Goal: Task Accomplishment & Management: Use online tool/utility

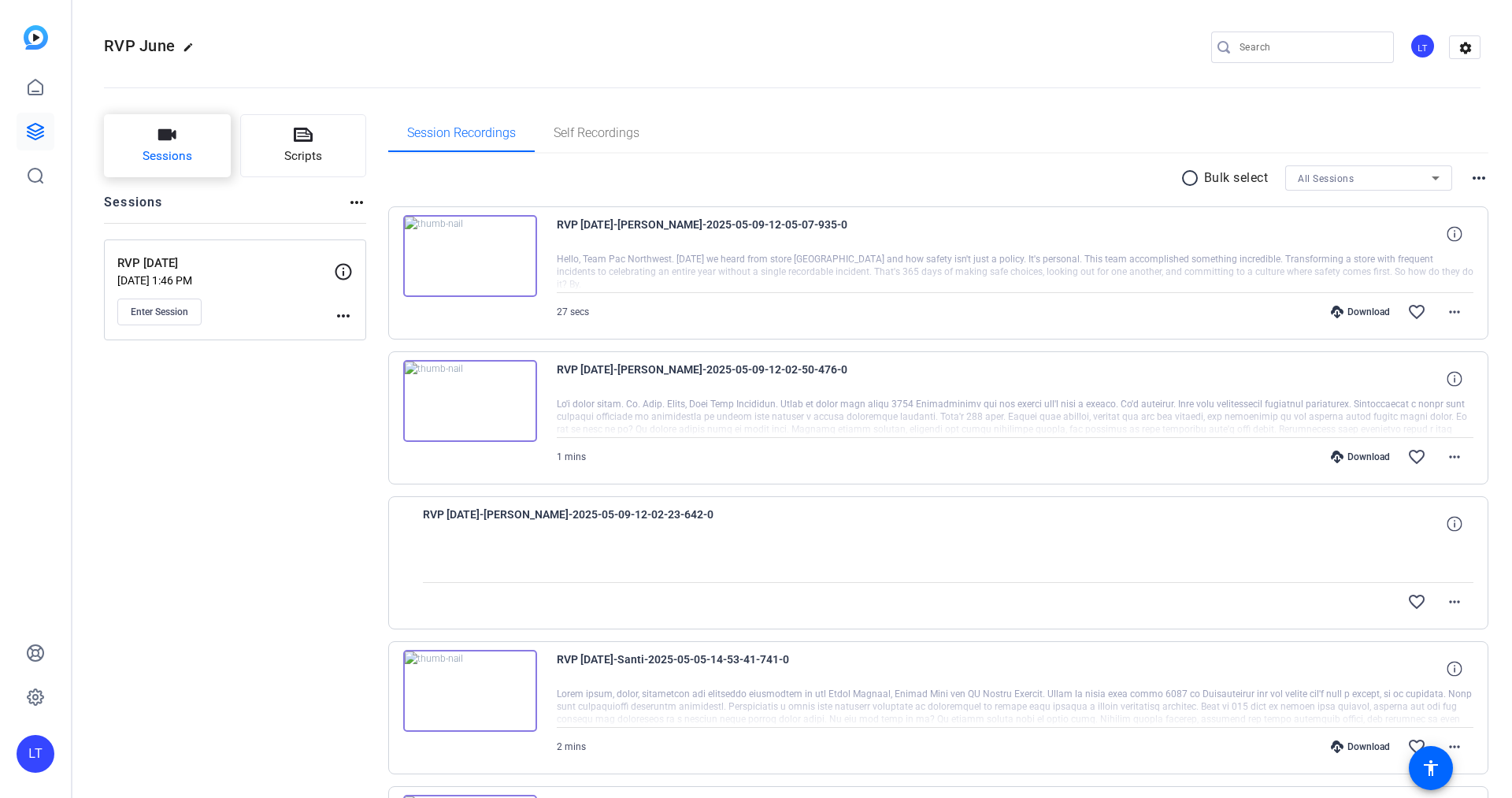
click at [177, 134] on button "Sessions" at bounding box center [167, 145] width 127 height 63
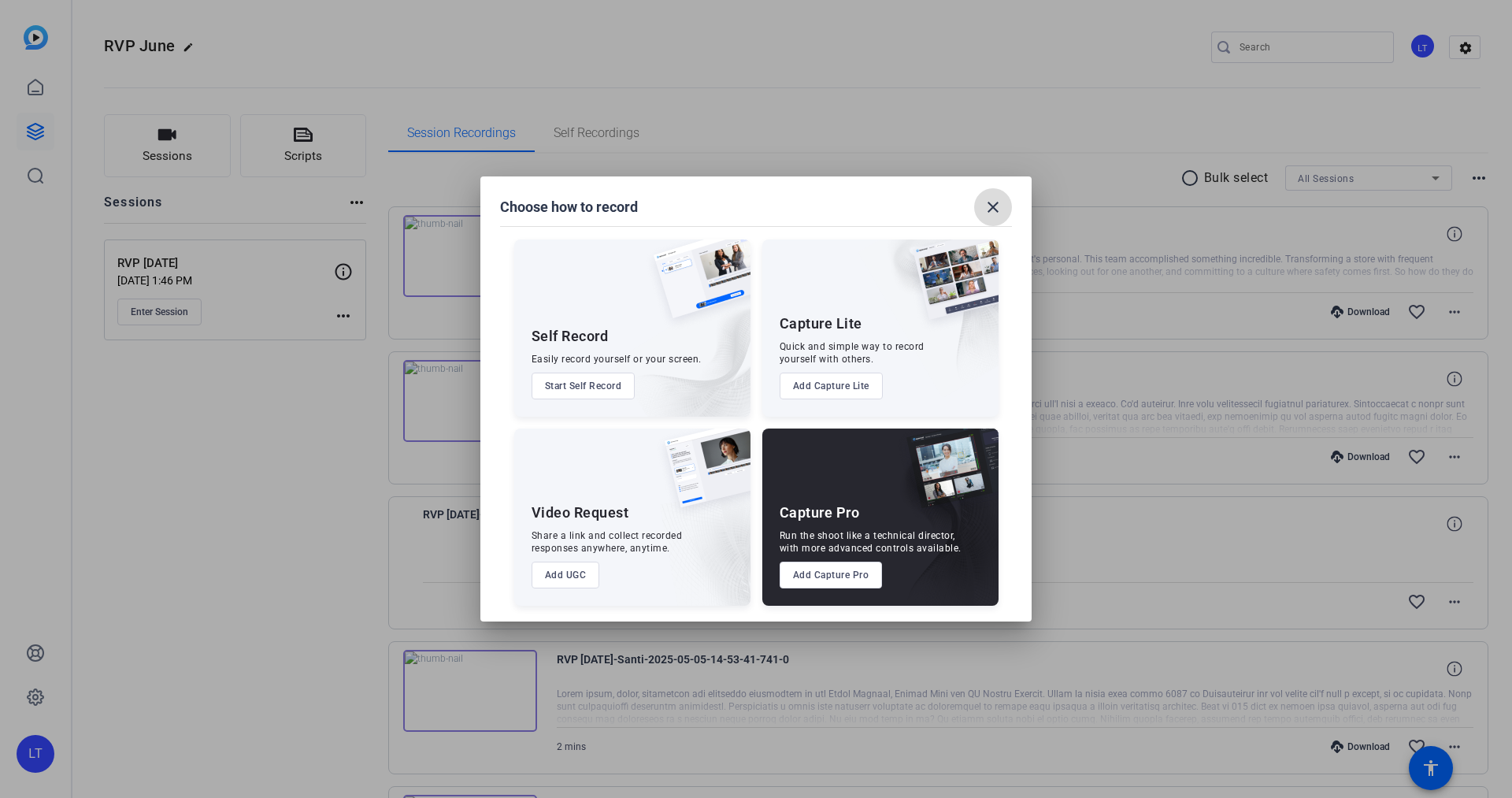
click at [990, 202] on mat-icon "close" at bounding box center [994, 207] width 19 height 19
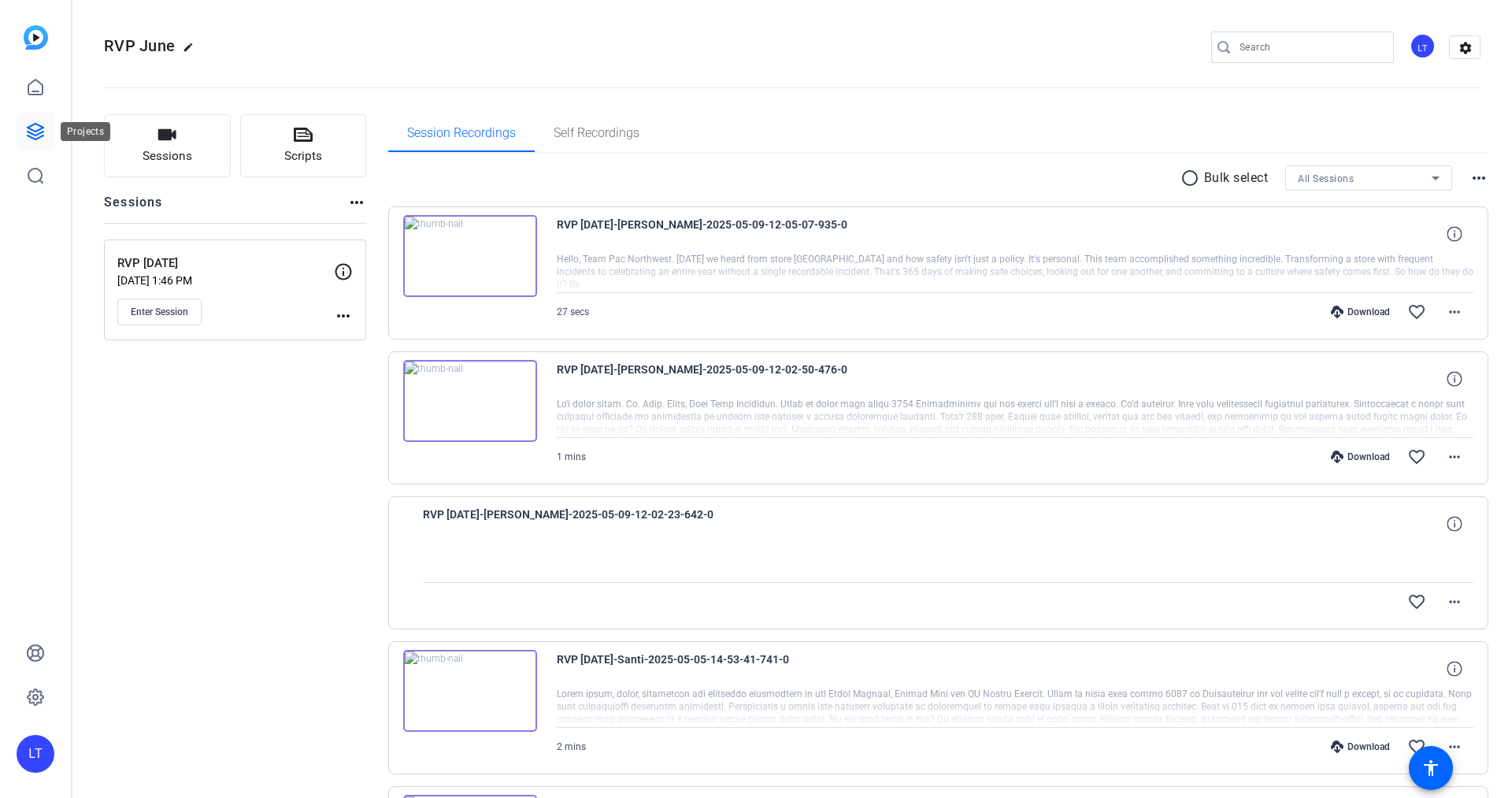
click at [30, 135] on icon at bounding box center [36, 131] width 19 height 19
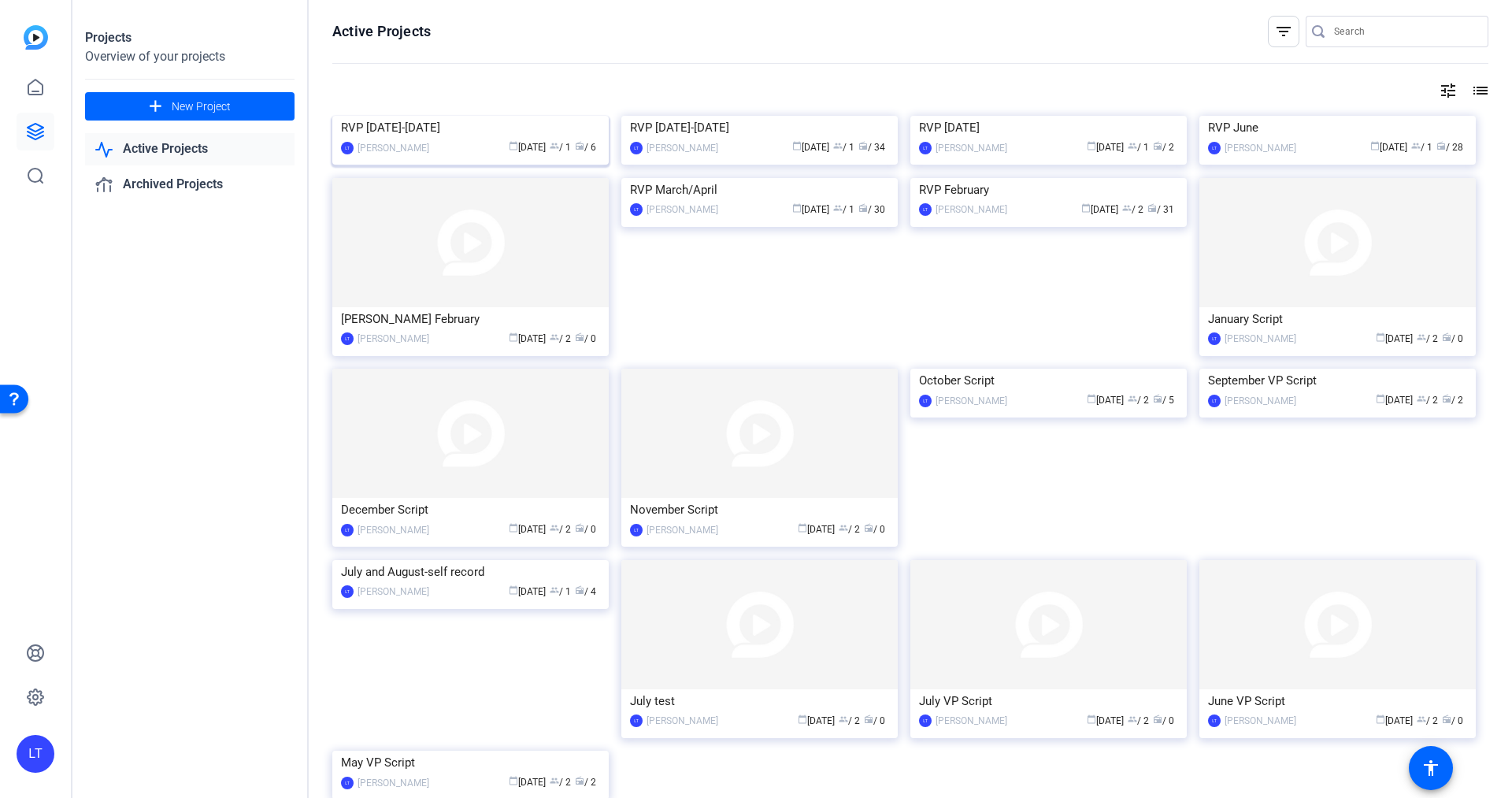
click at [355, 116] on img at bounding box center [471, 116] width 277 height 0
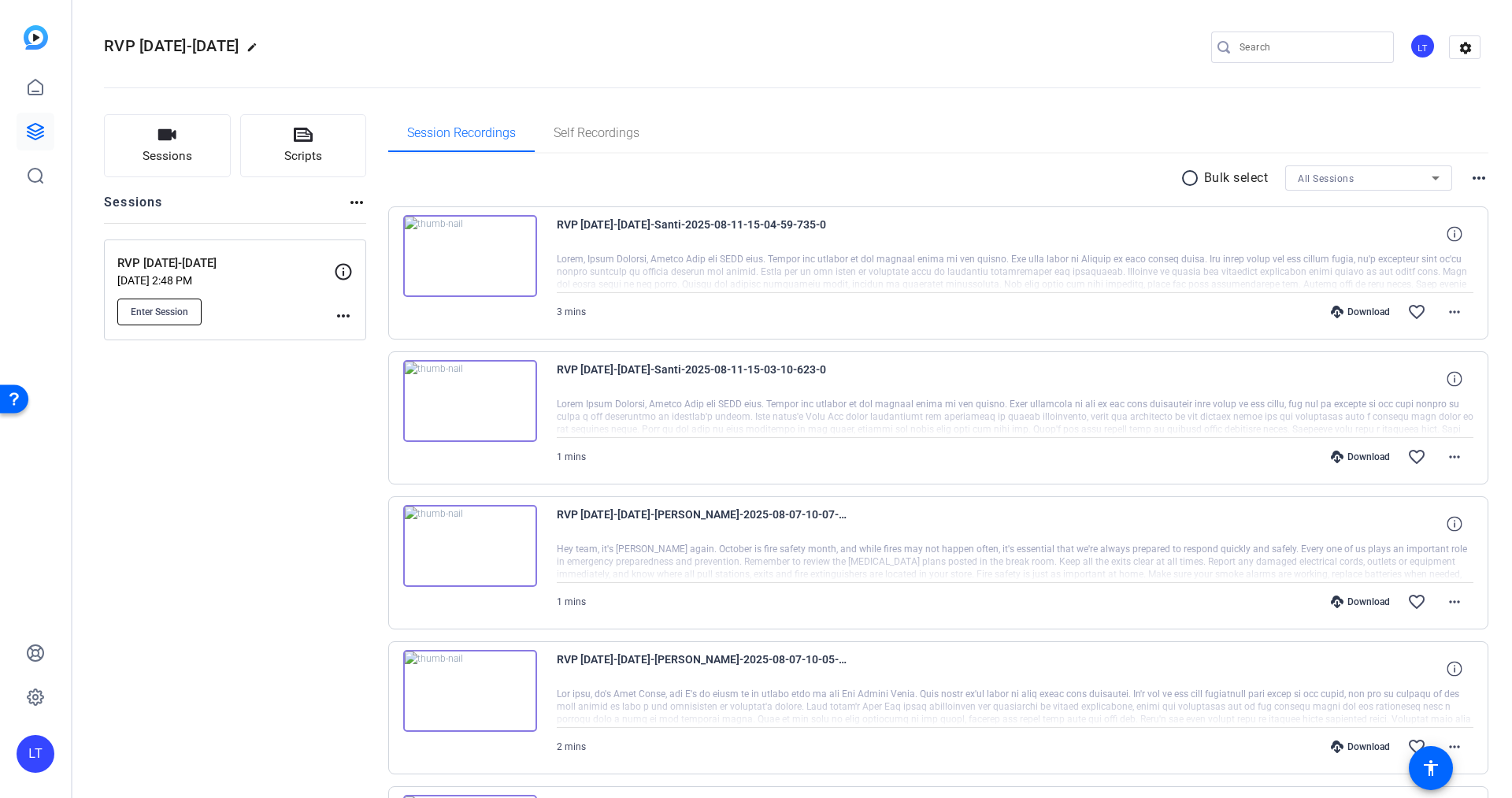
click at [154, 307] on span "Enter Session" at bounding box center [159, 312] width 57 height 12
click at [295, 129] on icon at bounding box center [304, 135] width 19 height 14
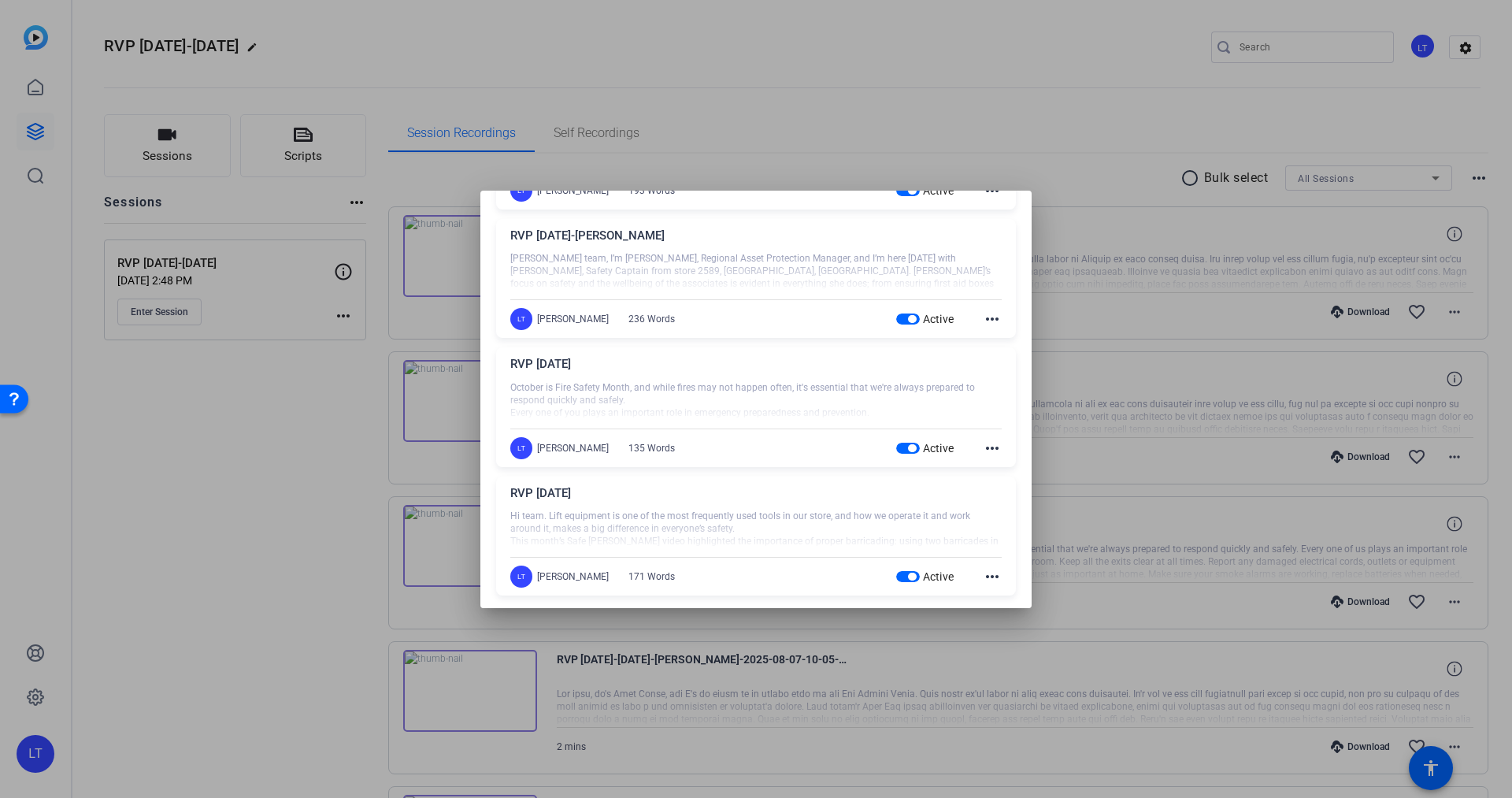
scroll to position [691, 0]
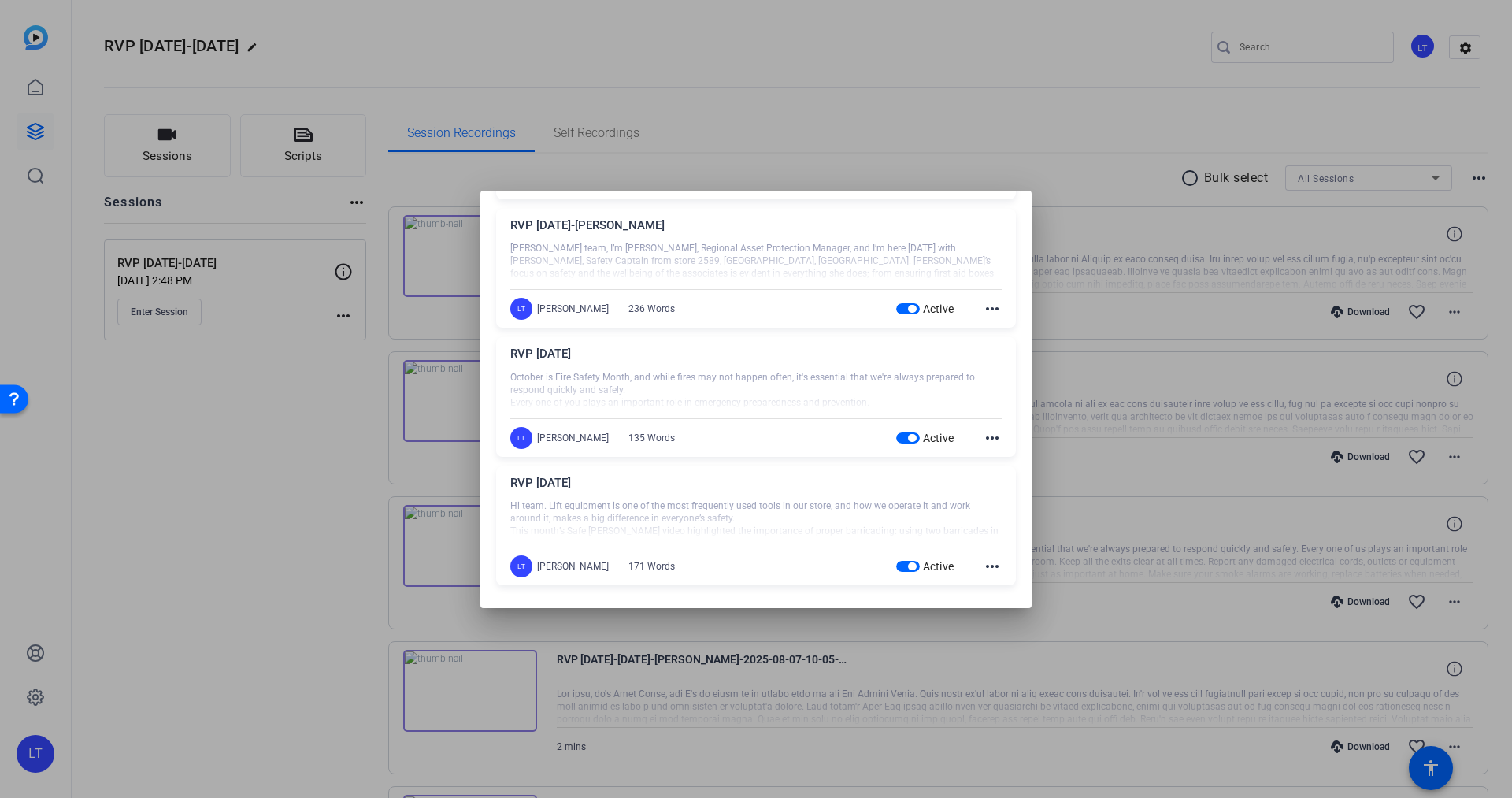
click at [983, 564] on mat-icon "more_horiz" at bounding box center [993, 567] width 19 height 19
click at [999, 587] on span "Edit" at bounding box center [1015, 587] width 63 height 19
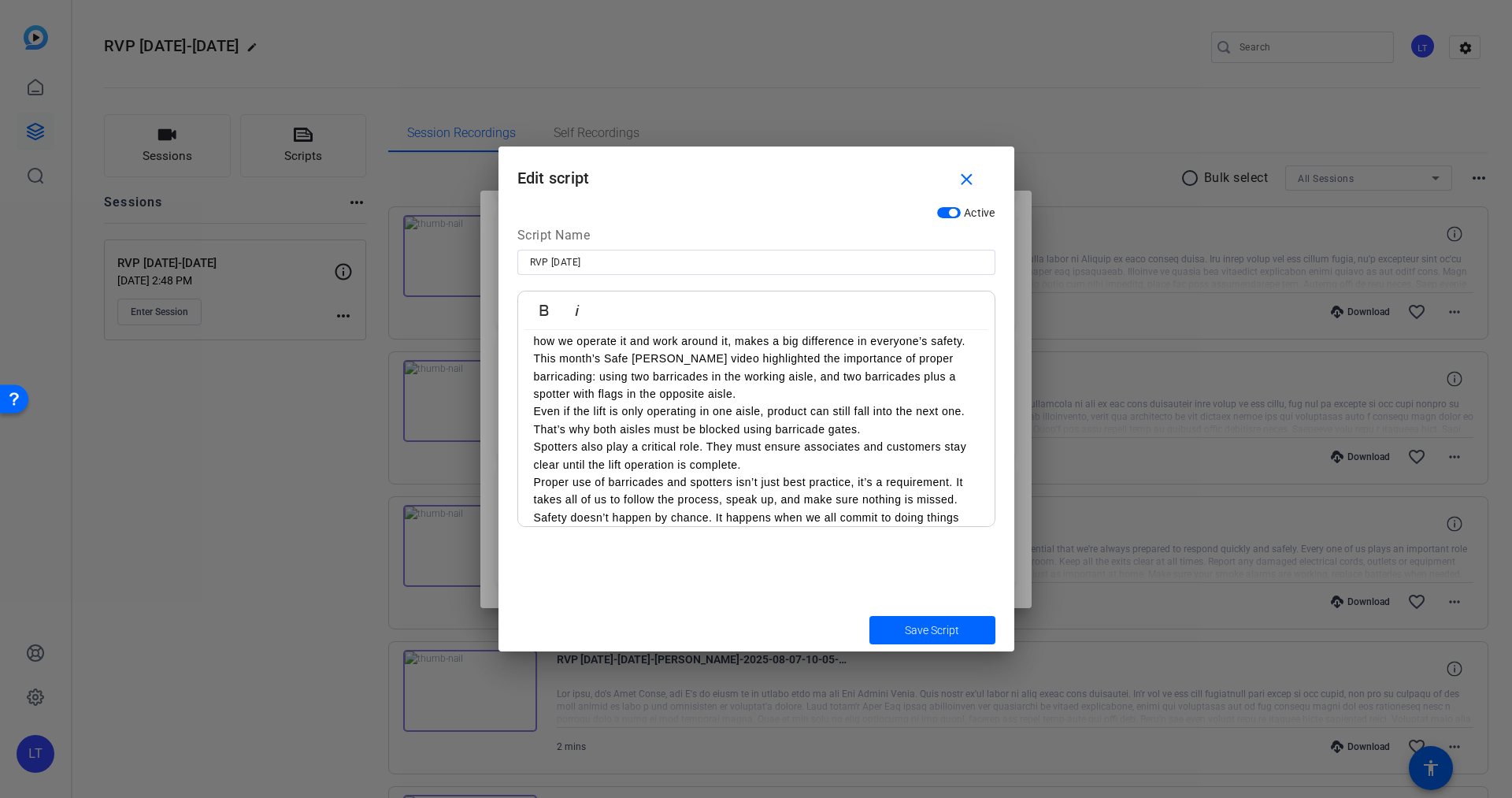
scroll to position [0, 0]
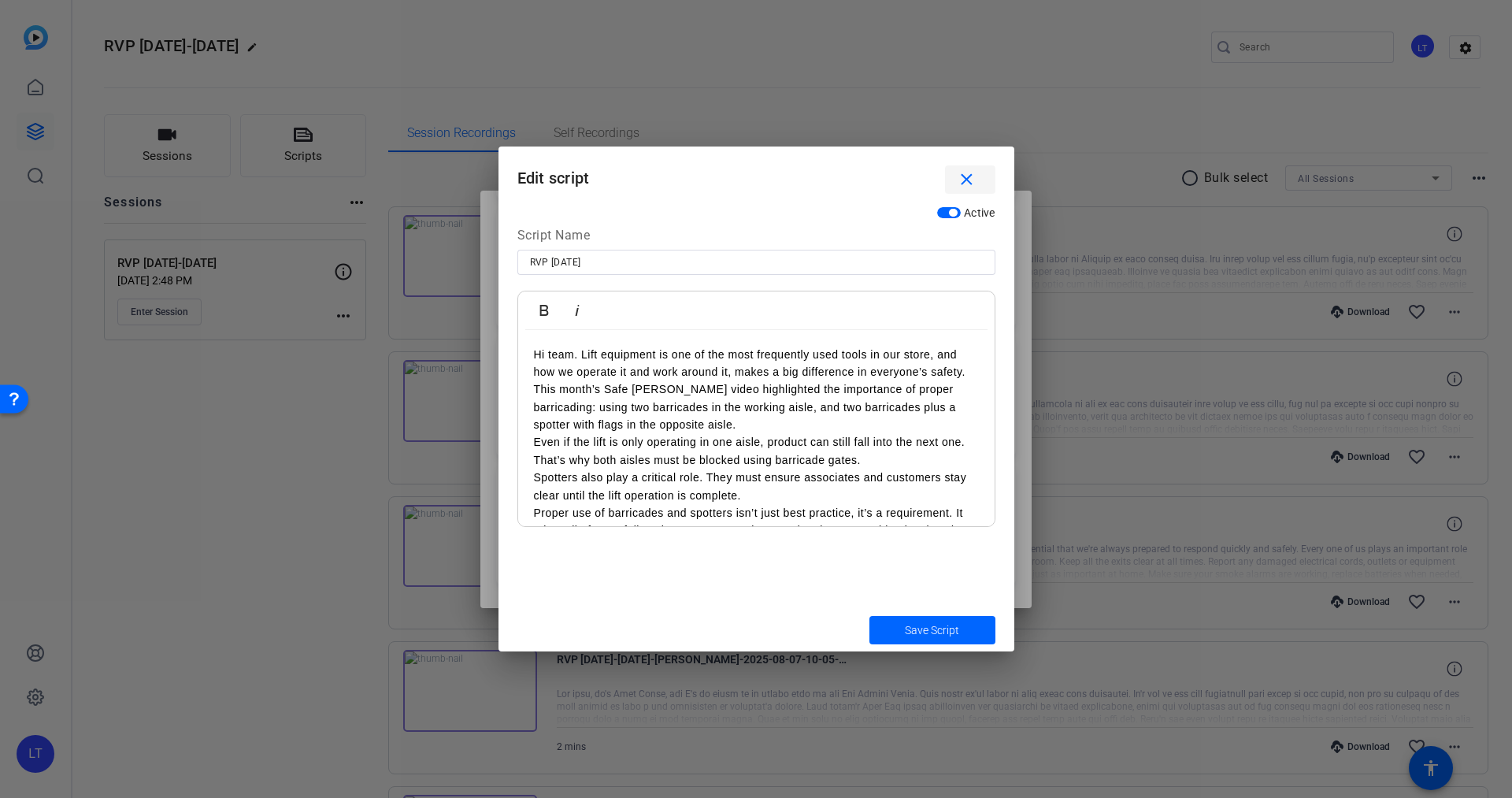
click at [965, 173] on mat-icon "close" at bounding box center [967, 180] width 20 height 20
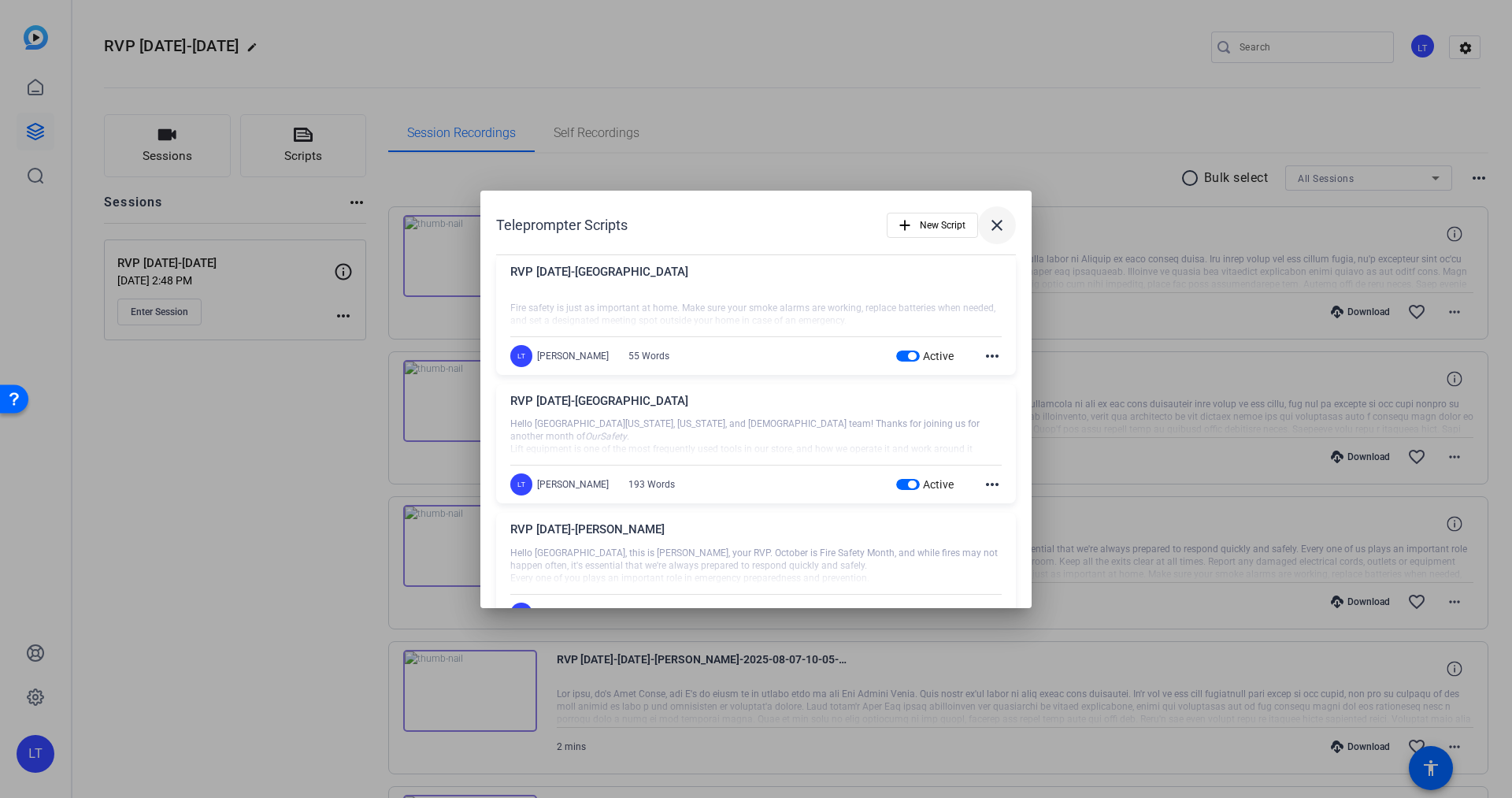
click at [987, 225] on mat-icon "close" at bounding box center [997, 225] width 19 height 19
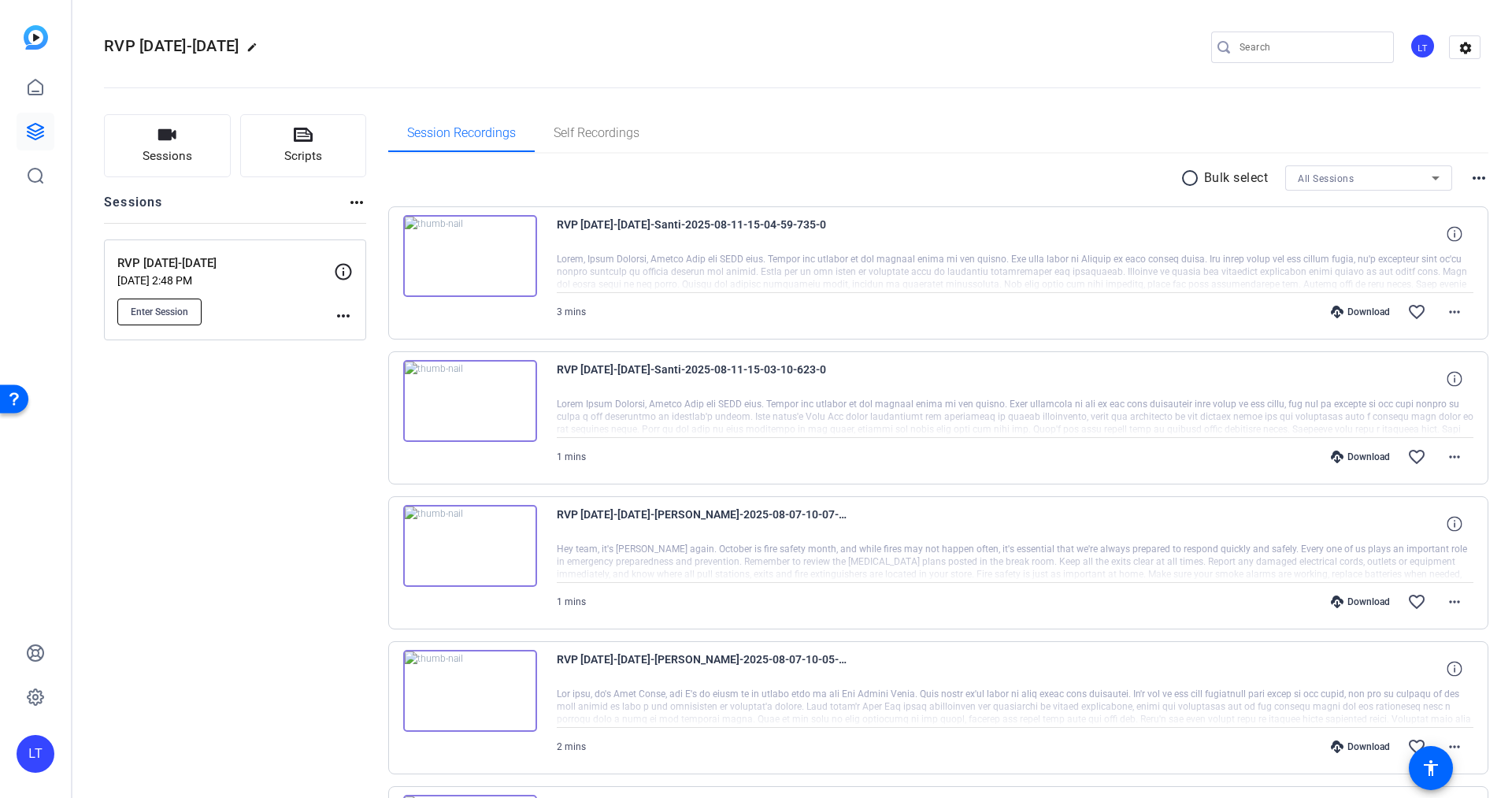
click at [147, 301] on button "Enter Session" at bounding box center [159, 312] width 84 height 27
click at [167, 312] on span "Enter Session" at bounding box center [159, 312] width 57 height 12
click at [304, 137] on icon at bounding box center [304, 135] width 19 height 14
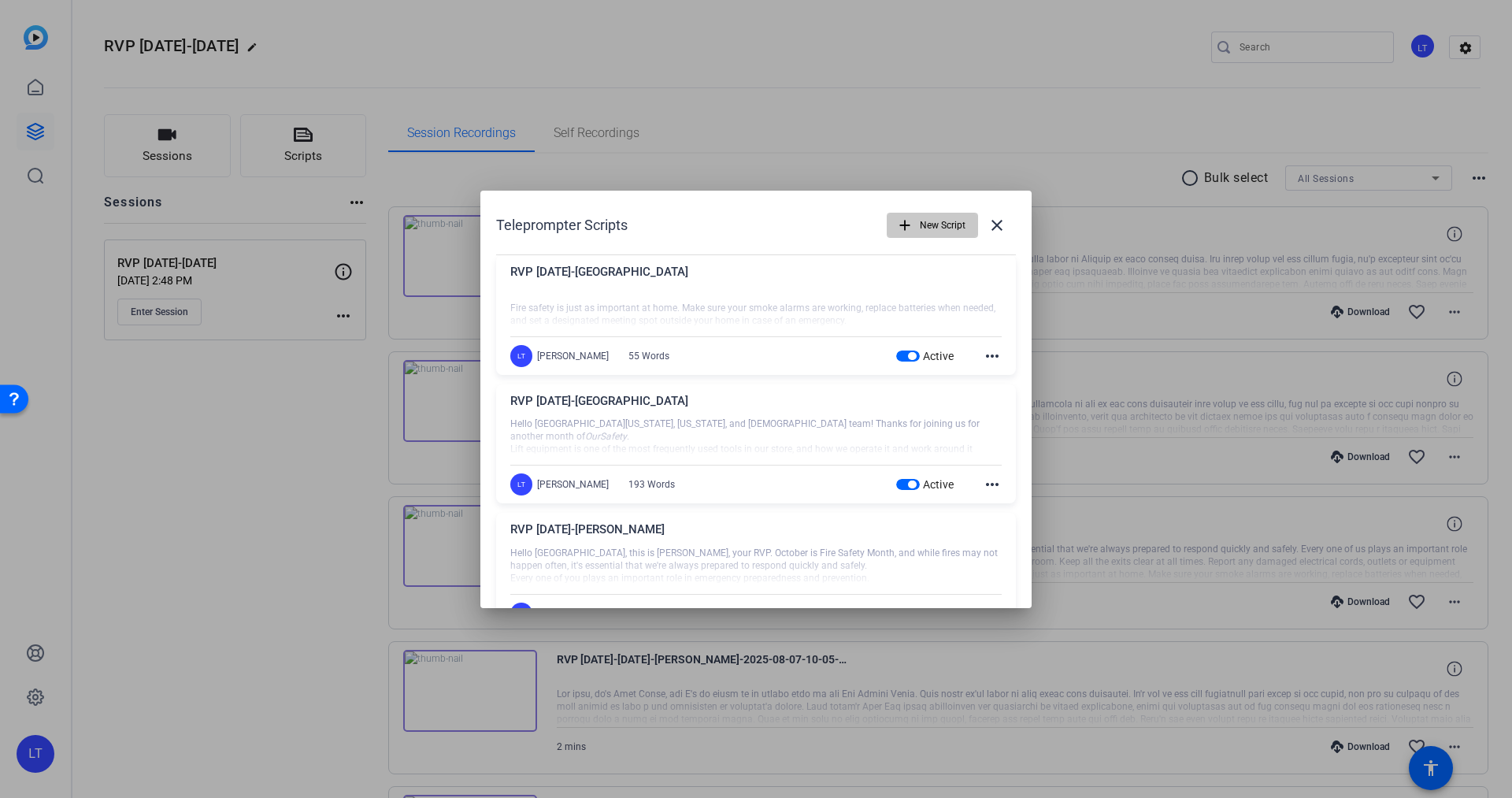
click at [921, 225] on span "New Script" at bounding box center [942, 225] width 46 height 30
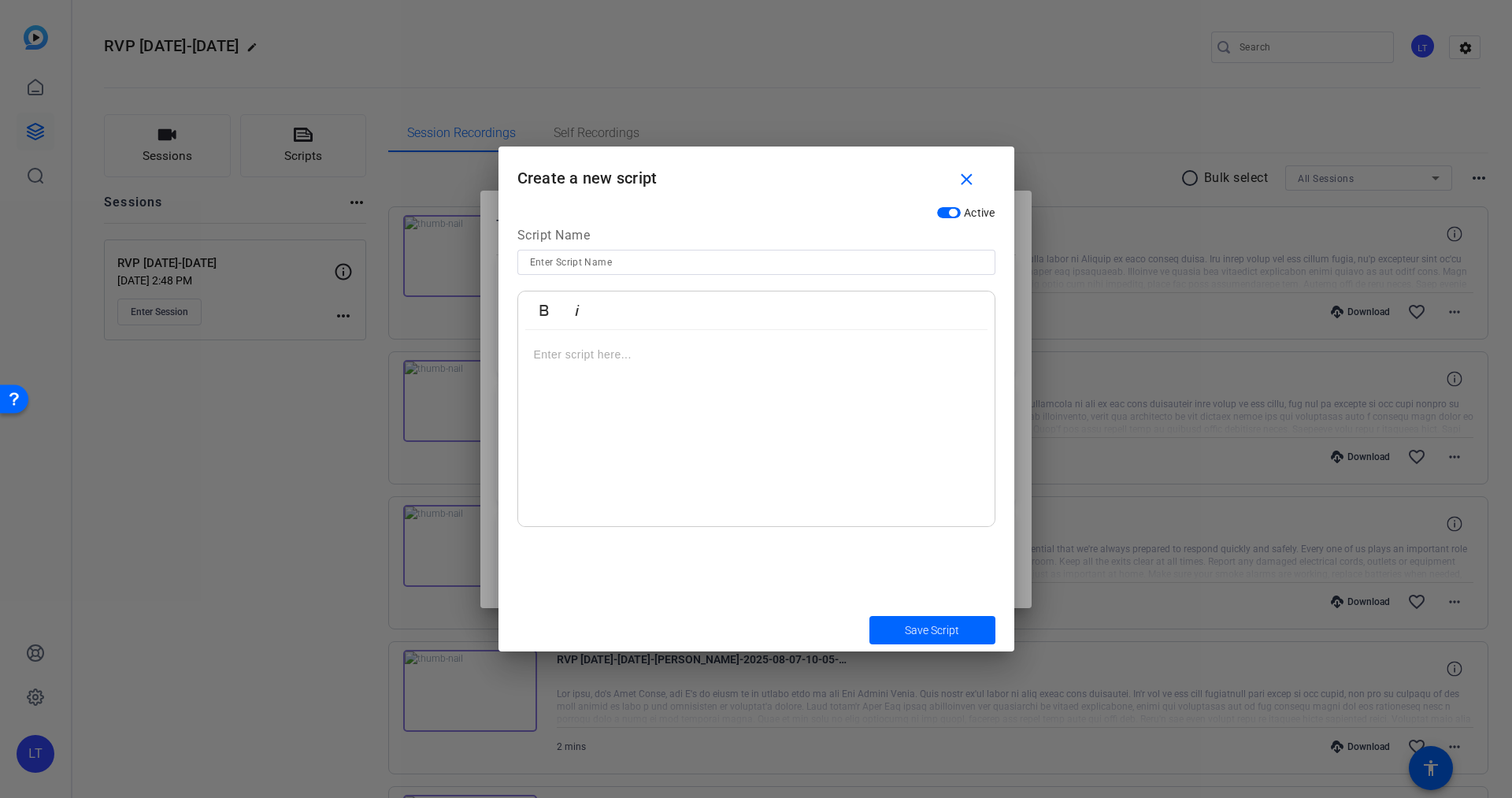
click at [591, 361] on p at bounding box center [756, 354] width 445 height 17
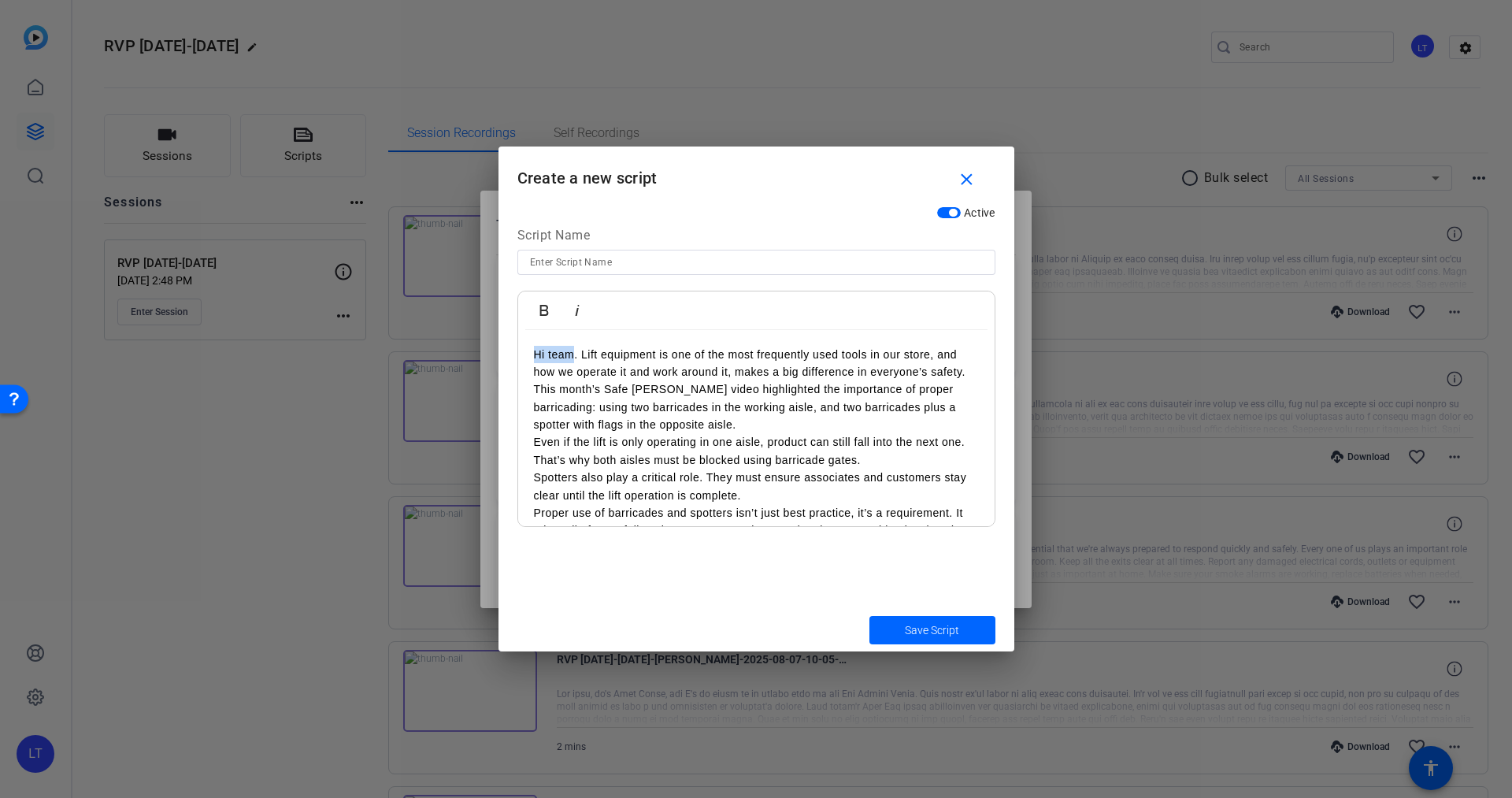
drag, startPoint x: 570, startPoint y: 355, endPoint x: 482, endPoint y: 355, distance: 88.0
click at [482, 355] on div "Teleprompter Scripts add New Script close RVP Oct 2025-Santiago Fire safety is …" at bounding box center [756, 399] width 1512 height 798
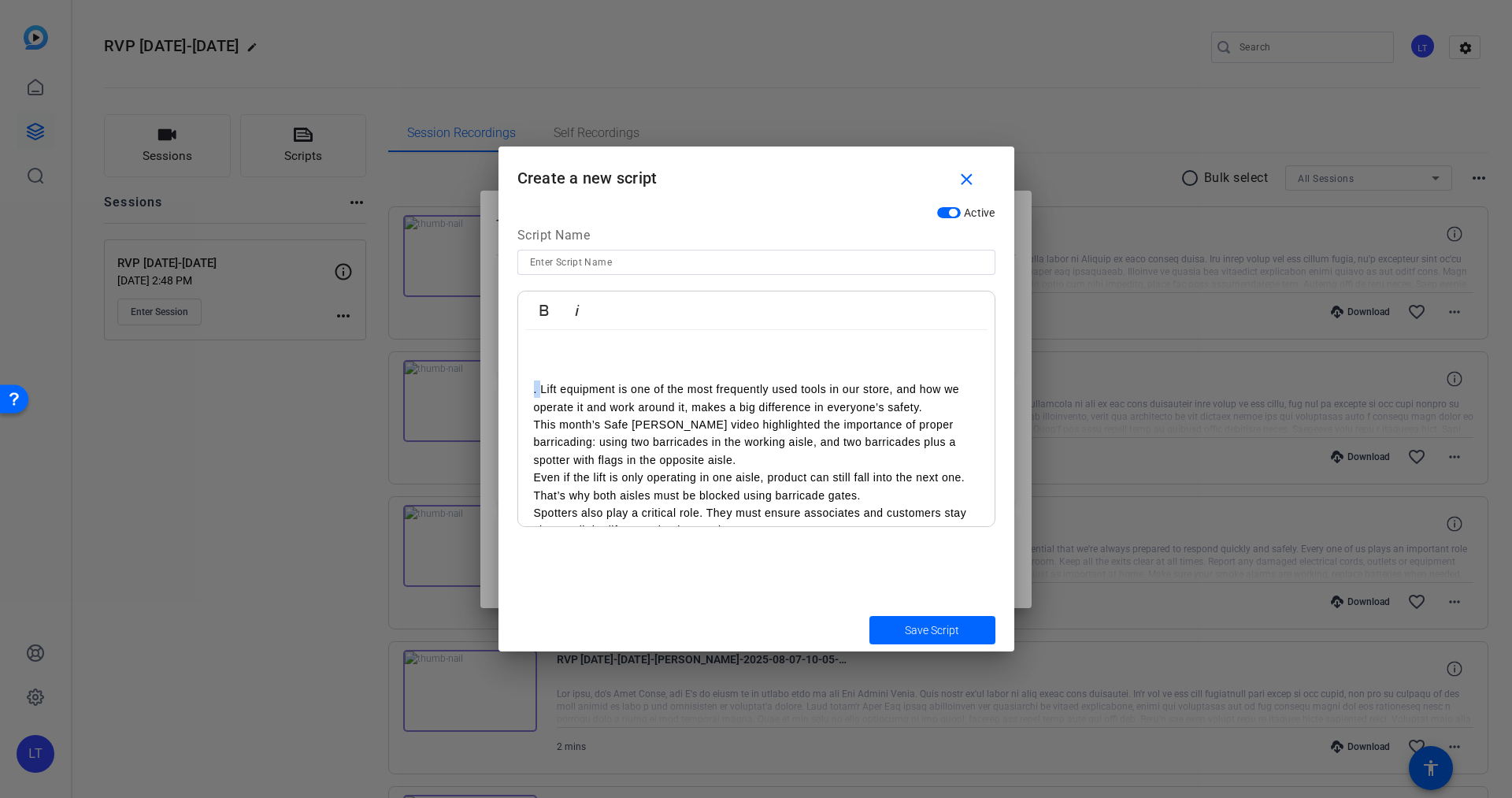
drag, startPoint x: 540, startPoint y: 389, endPoint x: 518, endPoint y: 389, distance: 22.0
click at [518, 389] on div ". Lift equipment is one of the most frequently used tools in our store, and how…" at bounding box center [757, 486] width 477 height 313
click at [538, 352] on p at bounding box center [756, 354] width 445 height 17
click at [559, 268] on input at bounding box center [756, 263] width 453 height 19
type input "RVP [DATE]-Kara"
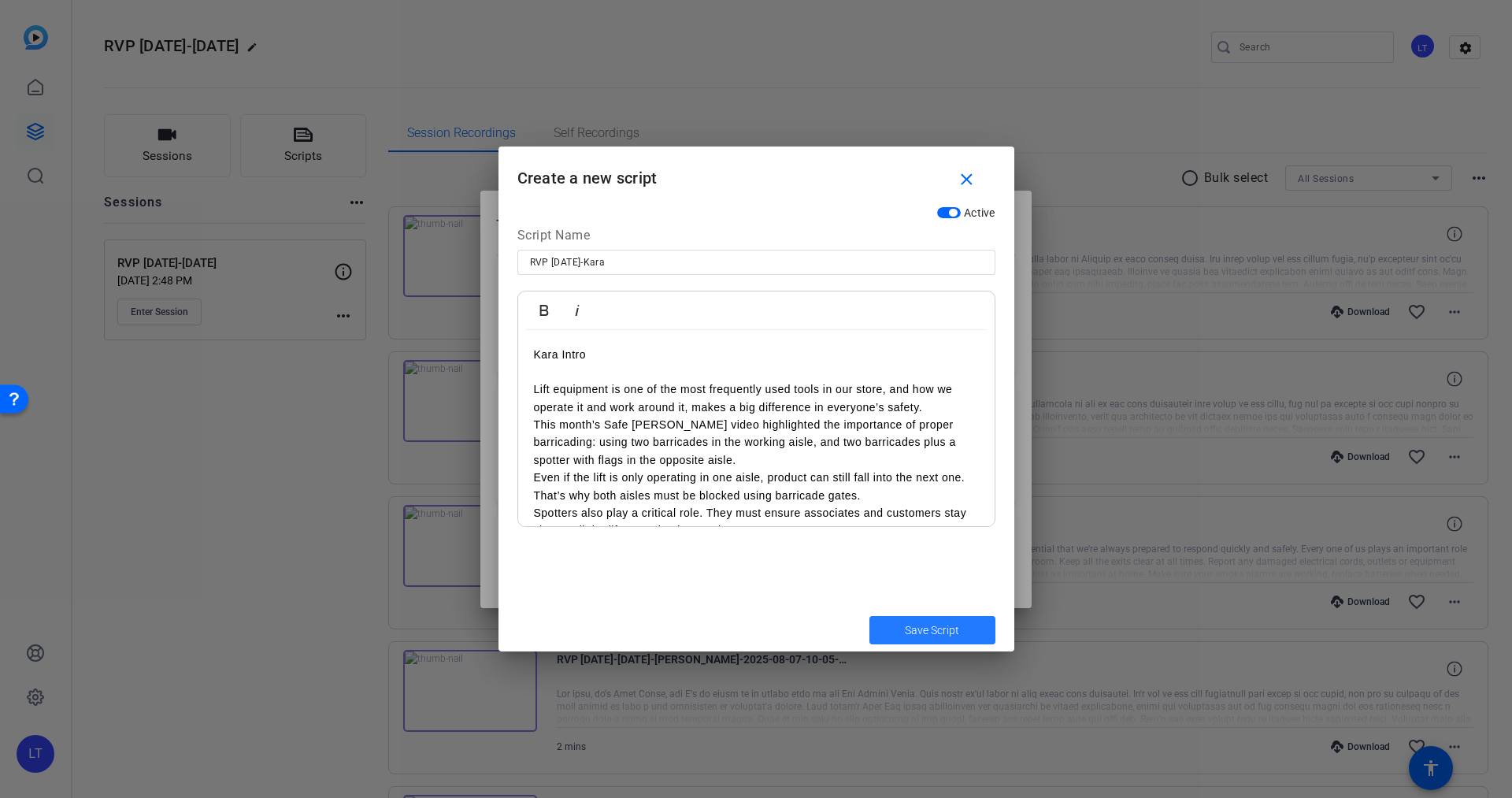
click at [938, 629] on span "Save Script" at bounding box center [932, 630] width 54 height 17
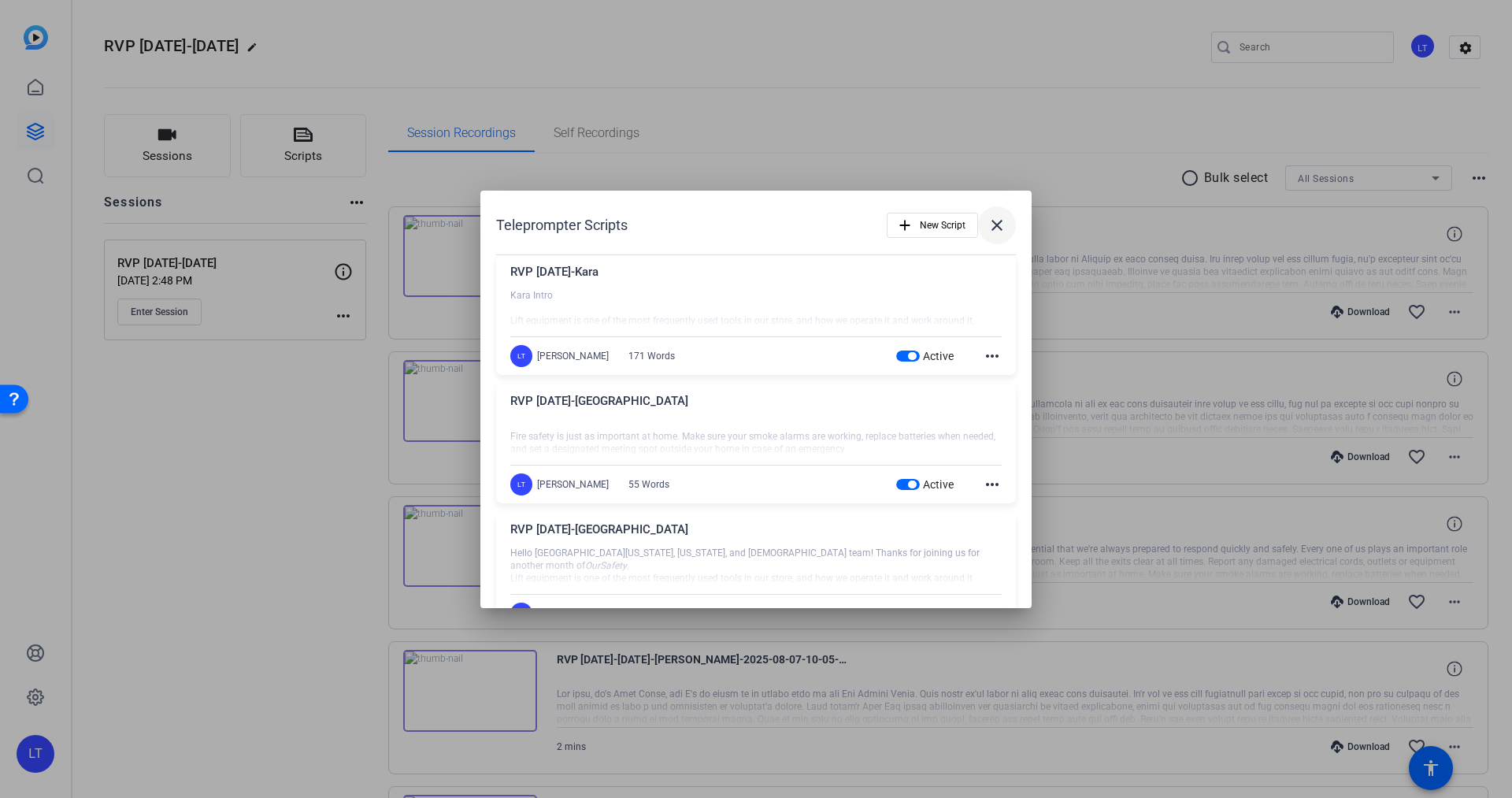
click at [994, 221] on mat-icon "close" at bounding box center [997, 225] width 19 height 19
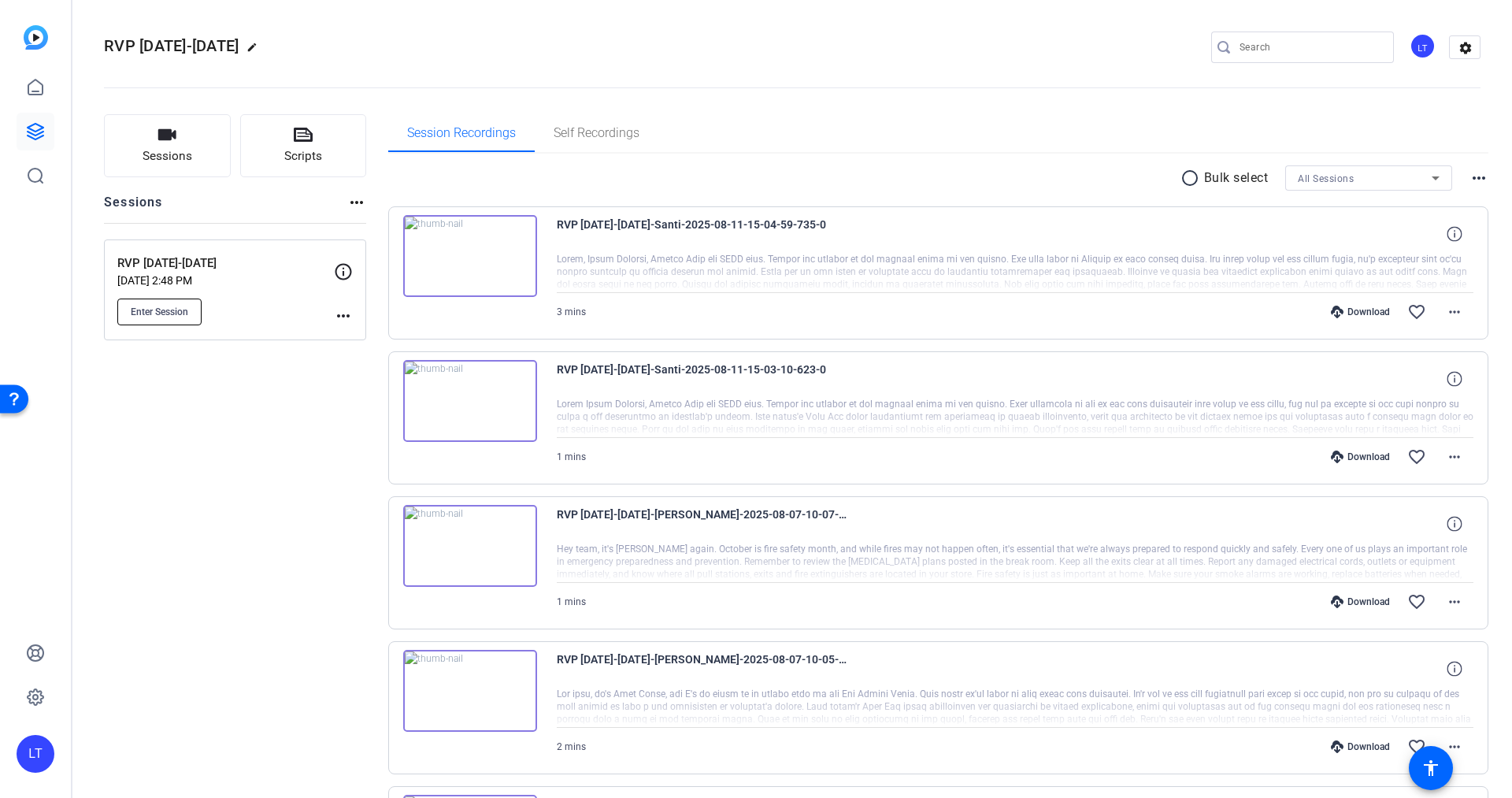
click at [153, 312] on span "Enter Session" at bounding box center [159, 312] width 57 height 12
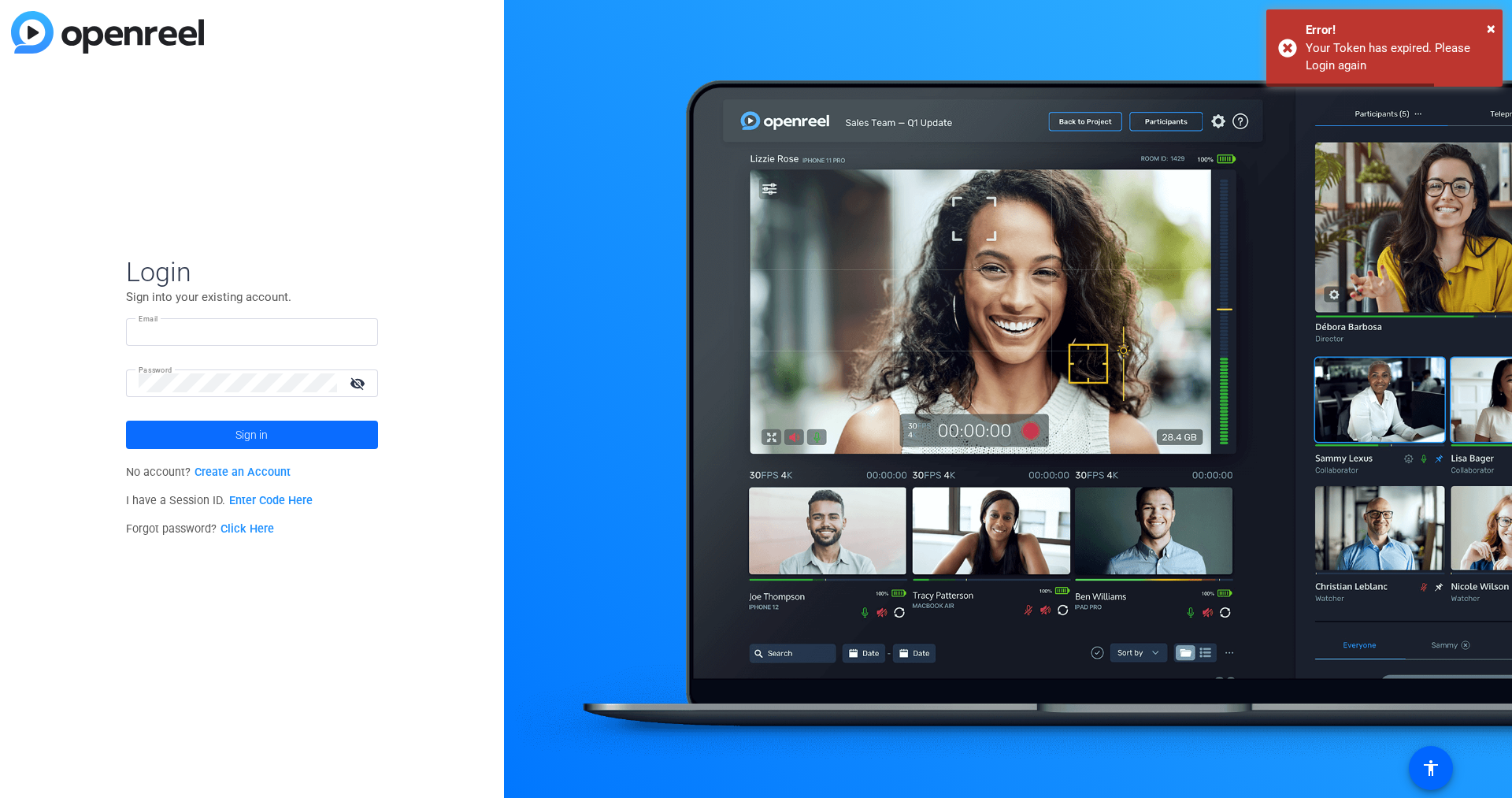
type input "lauren.turner@unitedcollab.com"
click at [187, 445] on span at bounding box center [252, 434] width 252 height 37
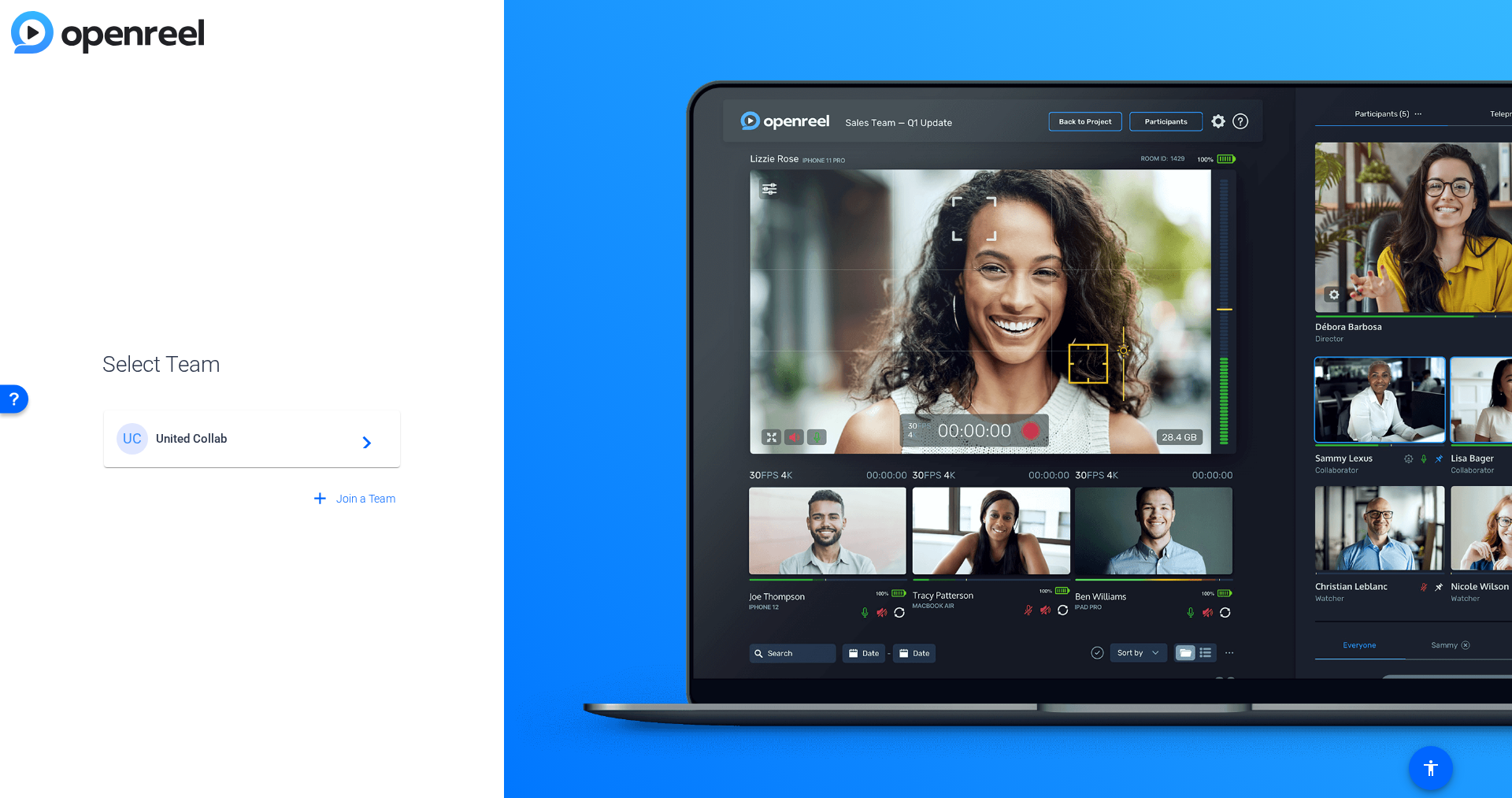
click at [214, 431] on div "UC United Collab navigate_next" at bounding box center [251, 439] width 271 height 31
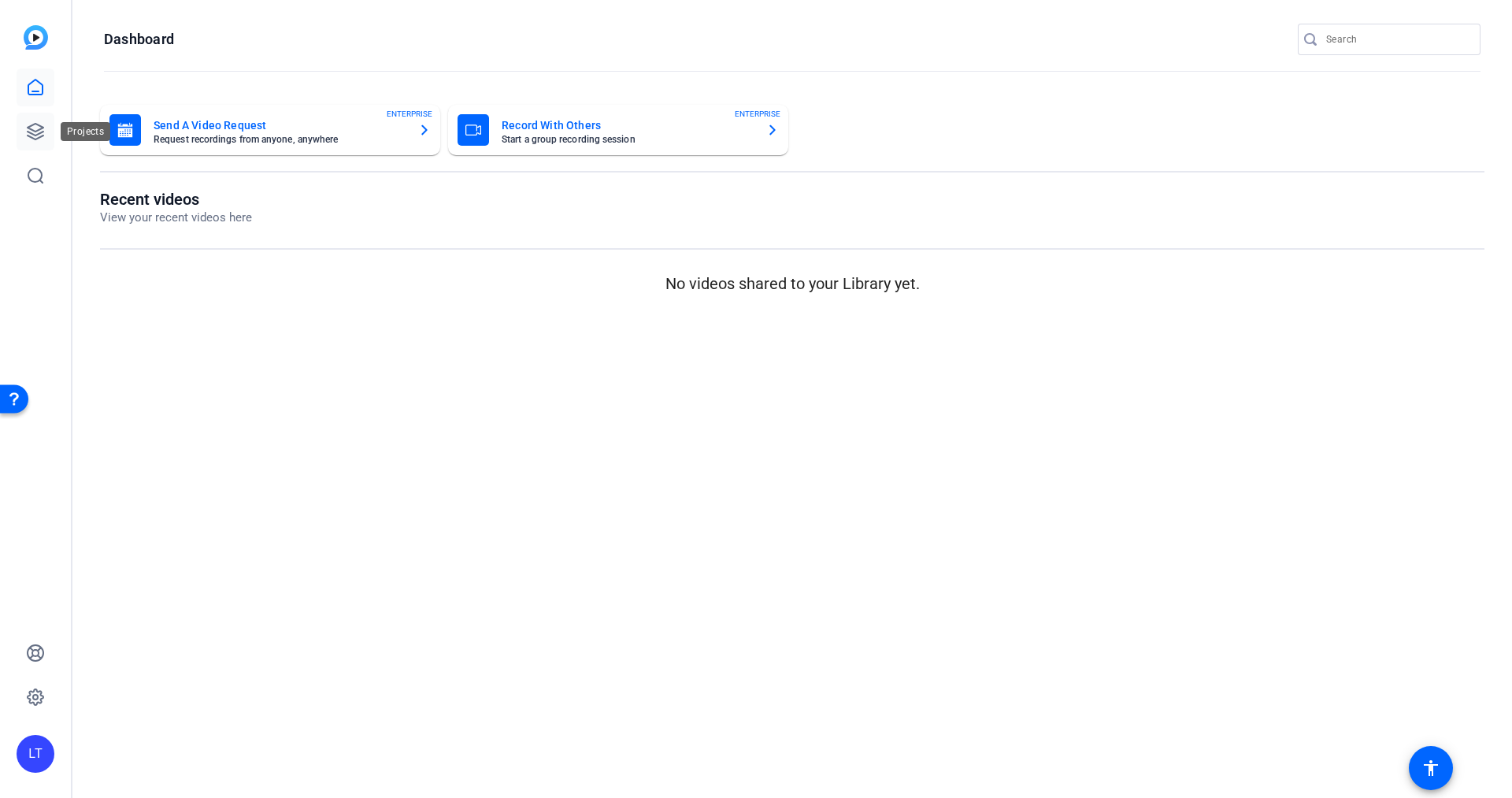
click at [28, 126] on icon at bounding box center [36, 131] width 16 height 16
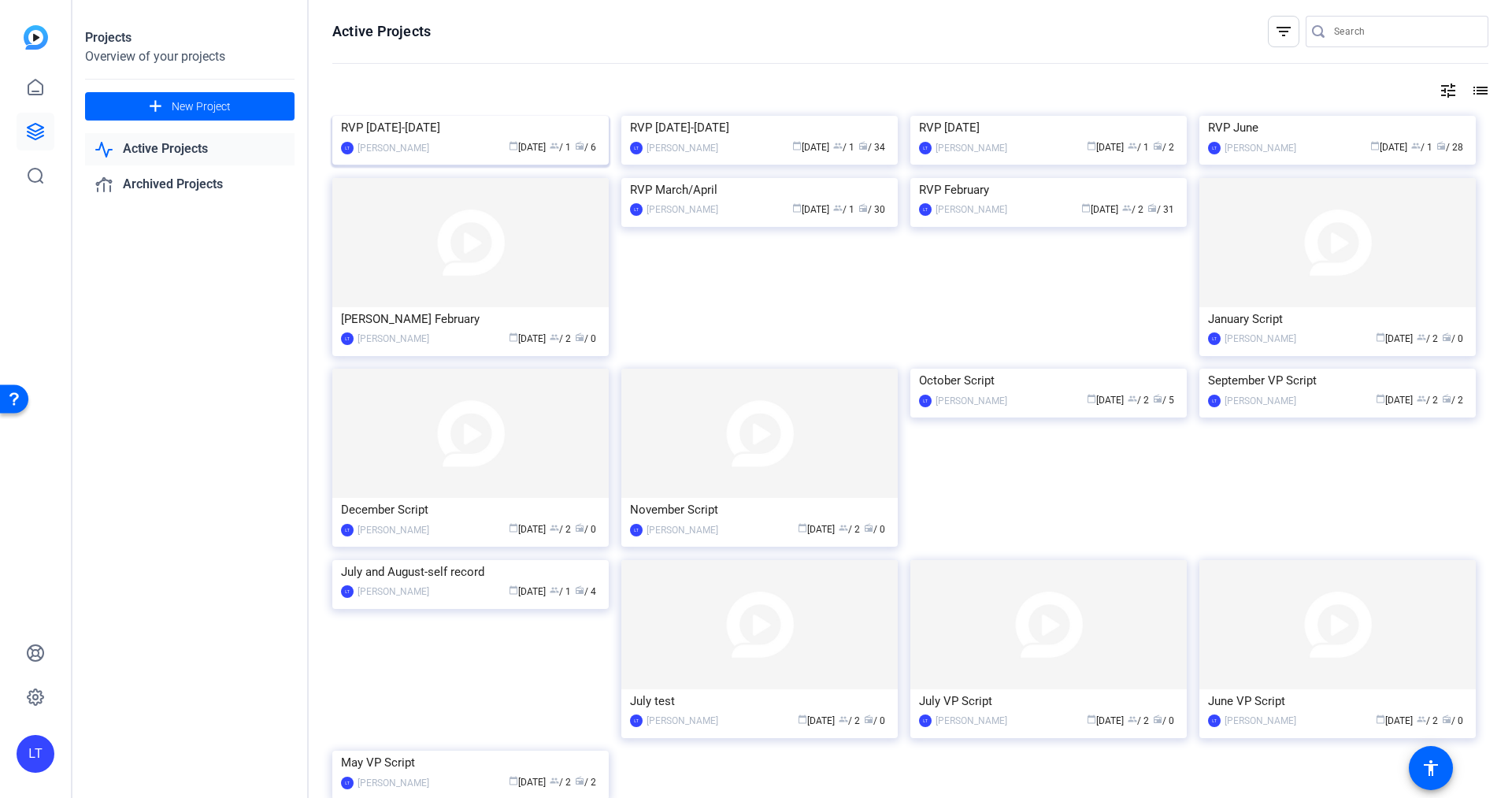
click at [356, 116] on img at bounding box center [471, 116] width 277 height 0
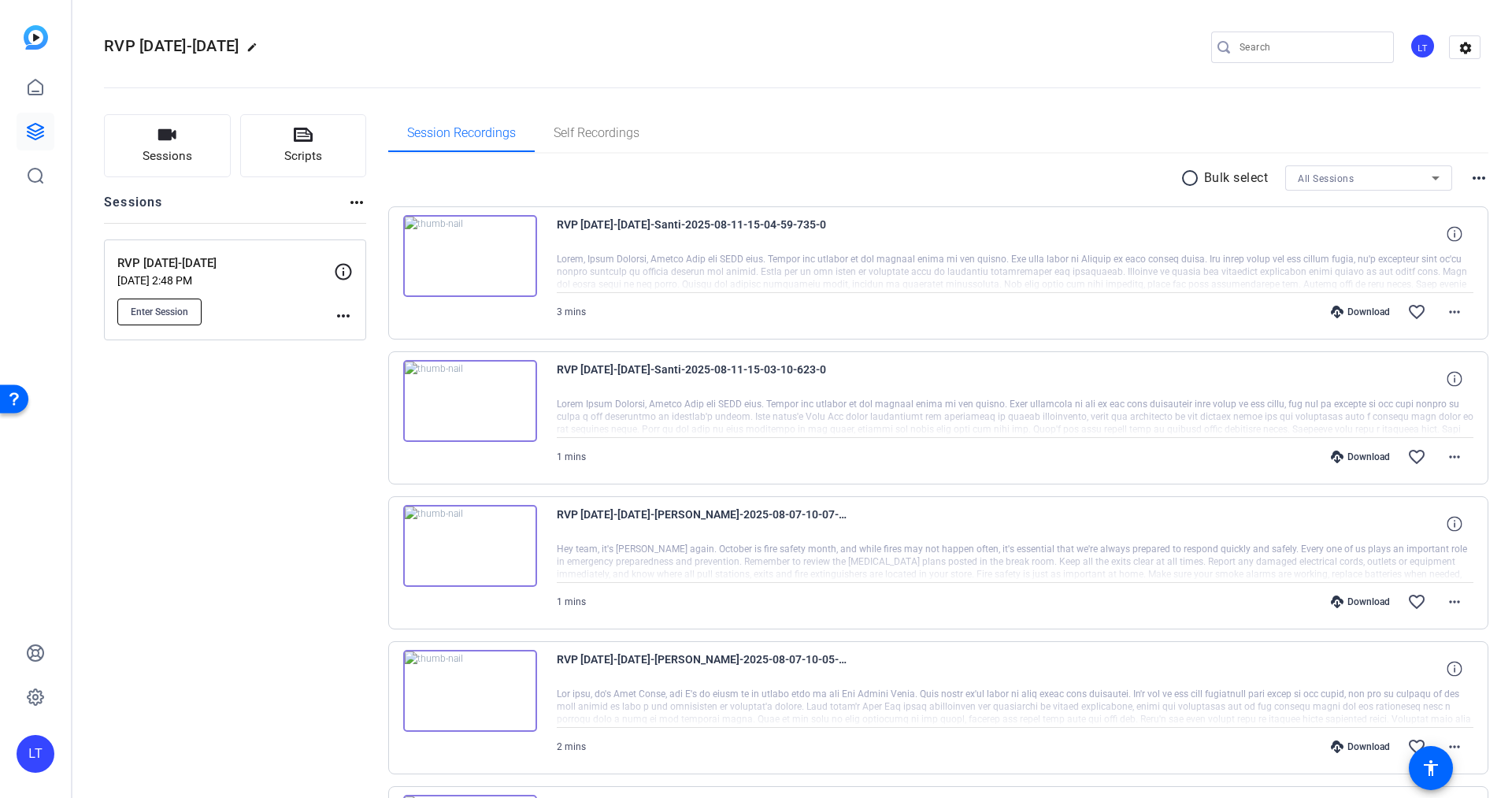
click at [181, 307] on span "Enter Session" at bounding box center [159, 312] width 57 height 12
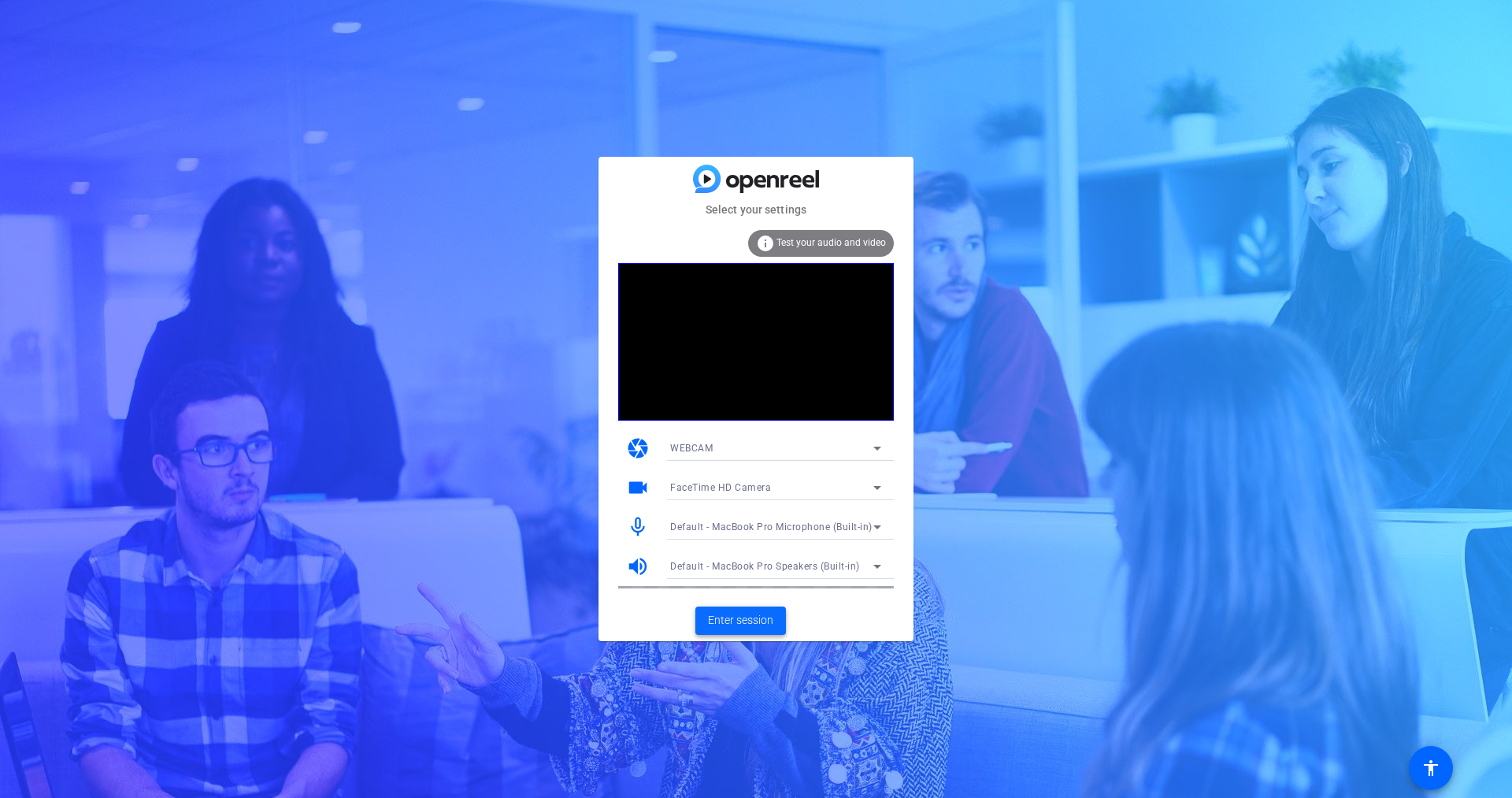
click at [753, 614] on span "Enter session" at bounding box center [740, 620] width 65 height 17
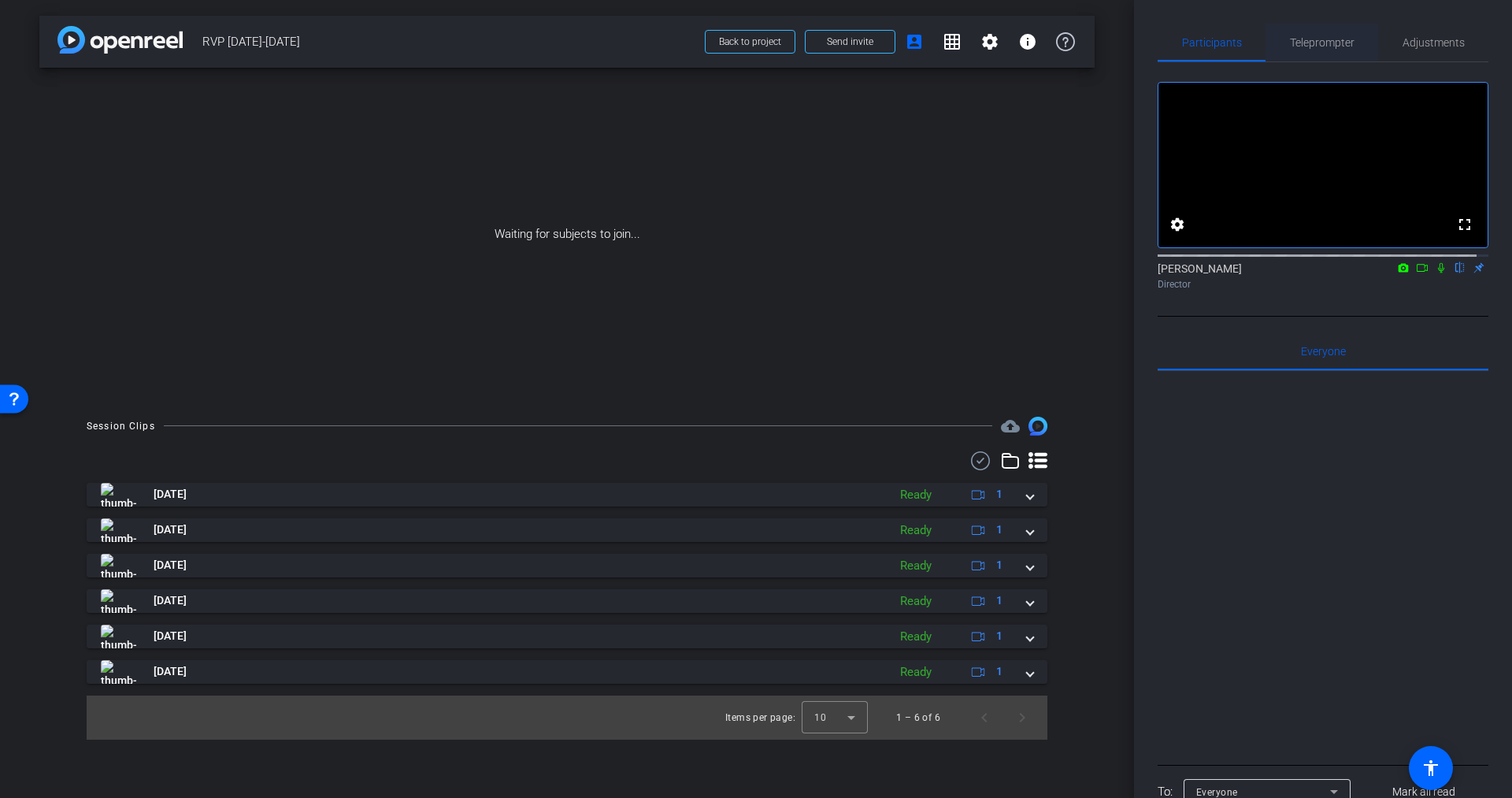
click at [1309, 37] on span "Teleprompter" at bounding box center [1322, 43] width 64 height 11
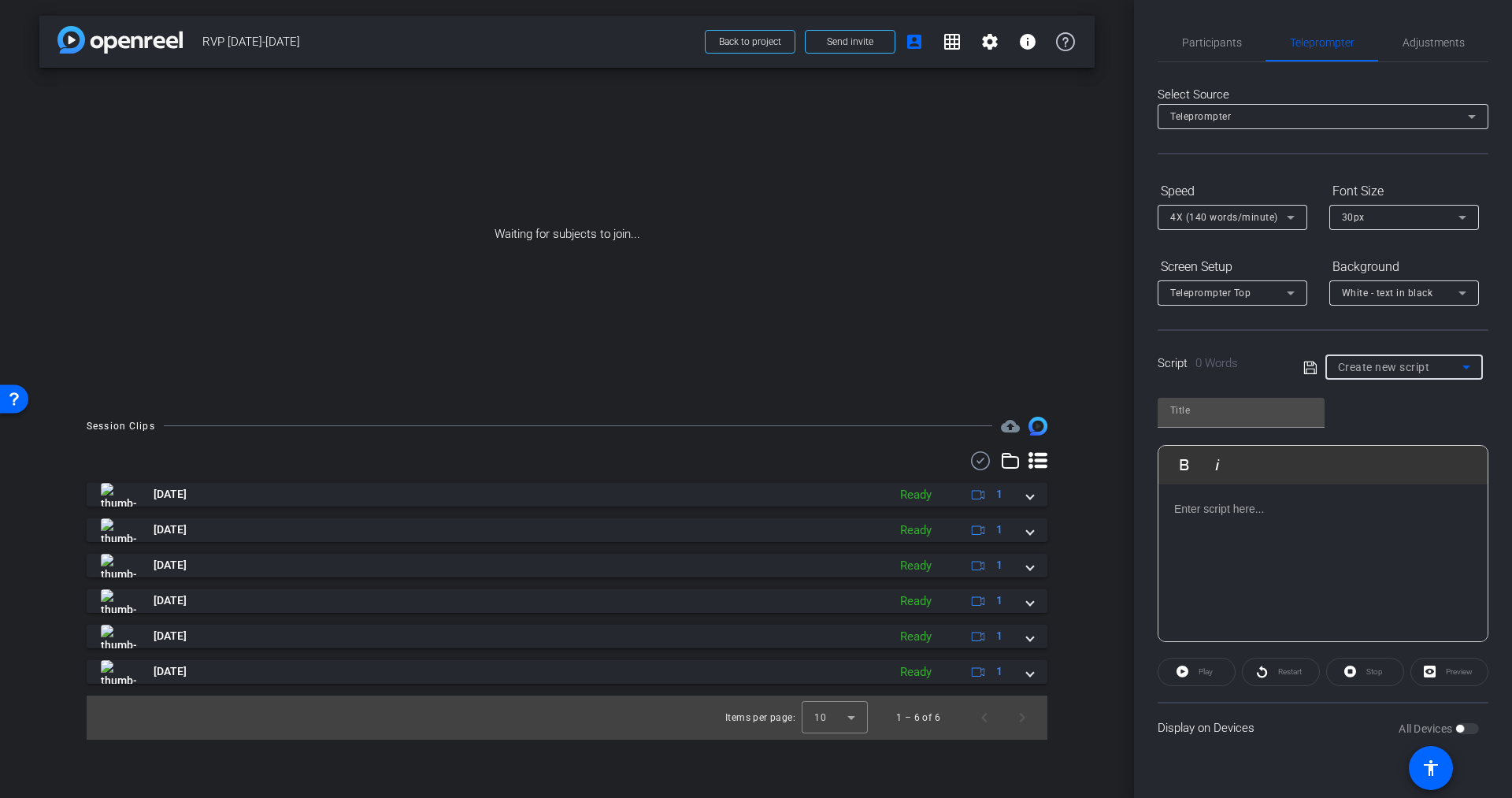
click at [1418, 369] on span "Create new script" at bounding box center [1384, 367] width 92 height 12
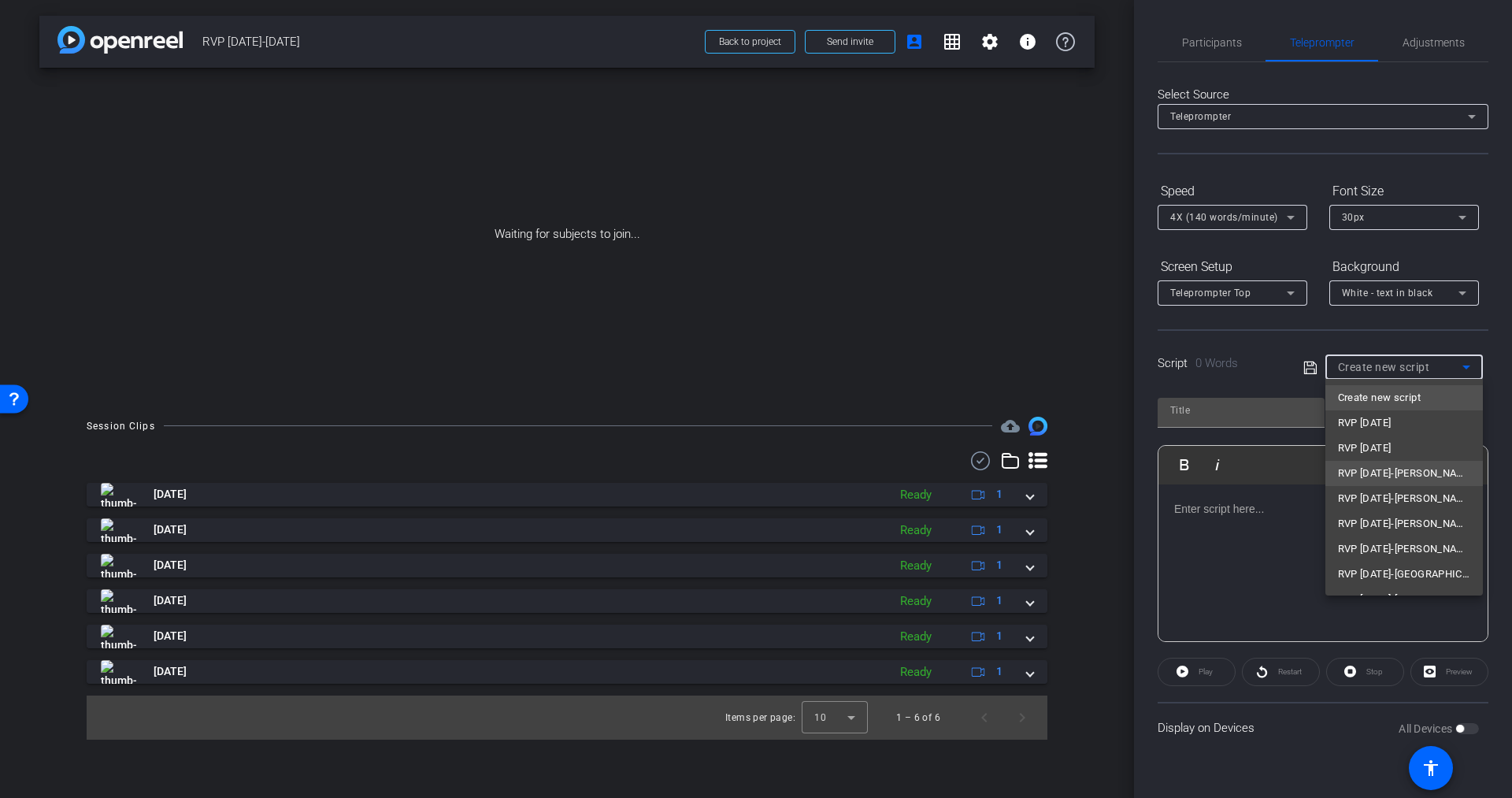
scroll to position [22, 0]
click at [1392, 403] on span "RVP [DATE]" at bounding box center [1365, 401] width 54 height 19
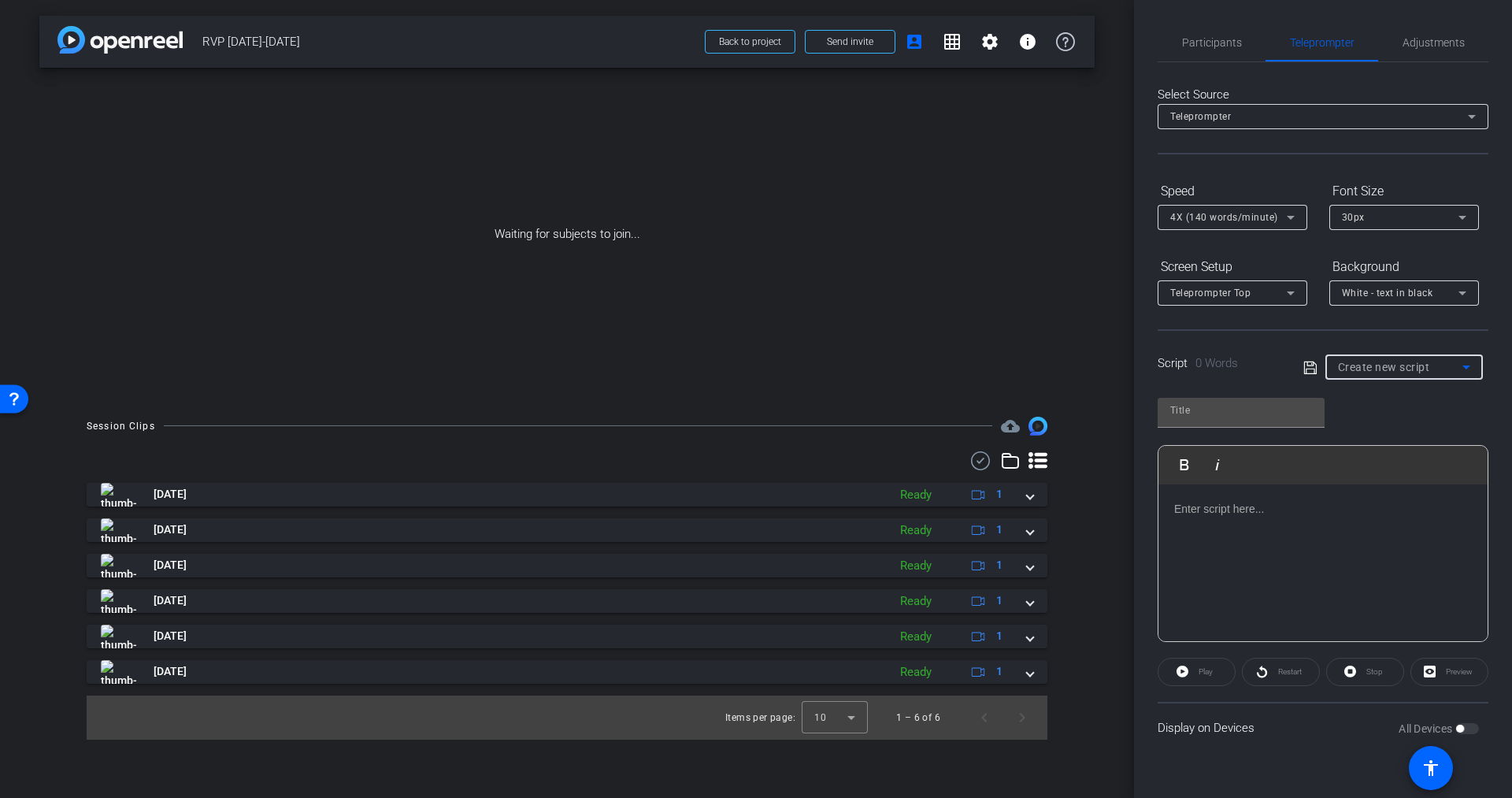
type input "RVP [DATE]"
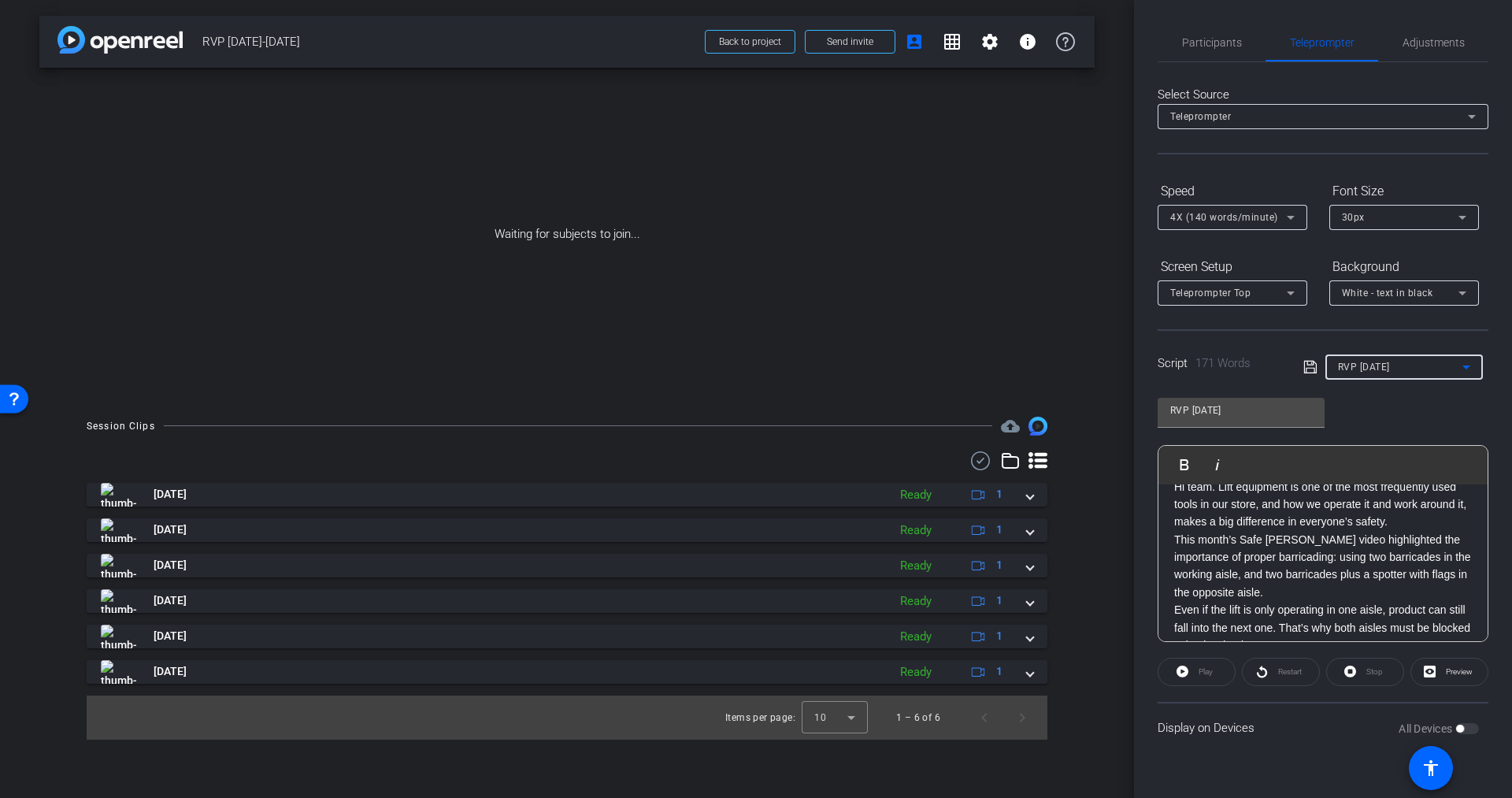
scroll to position [0, 0]
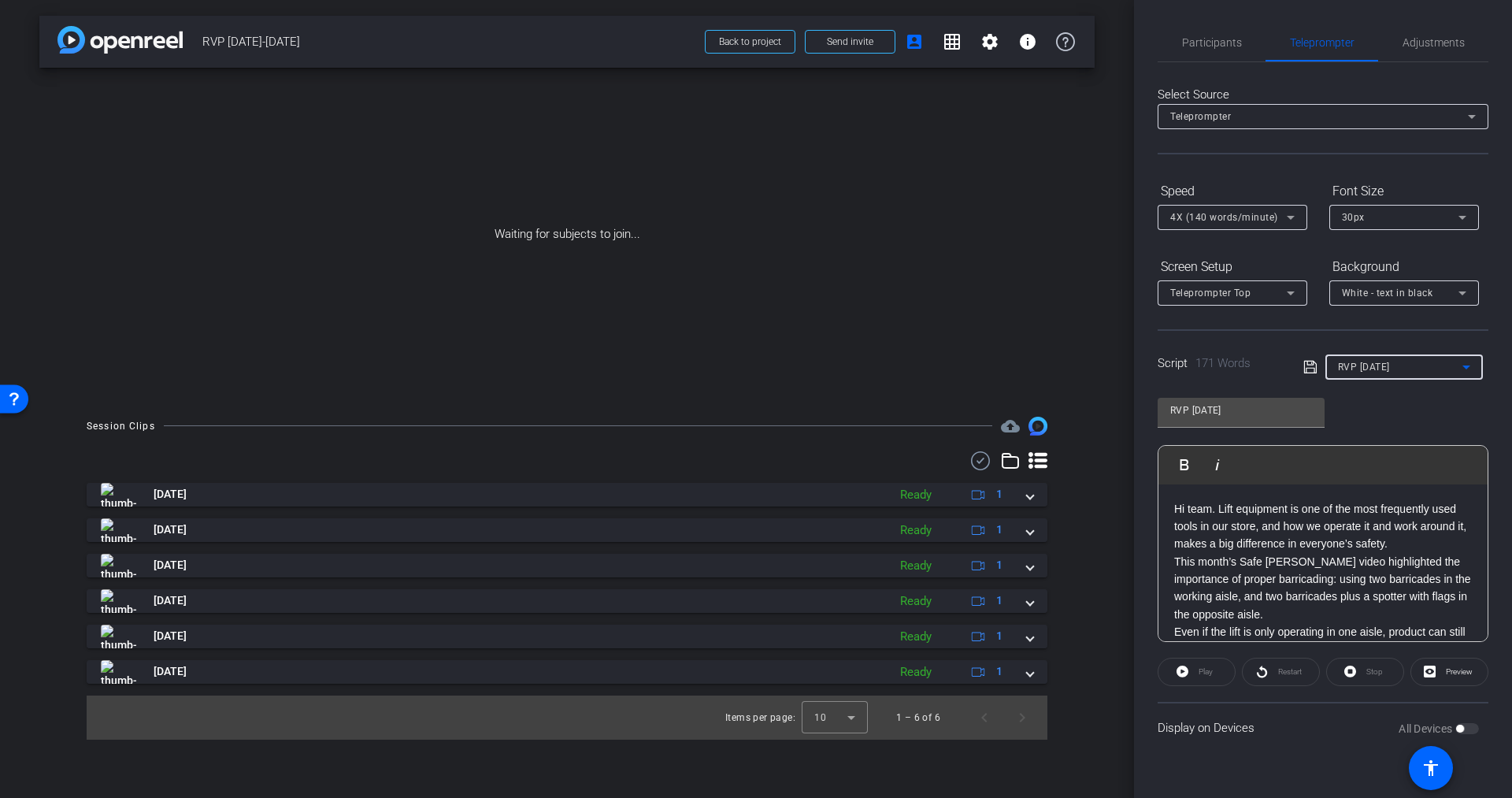
click at [1293, 536] on p "Hi team. Lift equipment is one of the most frequently used tools in our store, …" at bounding box center [1323, 526] width 298 height 53
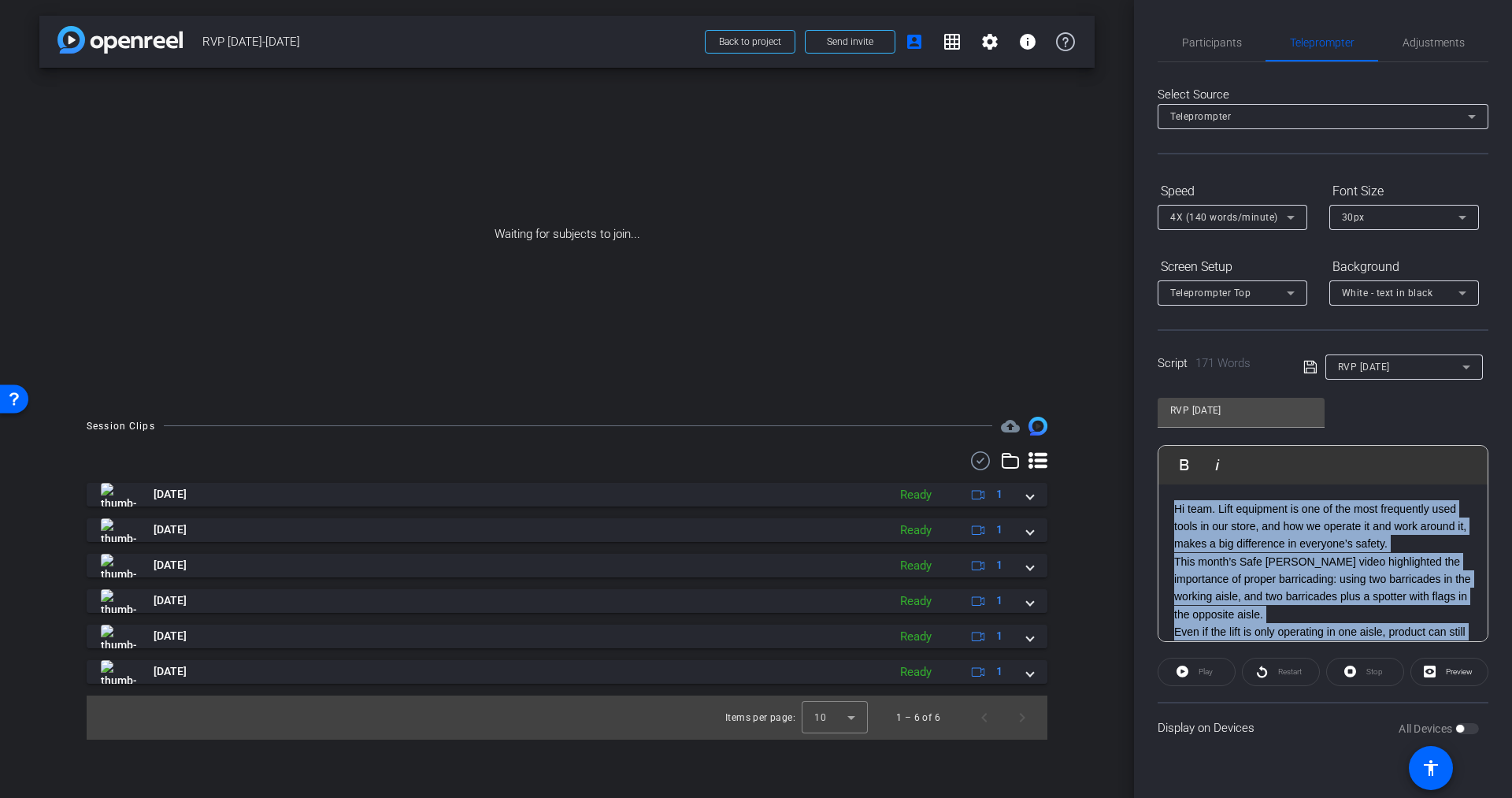
copy div "Hi team. Lift equipment is one of the most frequently used tools in our store, …"
click at [1312, 367] on icon at bounding box center [1309, 367] width 12 height 12
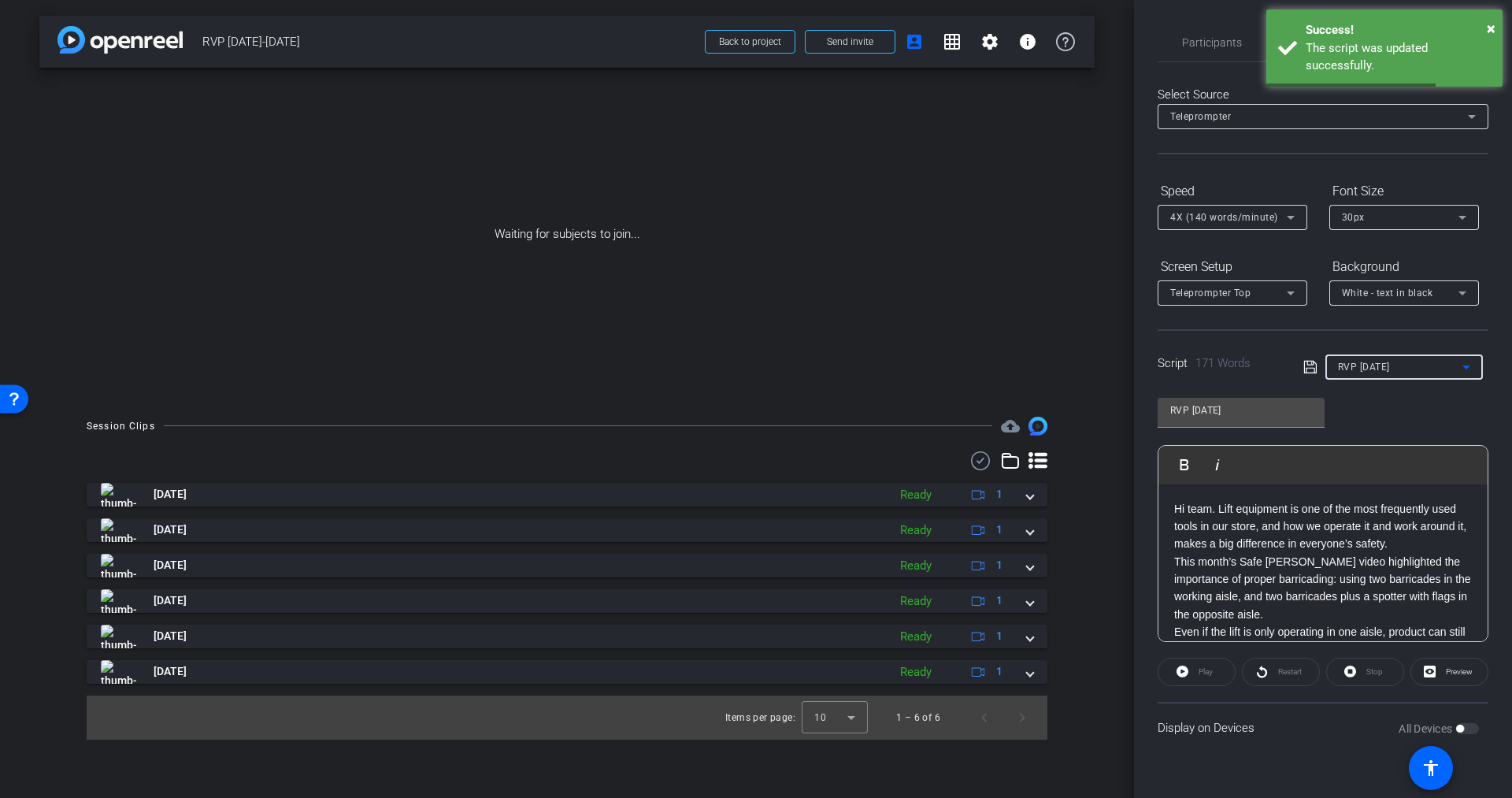
click at [1375, 362] on span "RVP [DATE]" at bounding box center [1364, 367] width 52 height 11
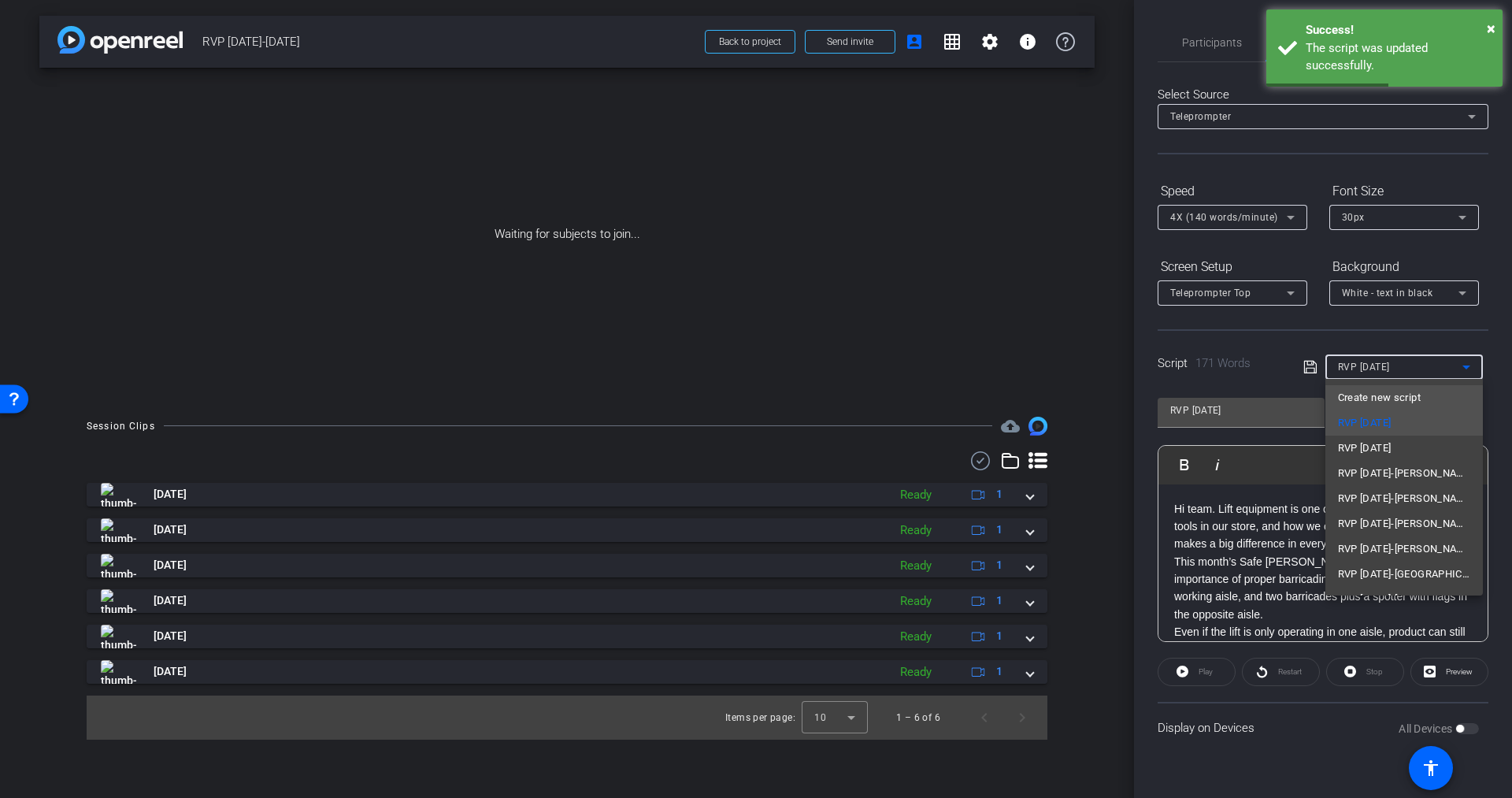
click at [1375, 396] on span "Create new script" at bounding box center [1379, 398] width 83 height 19
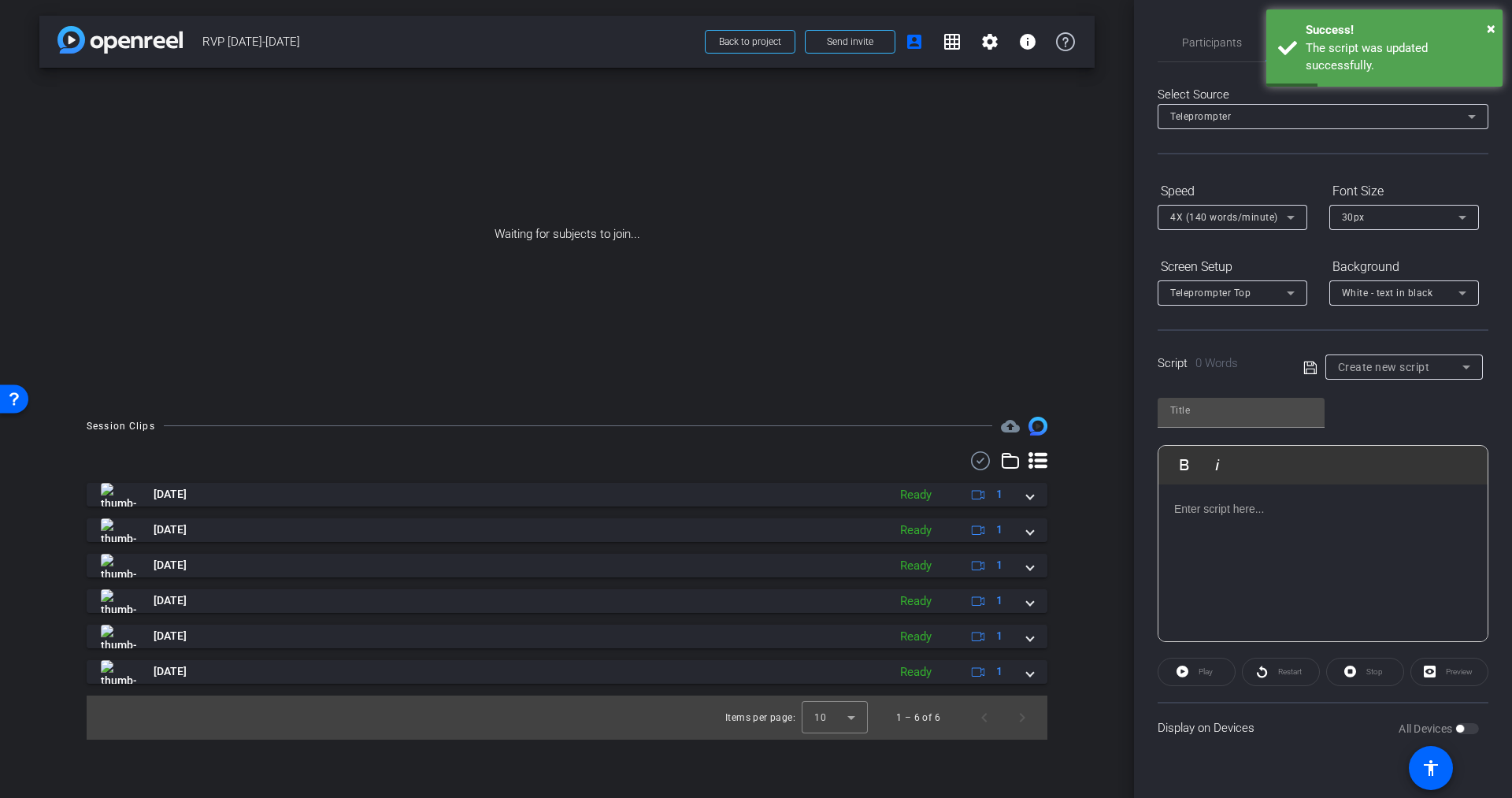
click at [1203, 512] on p at bounding box center [1323, 509] width 298 height 17
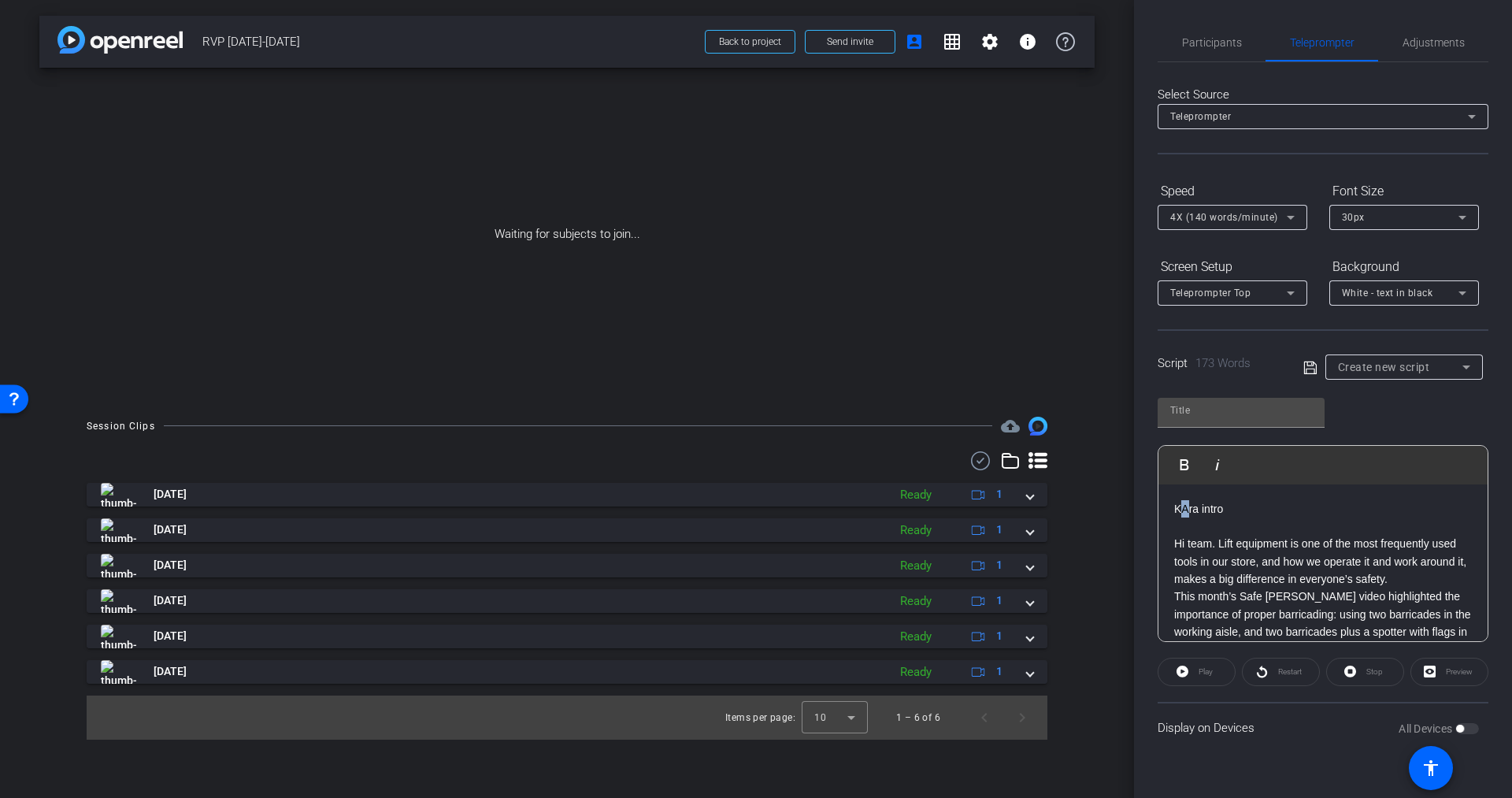
click at [1184, 510] on p "KAra intro" at bounding box center [1323, 509] width 298 height 17
click at [1236, 418] on input "text" at bounding box center [1241, 411] width 142 height 19
type input "RVP [DATE]-Kara"
click at [1219, 506] on p "Kara intro" at bounding box center [1323, 509] width 298 height 17
click at [1235, 509] on p "Kara intro" at bounding box center [1323, 509] width 298 height 17
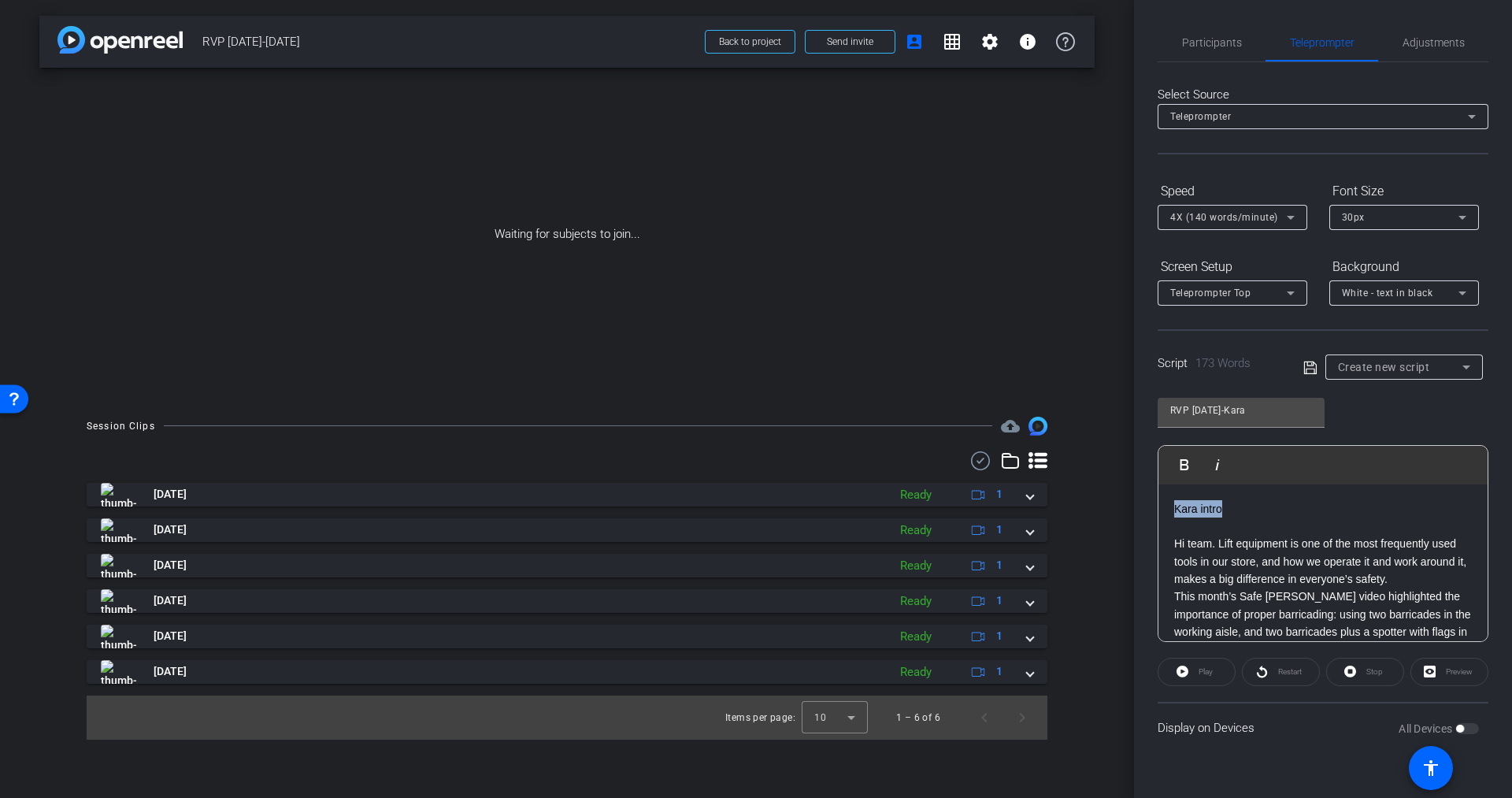
drag, startPoint x: 1235, startPoint y: 509, endPoint x: 1163, endPoint y: 512, distance: 72.1
click at [1163, 512] on div "Kara intro Hi team. Lift equipment is one of the most frequently used tools in …" at bounding box center [1323, 694] width 329 height 419
drag, startPoint x: 1218, startPoint y: 544, endPoint x: 1134, endPoint y: 545, distance: 84.0
click at [1134, 545] on div "Participants Teleprompter Adjustments settings Lauren Turner flip Director Ever…" at bounding box center [1323, 399] width 378 height 798
click at [1217, 38] on span "Participants" at bounding box center [1212, 43] width 60 height 11
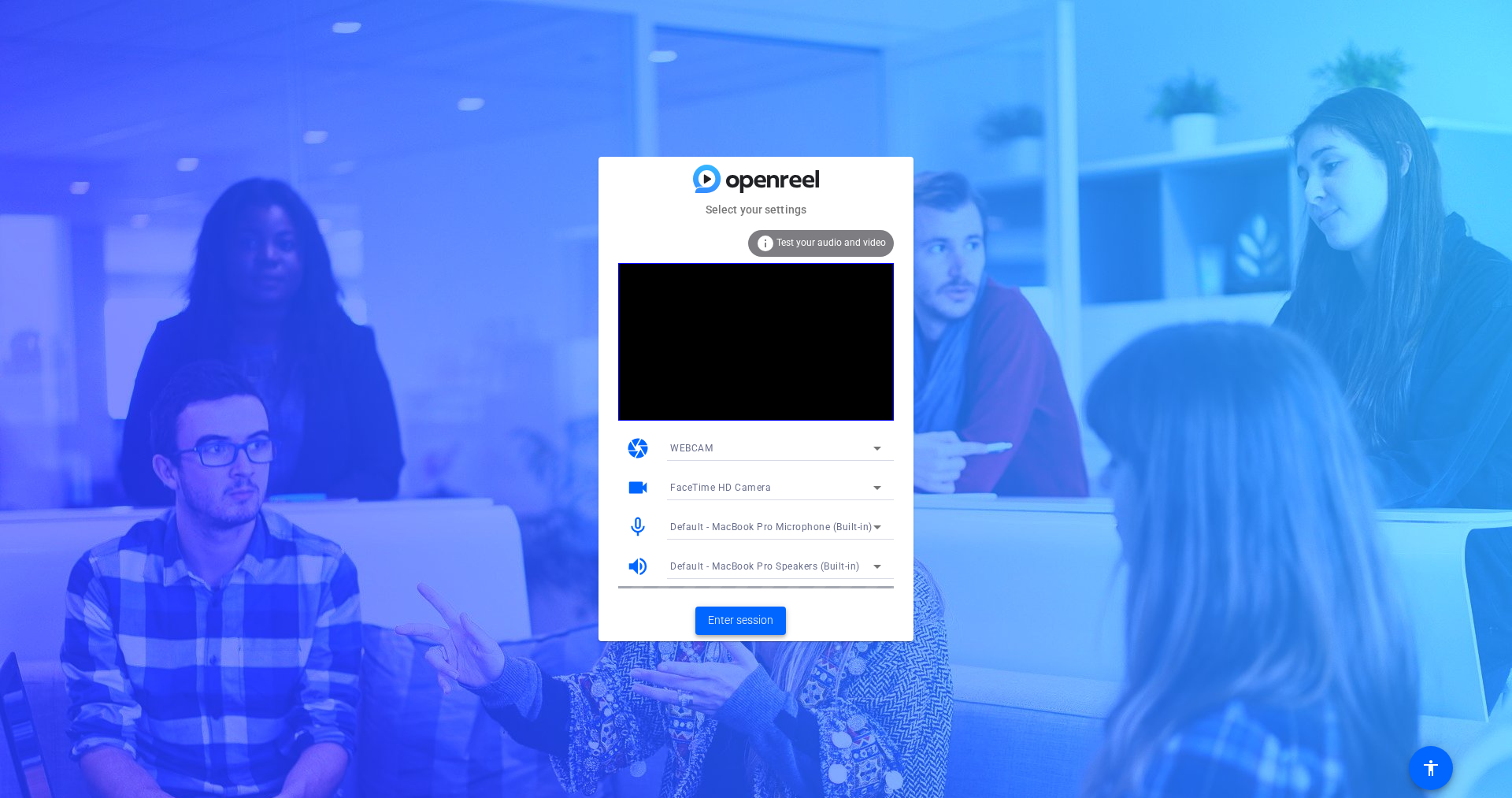
click at [740, 620] on span "Enter session" at bounding box center [740, 620] width 65 height 17
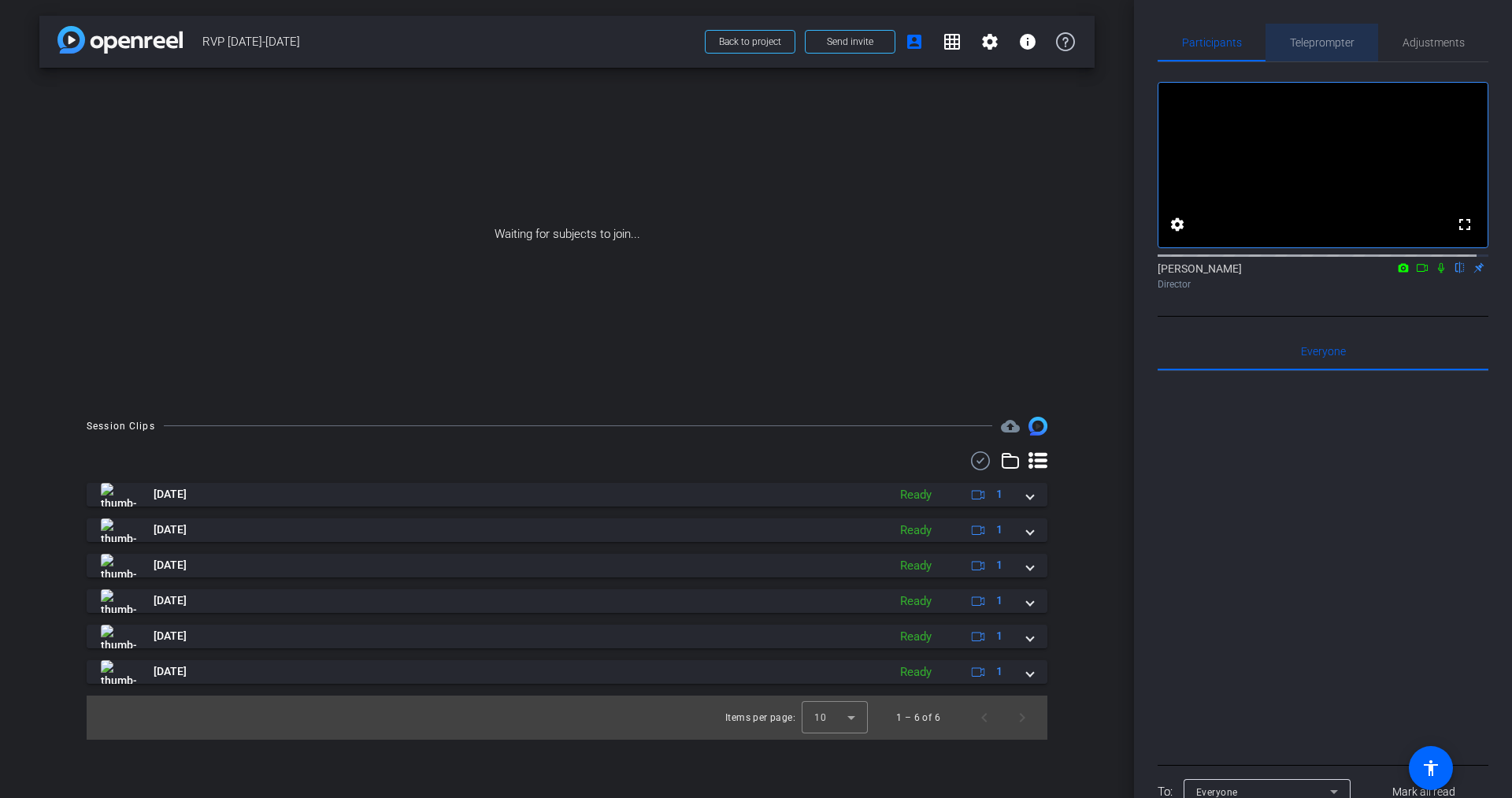
click at [1319, 45] on span "Teleprompter" at bounding box center [1322, 43] width 64 height 11
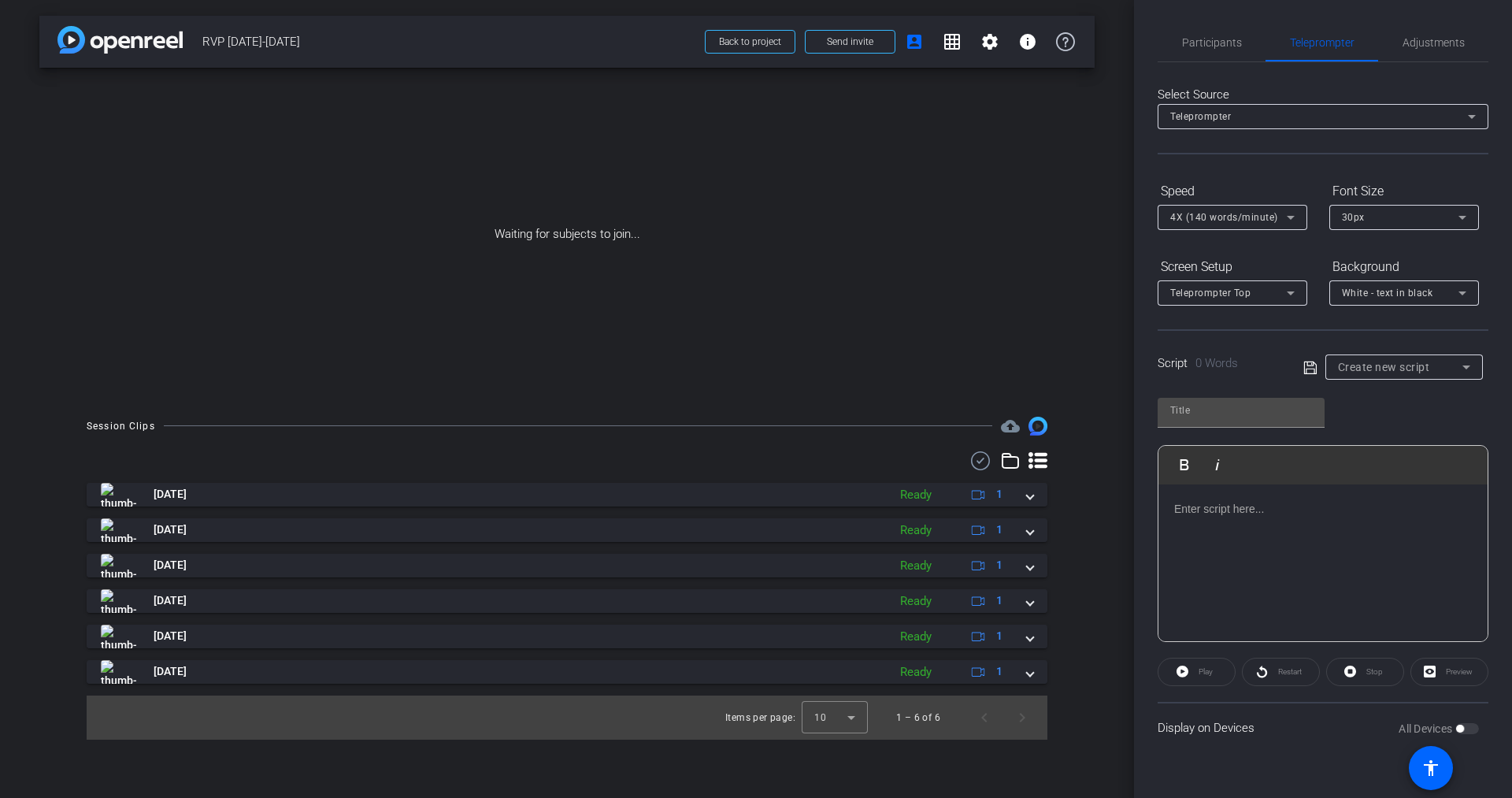
click at [1338, 362] on span "Create new script" at bounding box center [1384, 367] width 92 height 12
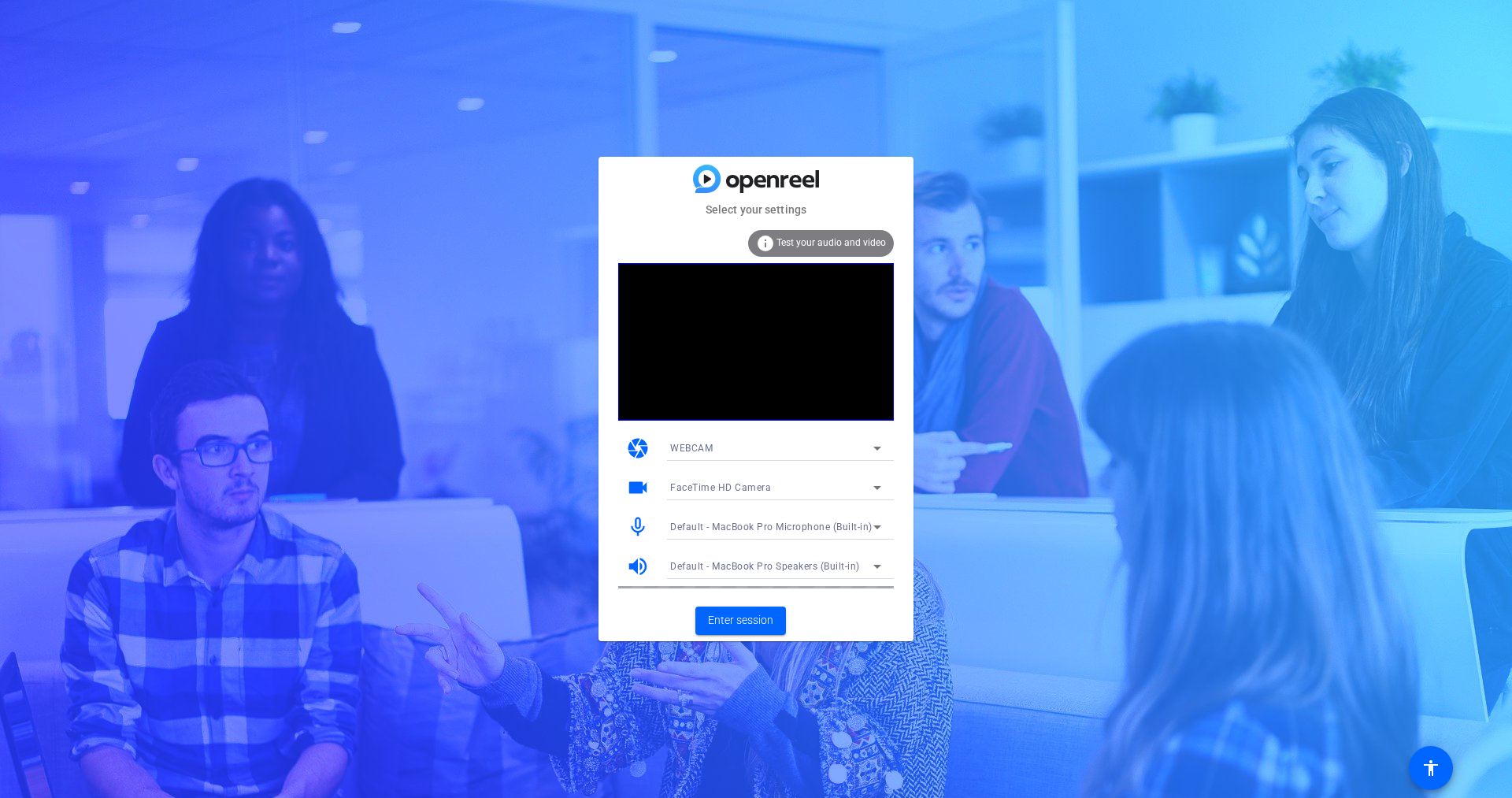
click at [822, 611] on mat-card-actions "Enter session" at bounding box center [756, 620] width 315 height 41
click at [739, 620] on span "Enter session" at bounding box center [740, 620] width 65 height 17
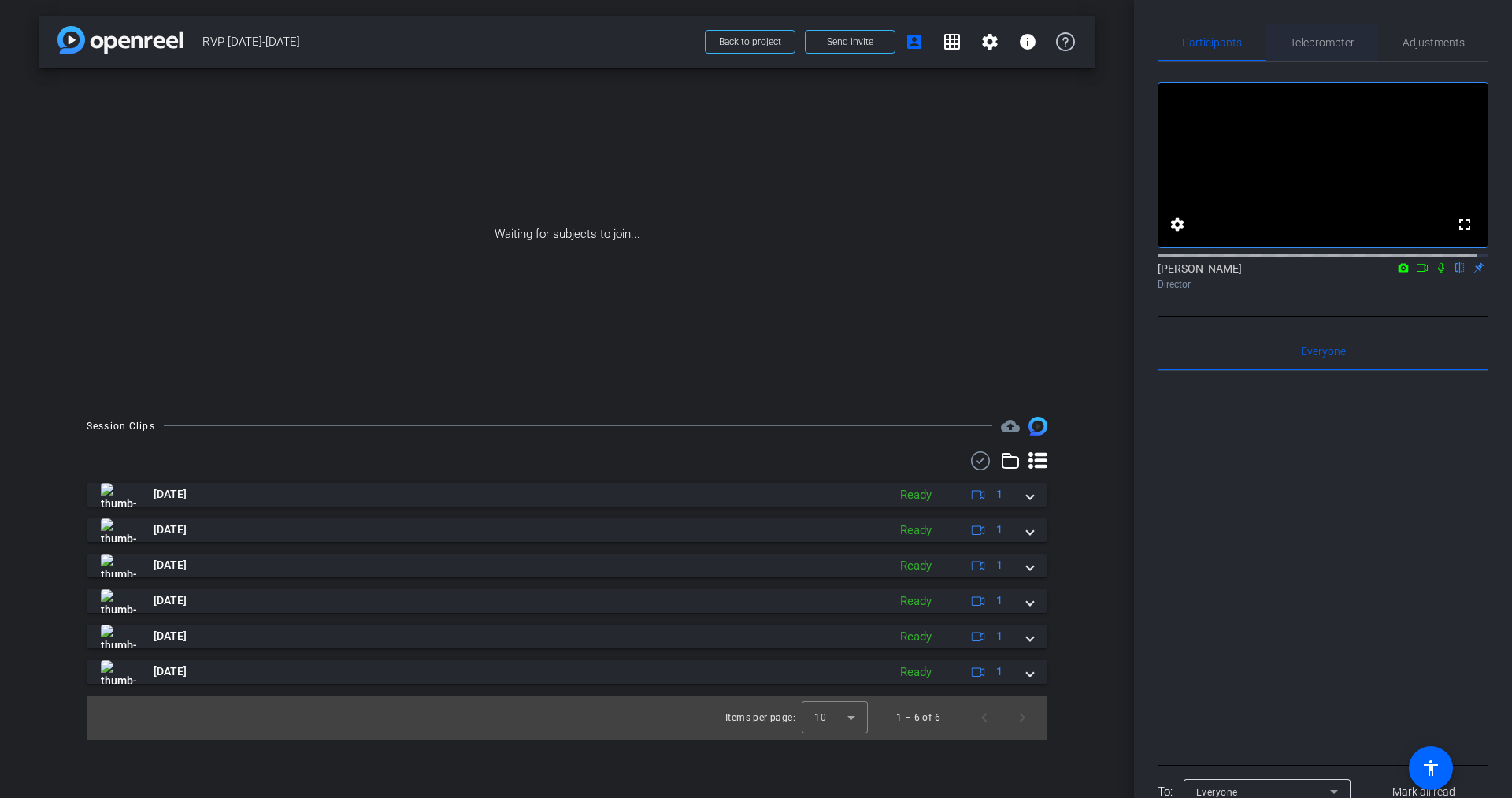
click at [1323, 43] on span "Teleprompter" at bounding box center [1322, 43] width 64 height 11
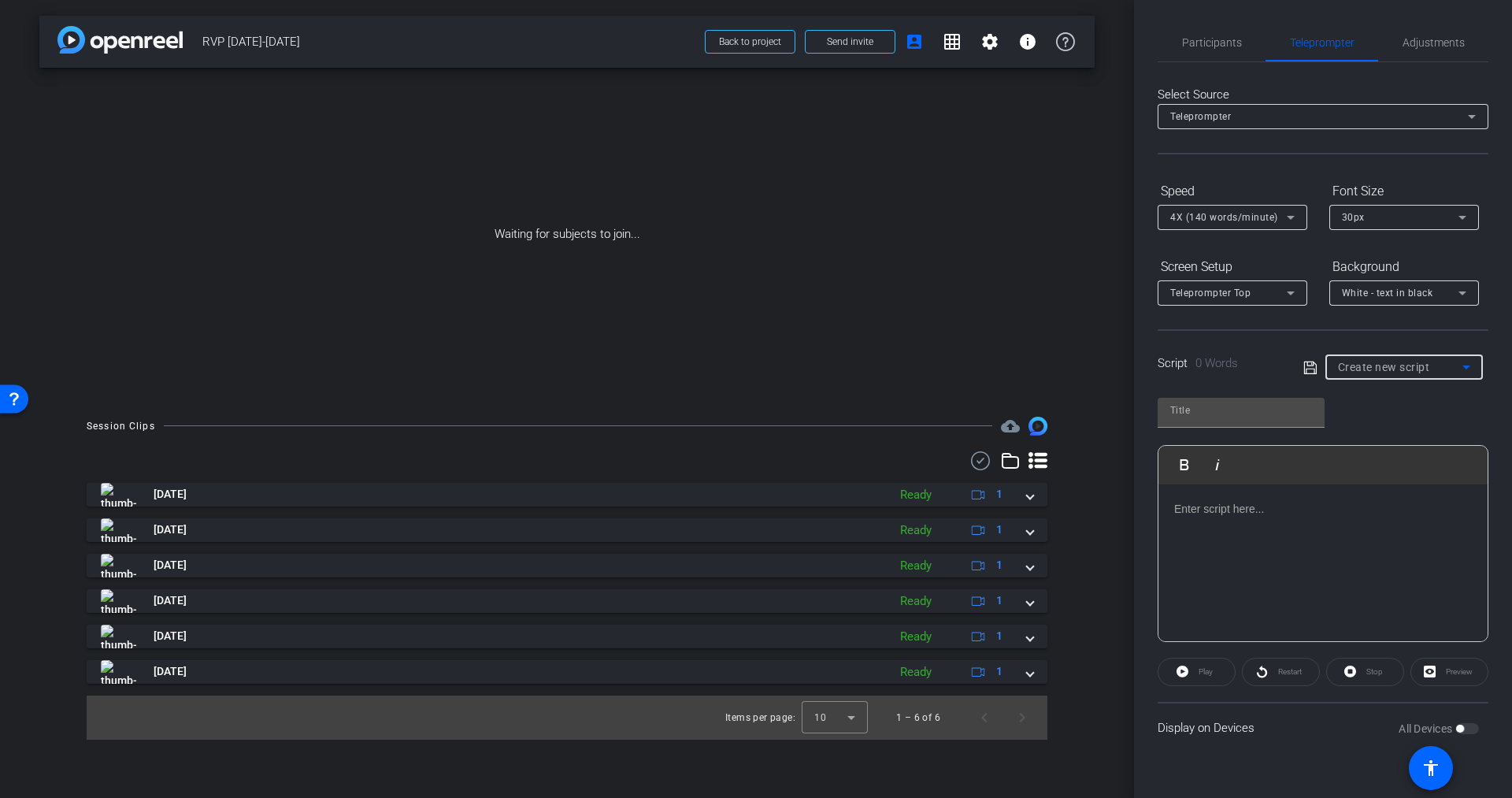
click at [1361, 364] on span "Create new script" at bounding box center [1384, 367] width 92 height 12
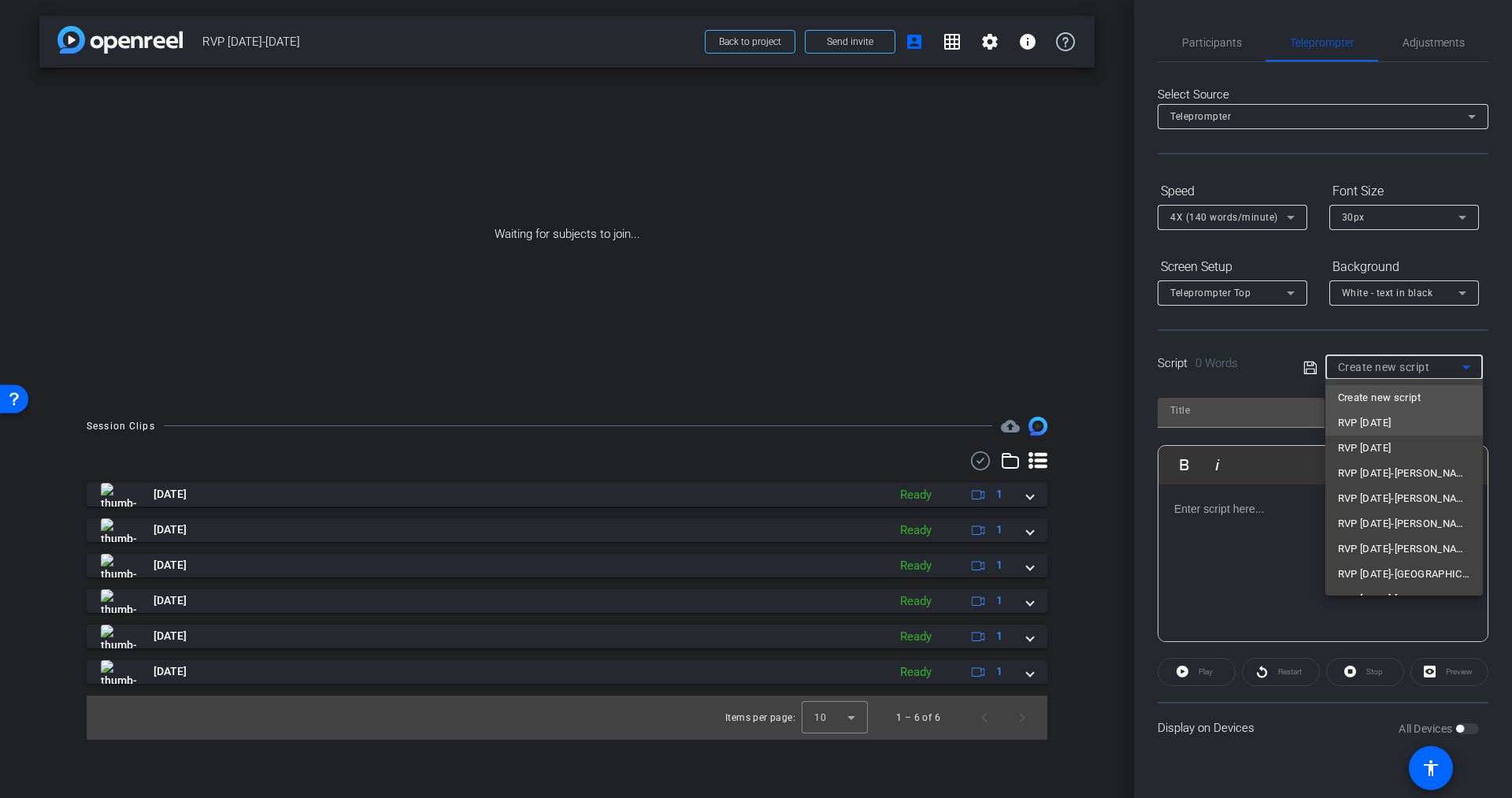
scroll to position [47, 0]
click at [1366, 578] on span "RVP [DATE]-Kara" at bounding box center [1377, 578] width 79 height 19
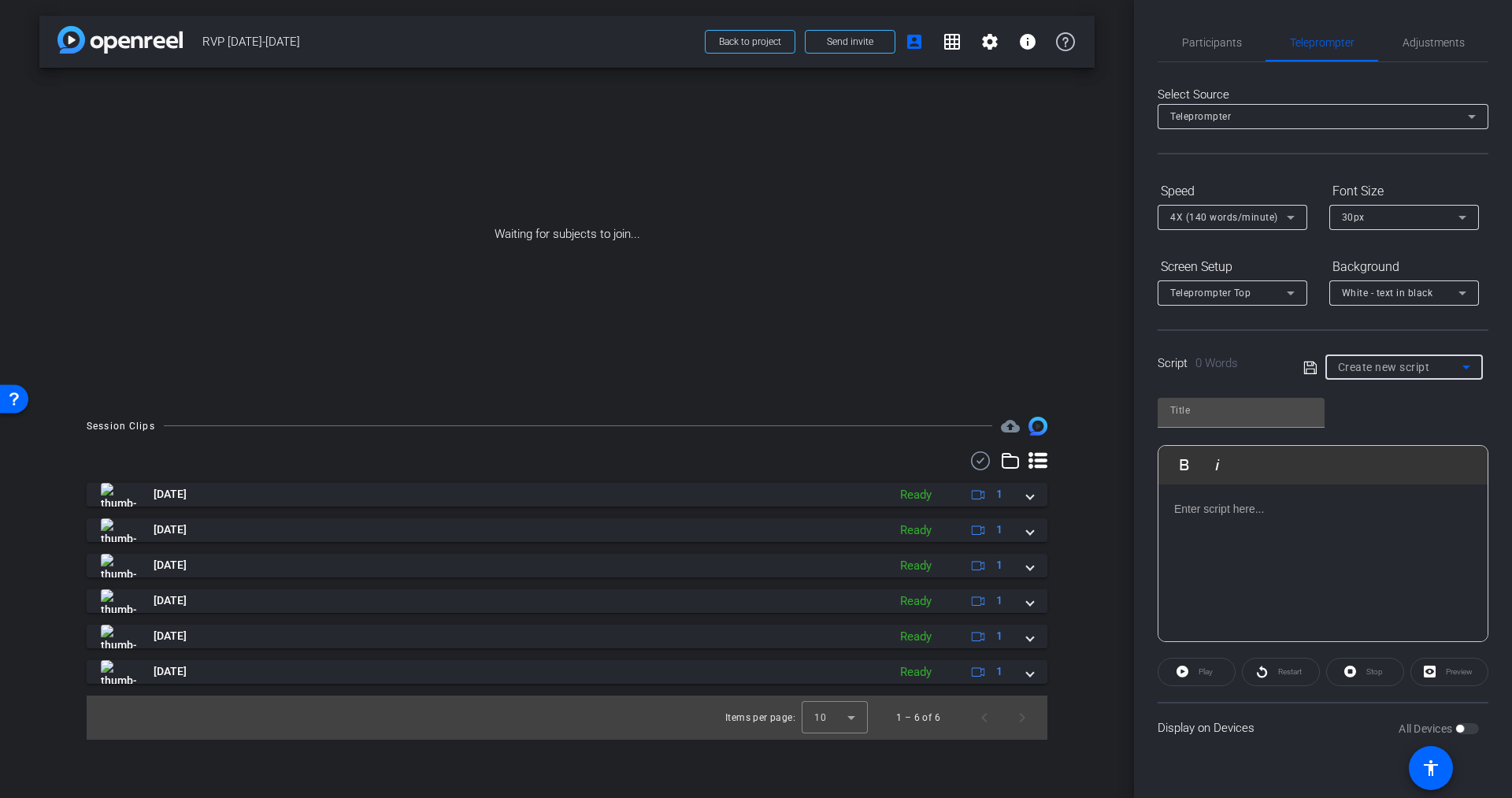
type input "RVP [DATE]-Kara"
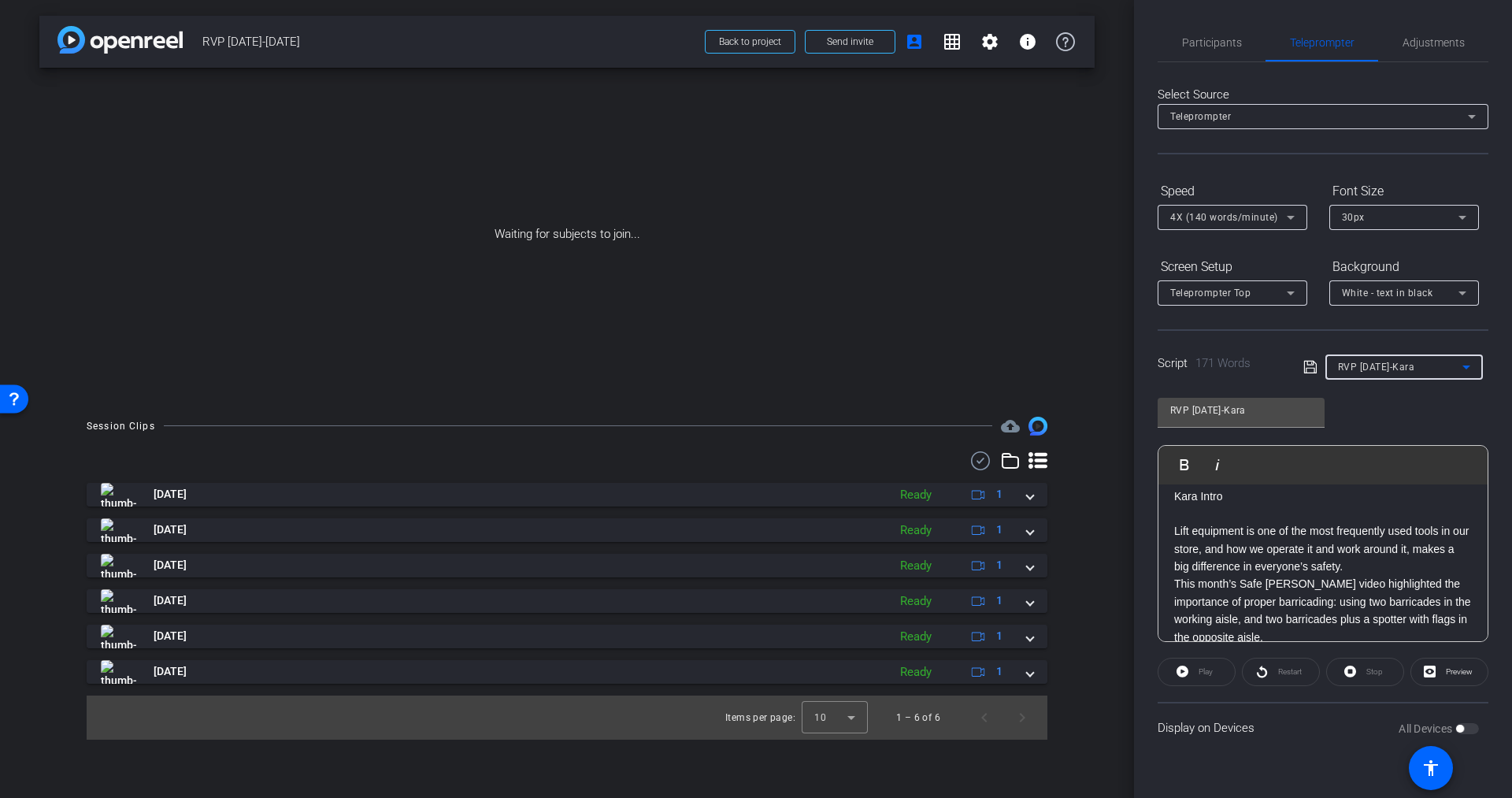
scroll to position [0, 0]
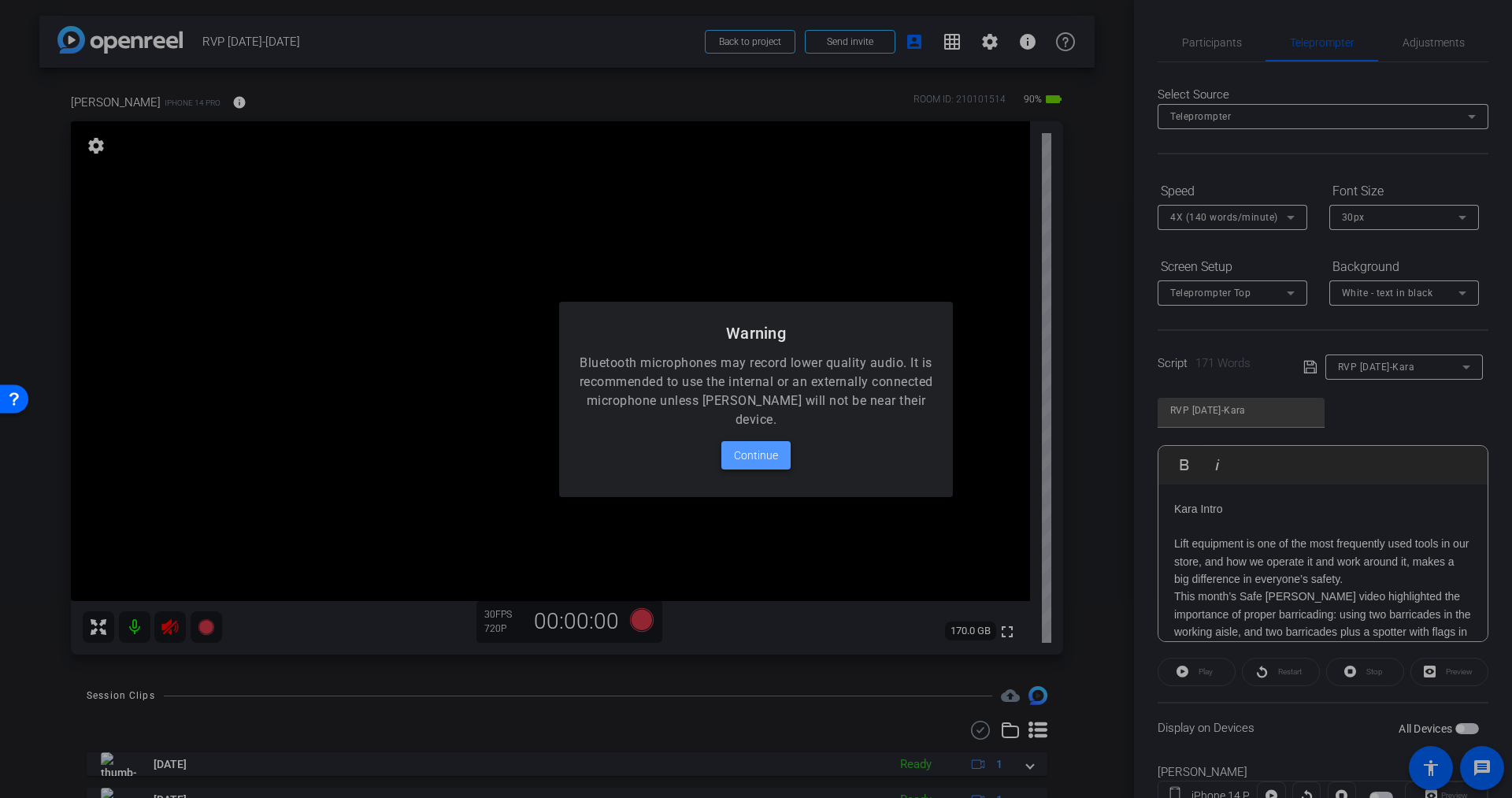
click at [749, 459] on span "Continue" at bounding box center [756, 455] width 44 height 19
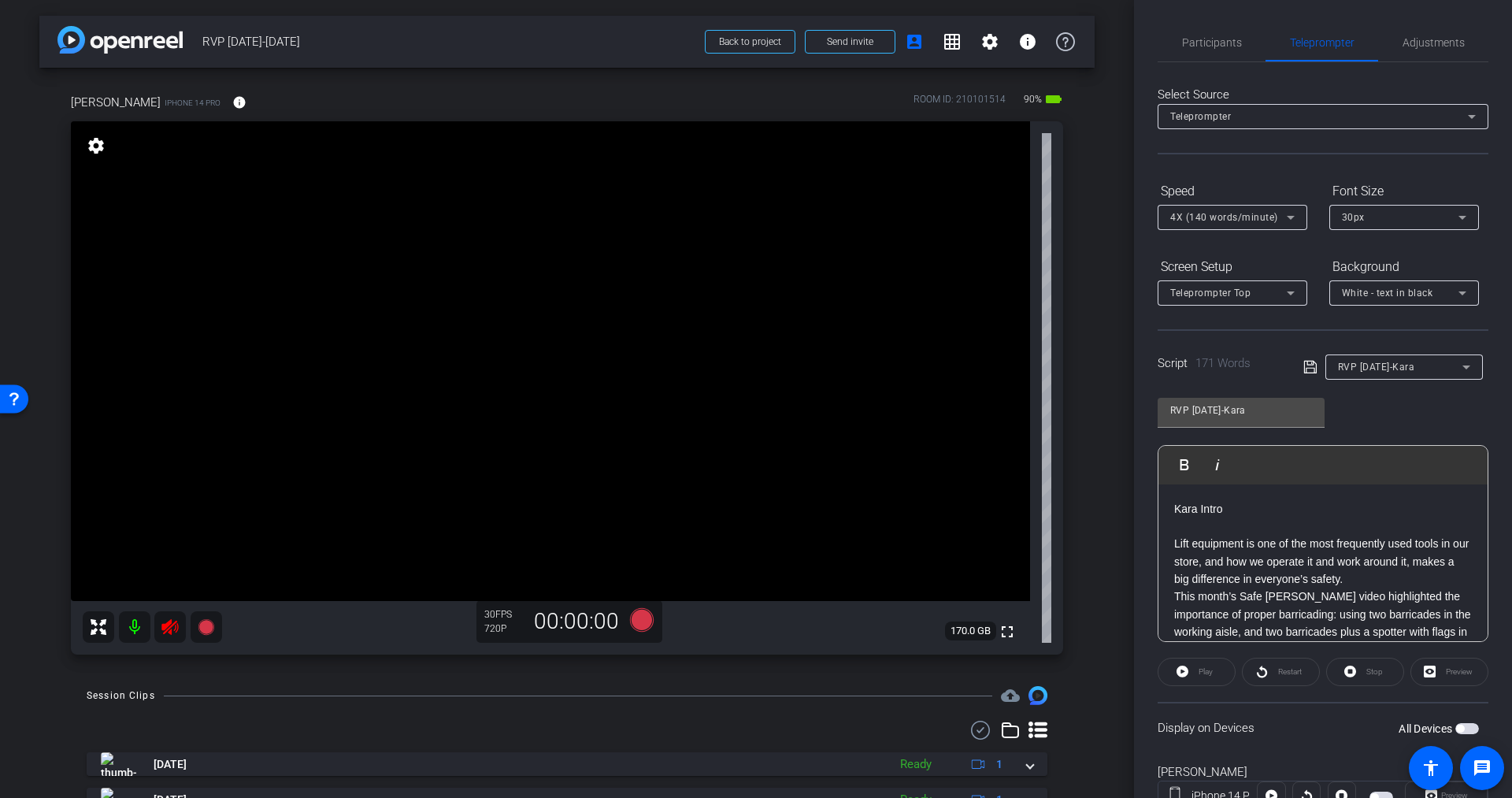
click at [177, 623] on icon at bounding box center [170, 627] width 17 height 16
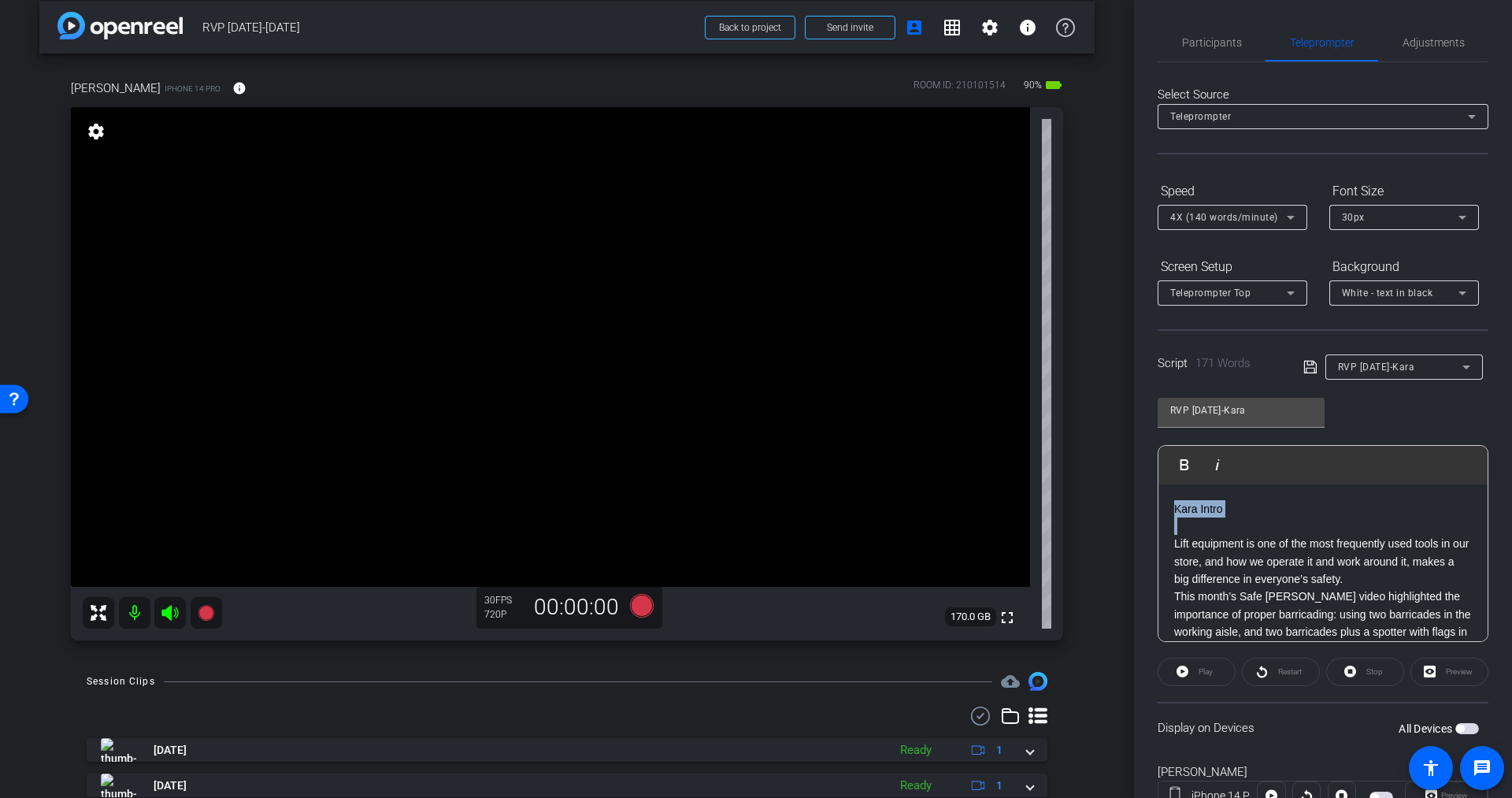
drag, startPoint x: 1173, startPoint y: 543, endPoint x: 1171, endPoint y: 494, distance: 49.0
click at [1171, 494] on div "Kara Intro Lift equipment is one of the most frequently used tools in our store…" at bounding box center [1323, 694] width 329 height 419
click at [1174, 529] on p "Lift equipment is one of the most frequently used tools in our store, and how w…" at bounding box center [1323, 544] width 298 height 53
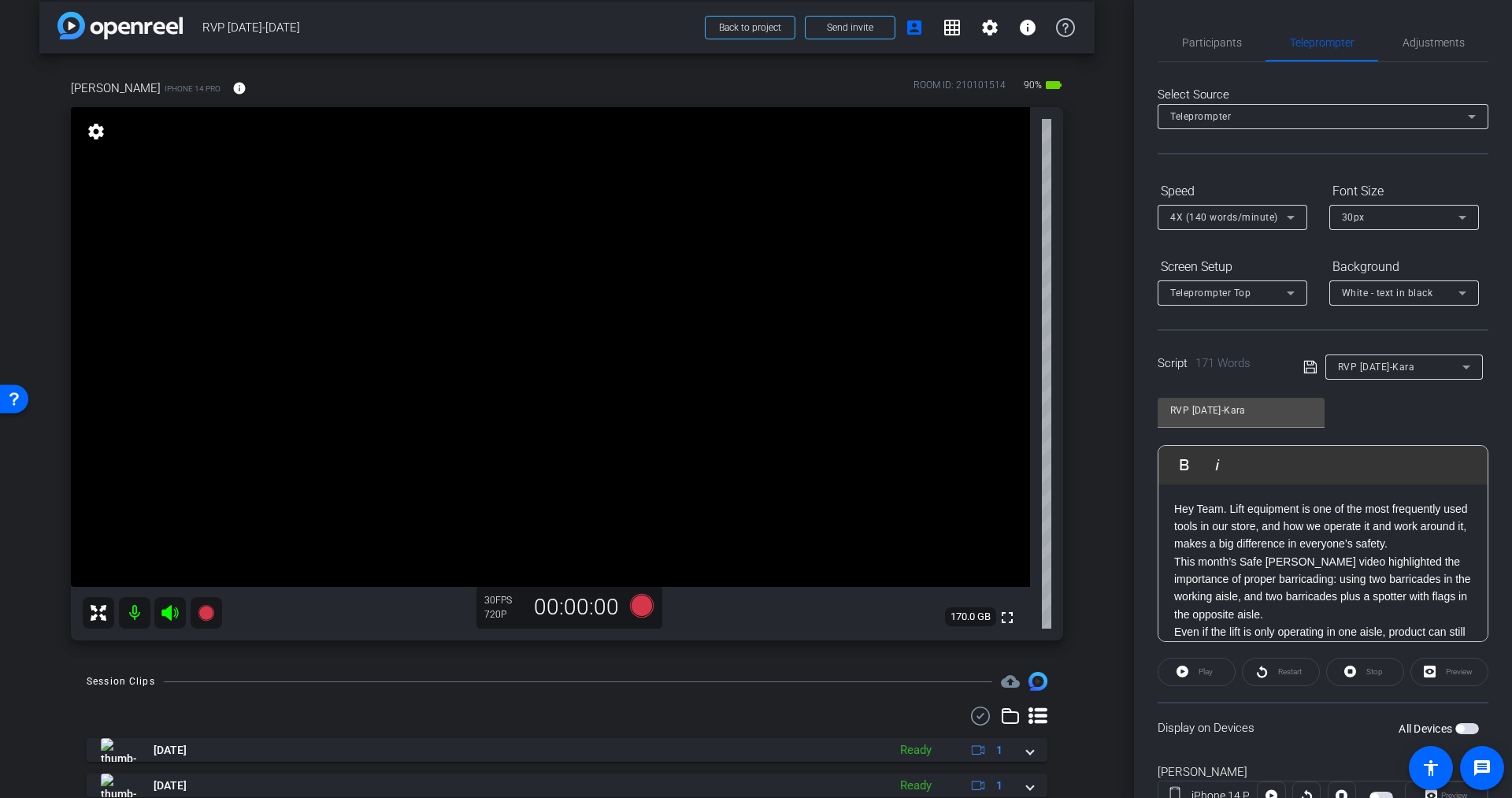
click at [1306, 368] on icon at bounding box center [1309, 367] width 12 height 12
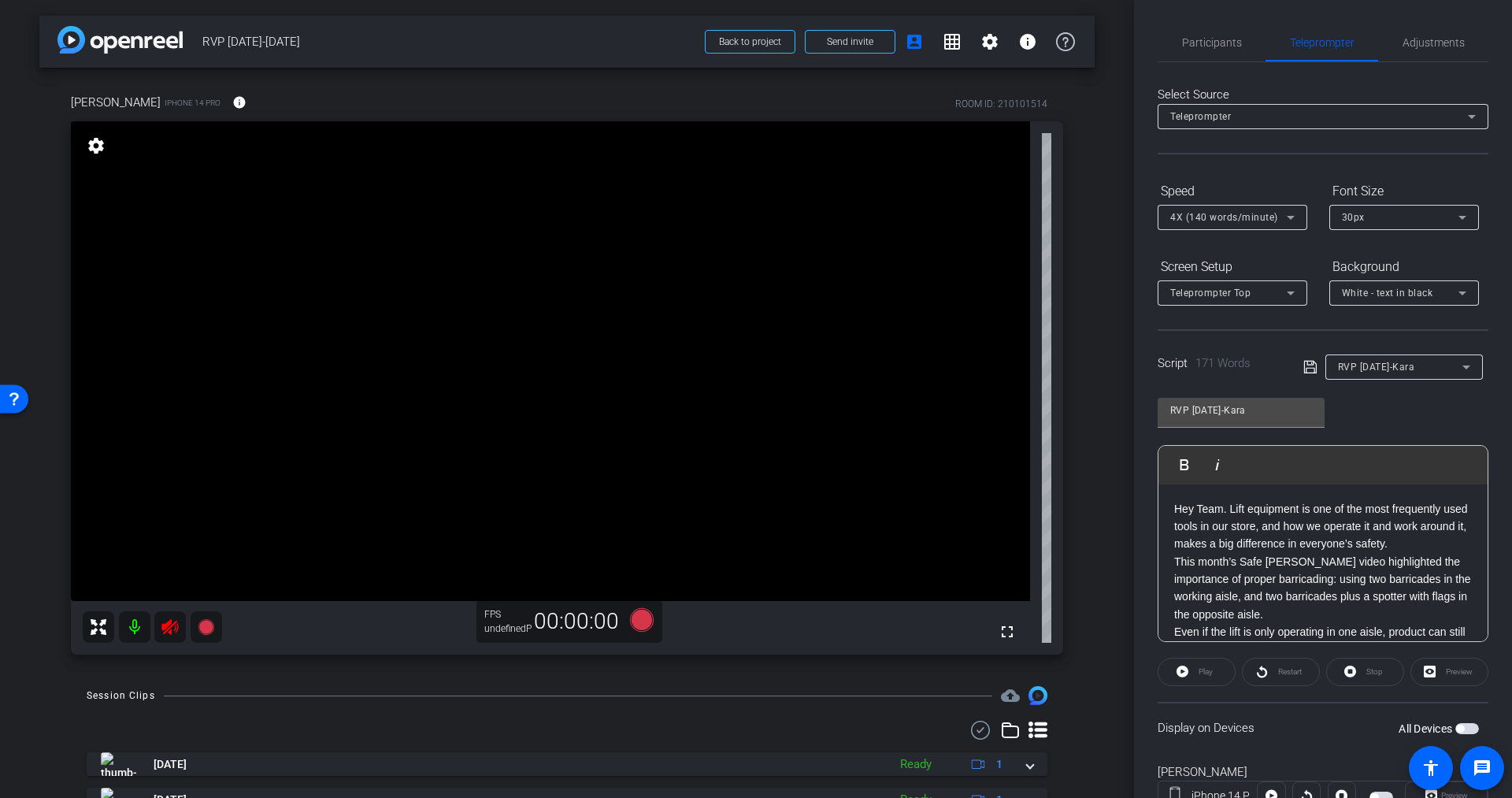
click at [170, 630] on icon at bounding box center [170, 627] width 17 height 16
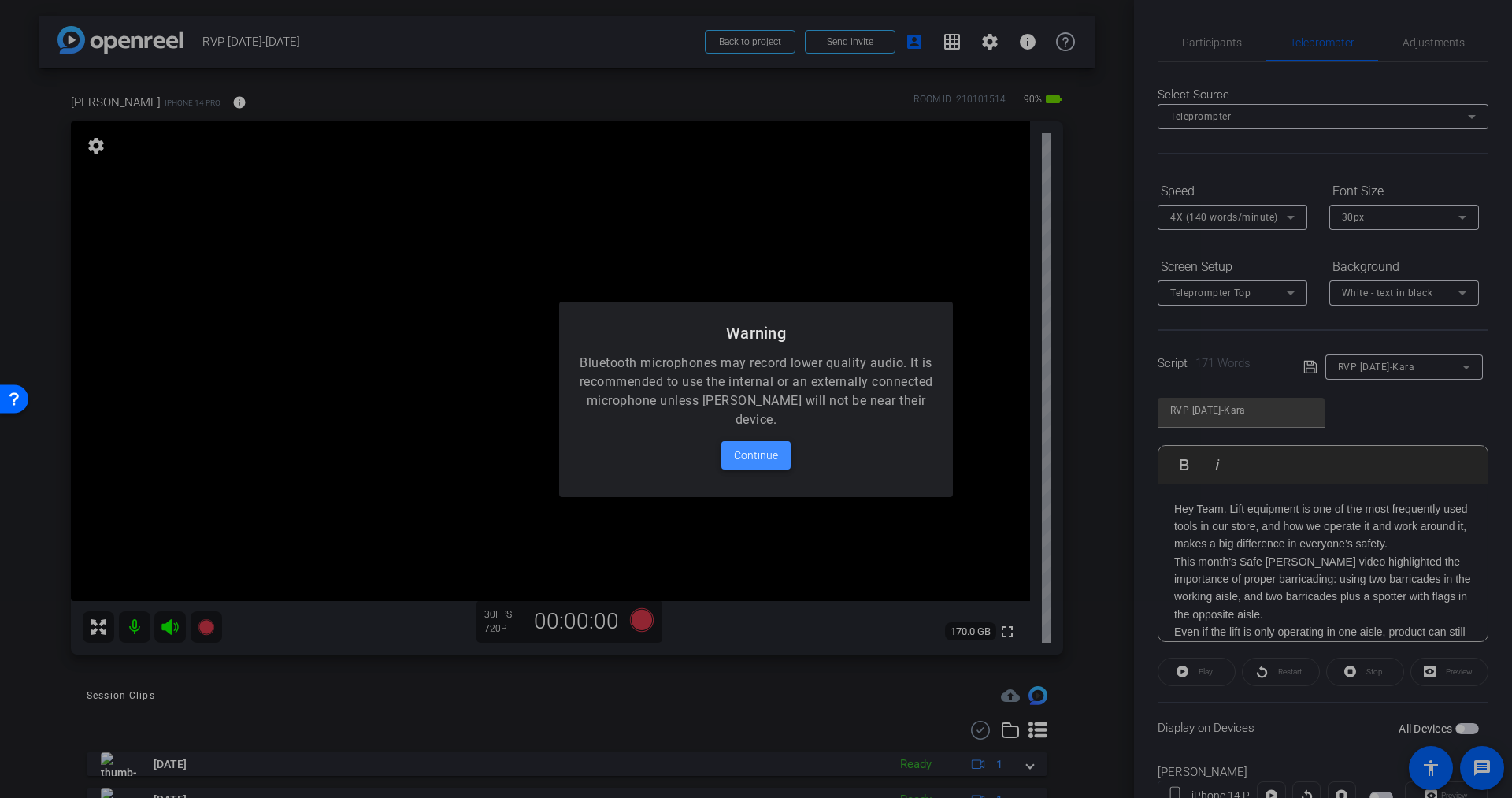
click at [750, 457] on span "Continue" at bounding box center [756, 455] width 44 height 19
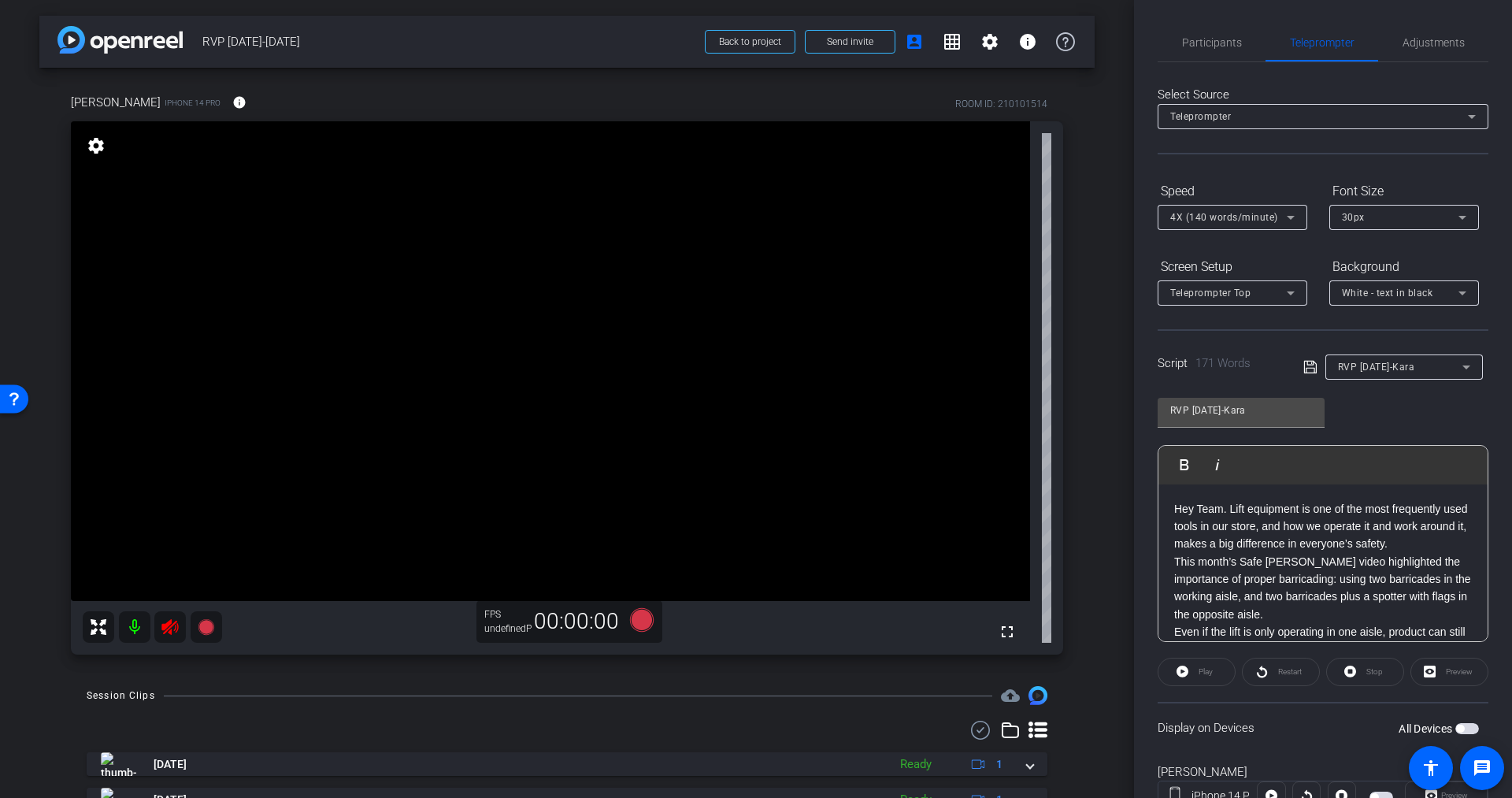
click at [171, 627] on icon at bounding box center [170, 627] width 17 height 16
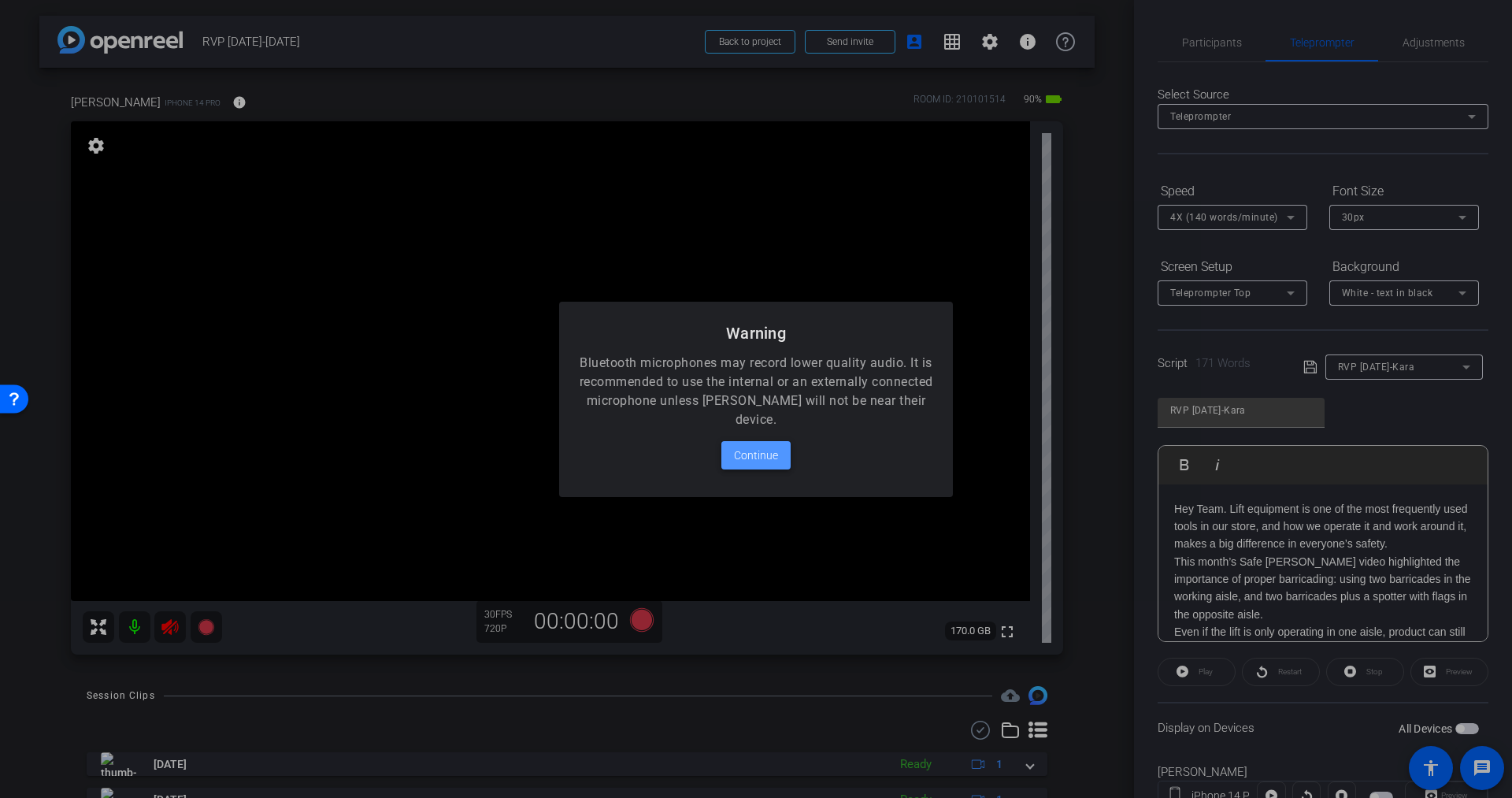
click at [754, 453] on span "Continue" at bounding box center [756, 455] width 44 height 19
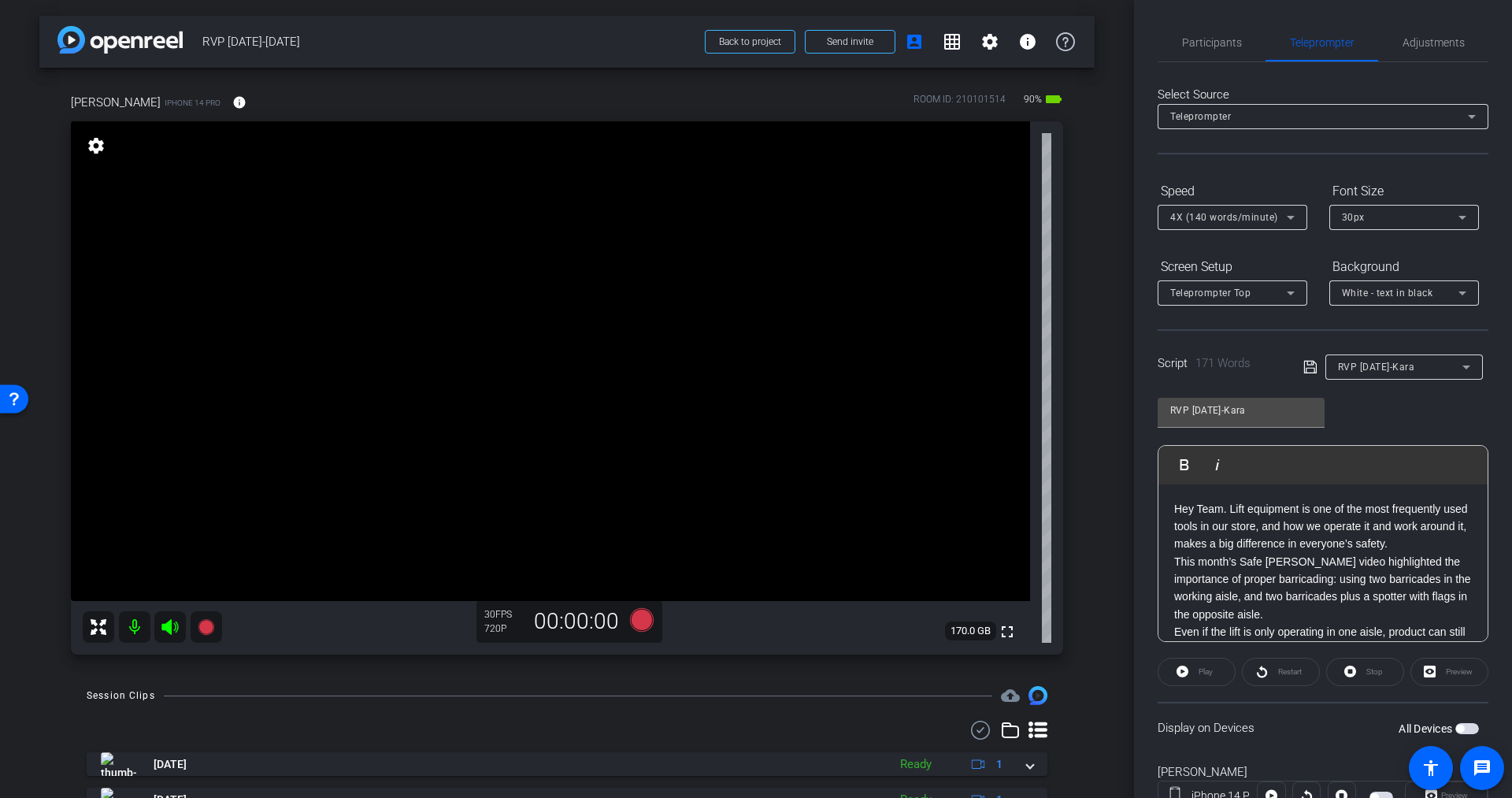
click at [1460, 731] on span "button" at bounding box center [1467, 728] width 23 height 11
click at [1228, 508] on p "Hey Team. Lift equipment is one of the most frequently used tools in our store,…" at bounding box center [1323, 526] width 298 height 53
click at [1209, 667] on span "Play" at bounding box center [1206, 672] width 14 height 9
click at [1227, 510] on p "Hey Team. Lift equipment is one of the most frequently used tools in our store,…" at bounding box center [1323, 526] width 298 height 53
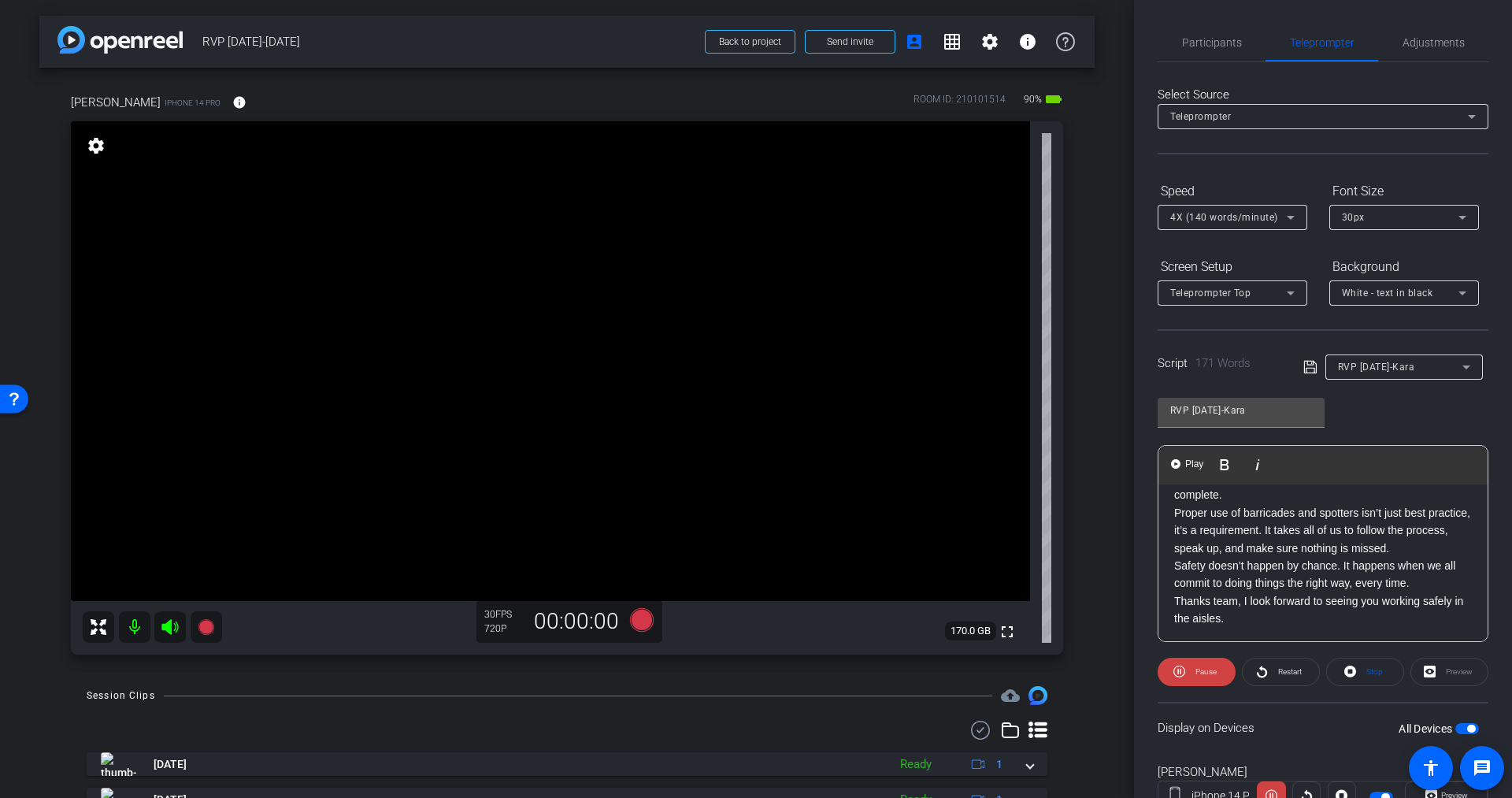
scroll to position [278, 0]
click at [1274, 218] on span "4X (140 words/minute)" at bounding box center [1224, 218] width 108 height 11
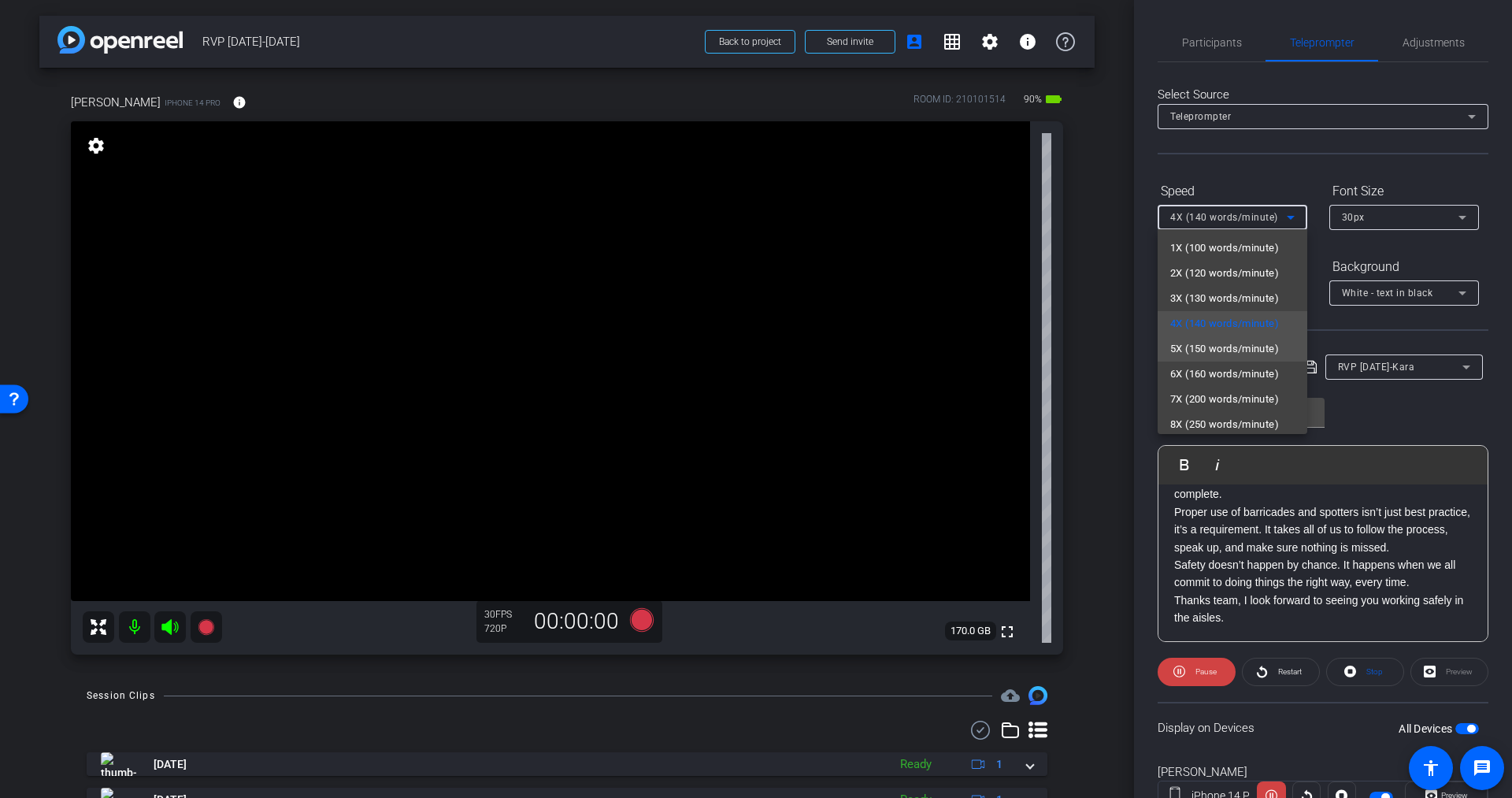
click at [1219, 344] on span "5X (150 words/minute)" at bounding box center [1224, 349] width 109 height 19
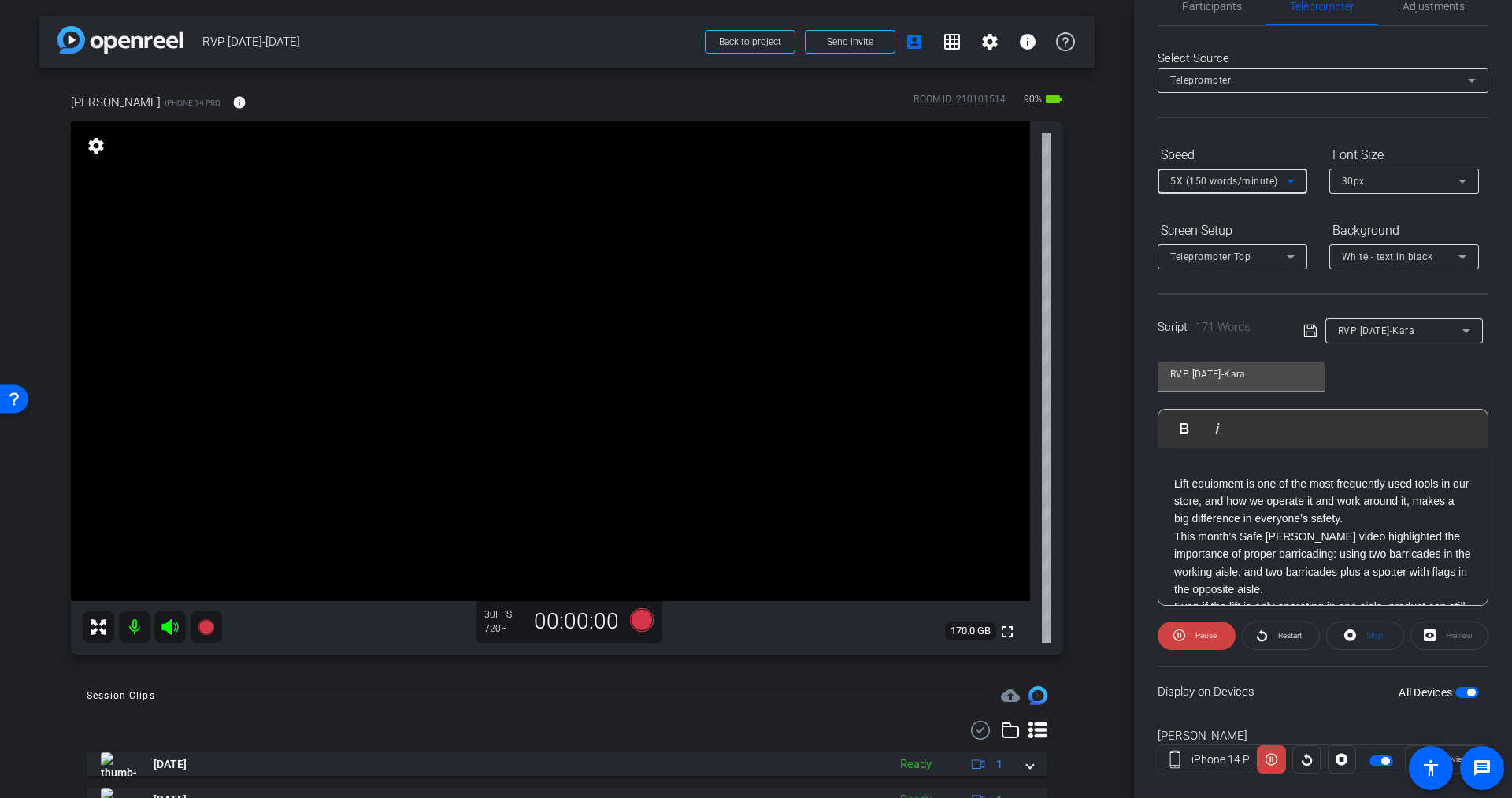
scroll to position [0, 0]
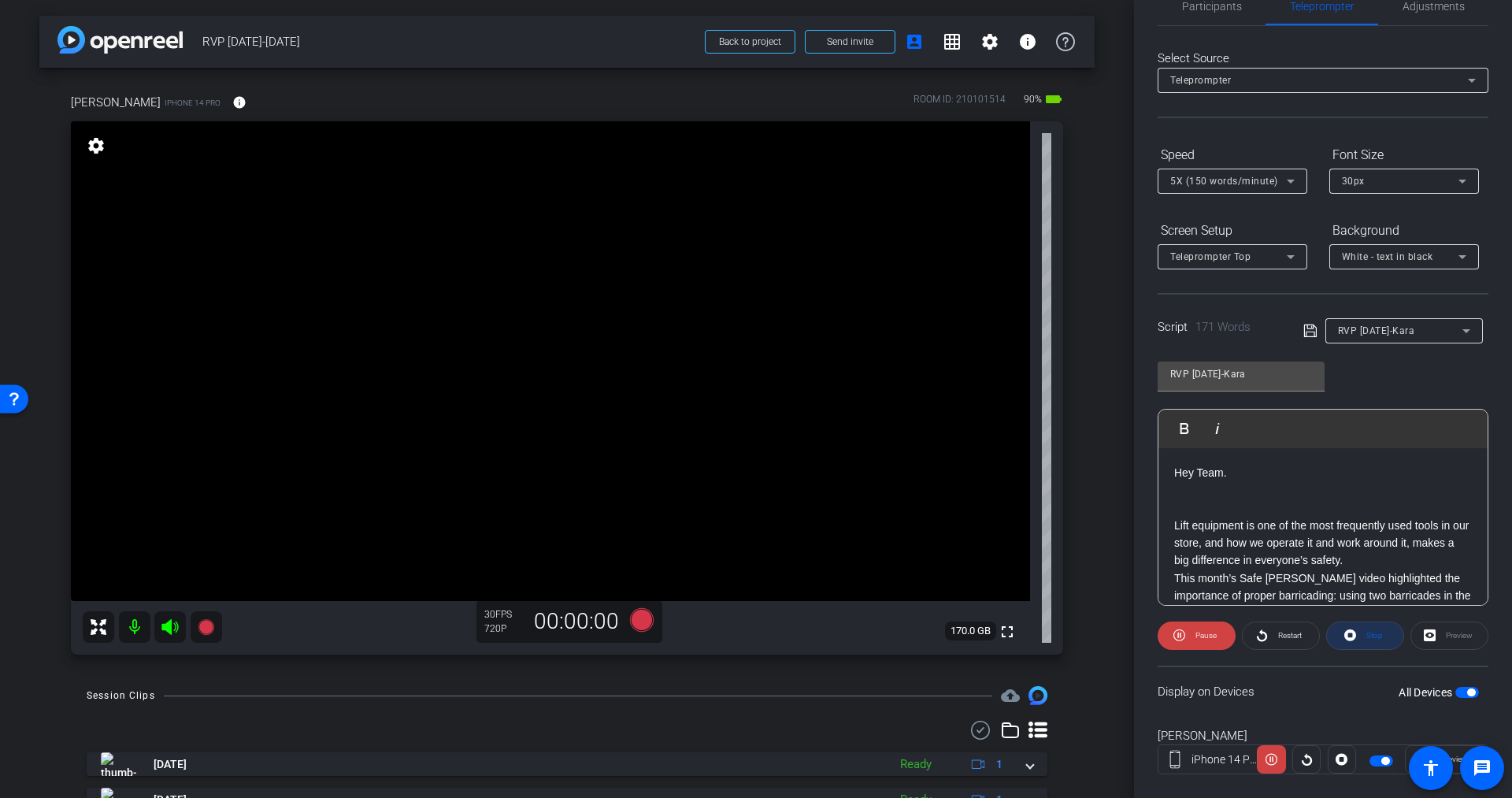
click at [1367, 631] on span "Stop" at bounding box center [1375, 635] width 17 height 9
click at [1241, 179] on span "5X (150 words/minute)" at bounding box center [1224, 181] width 108 height 11
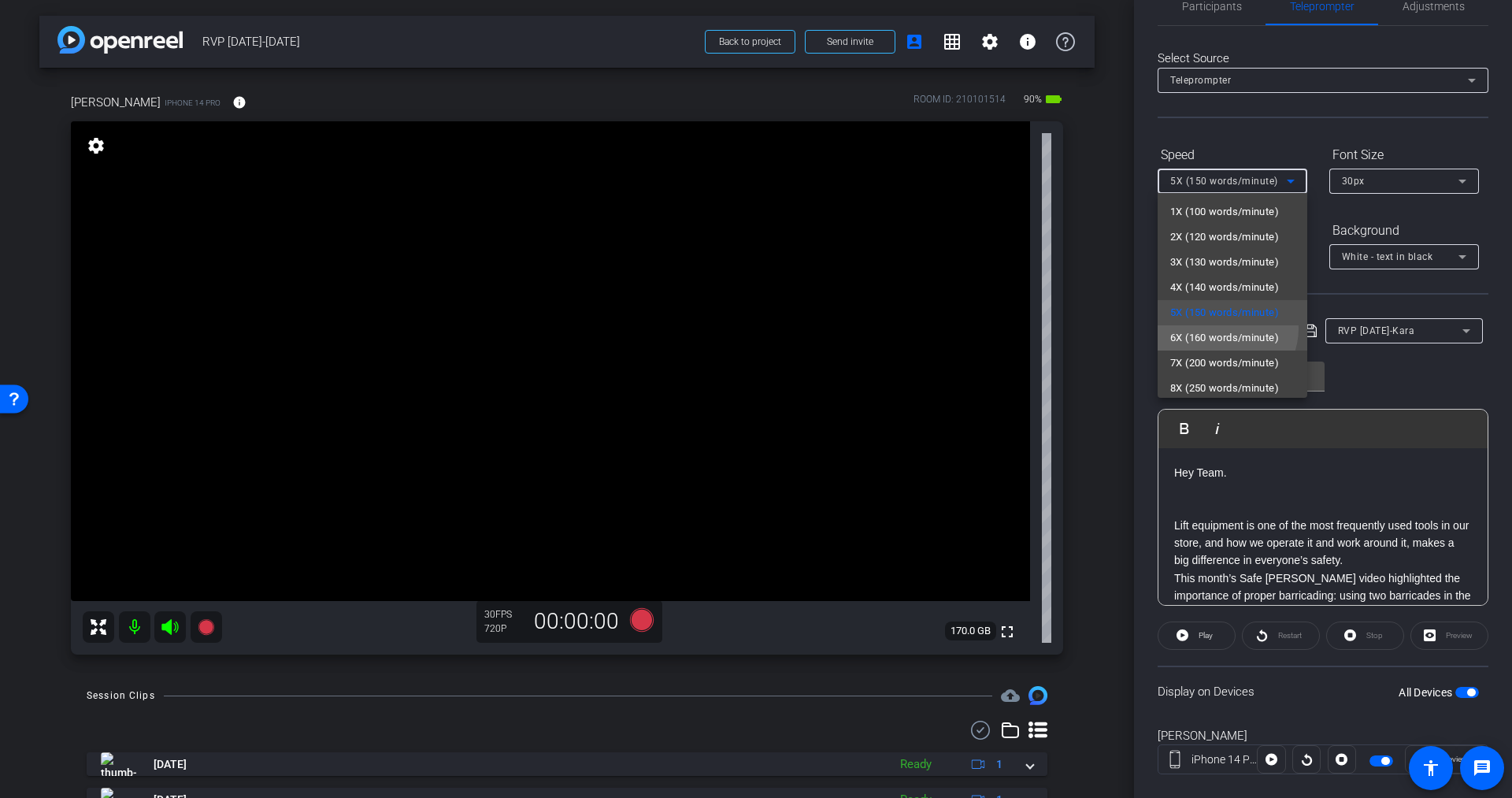
click at [1223, 328] on span "6X (160 words/minute)" at bounding box center [1224, 338] width 109 height 19
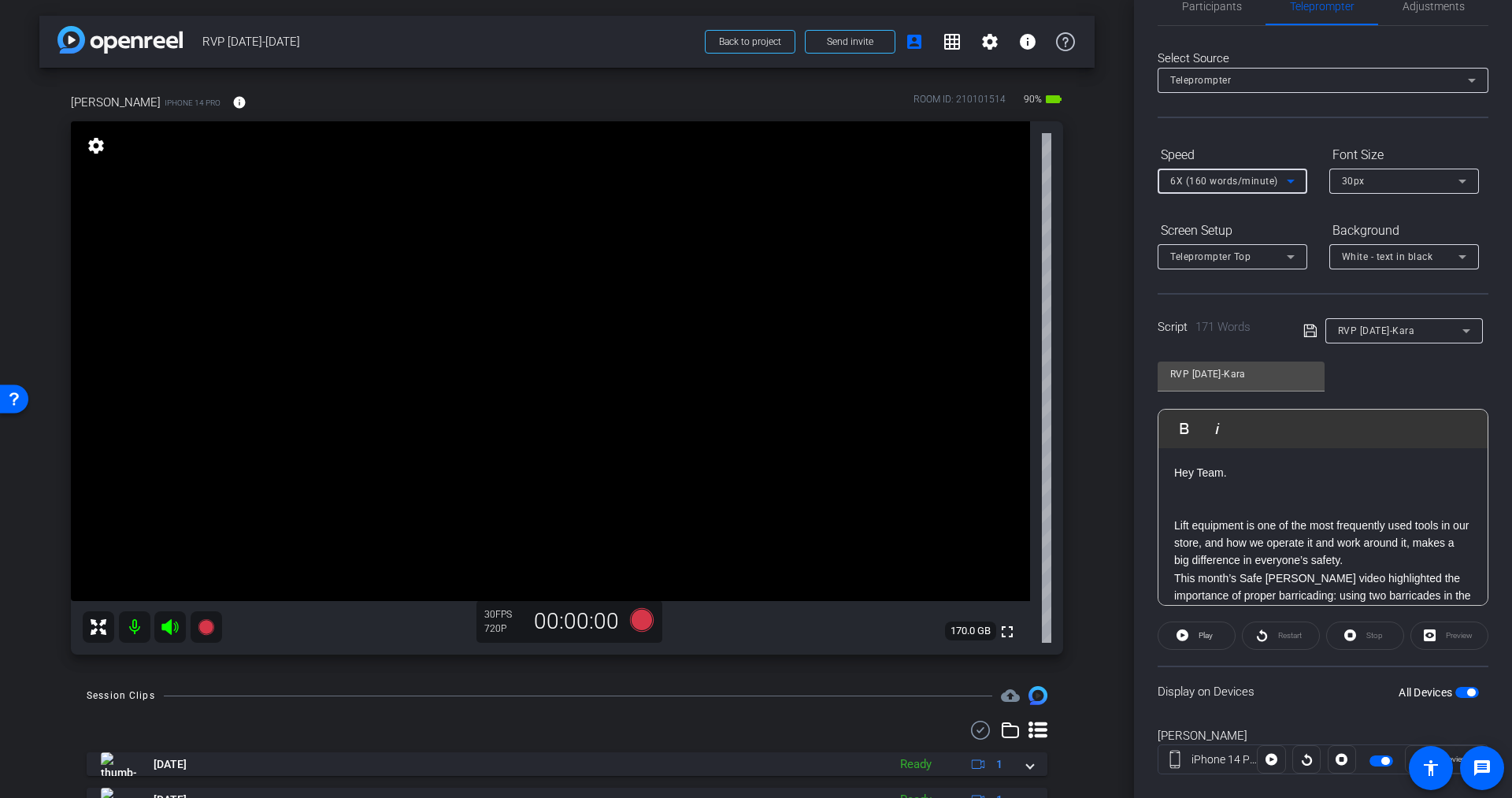
click at [1239, 478] on p "Hey Team." at bounding box center [1323, 473] width 298 height 17
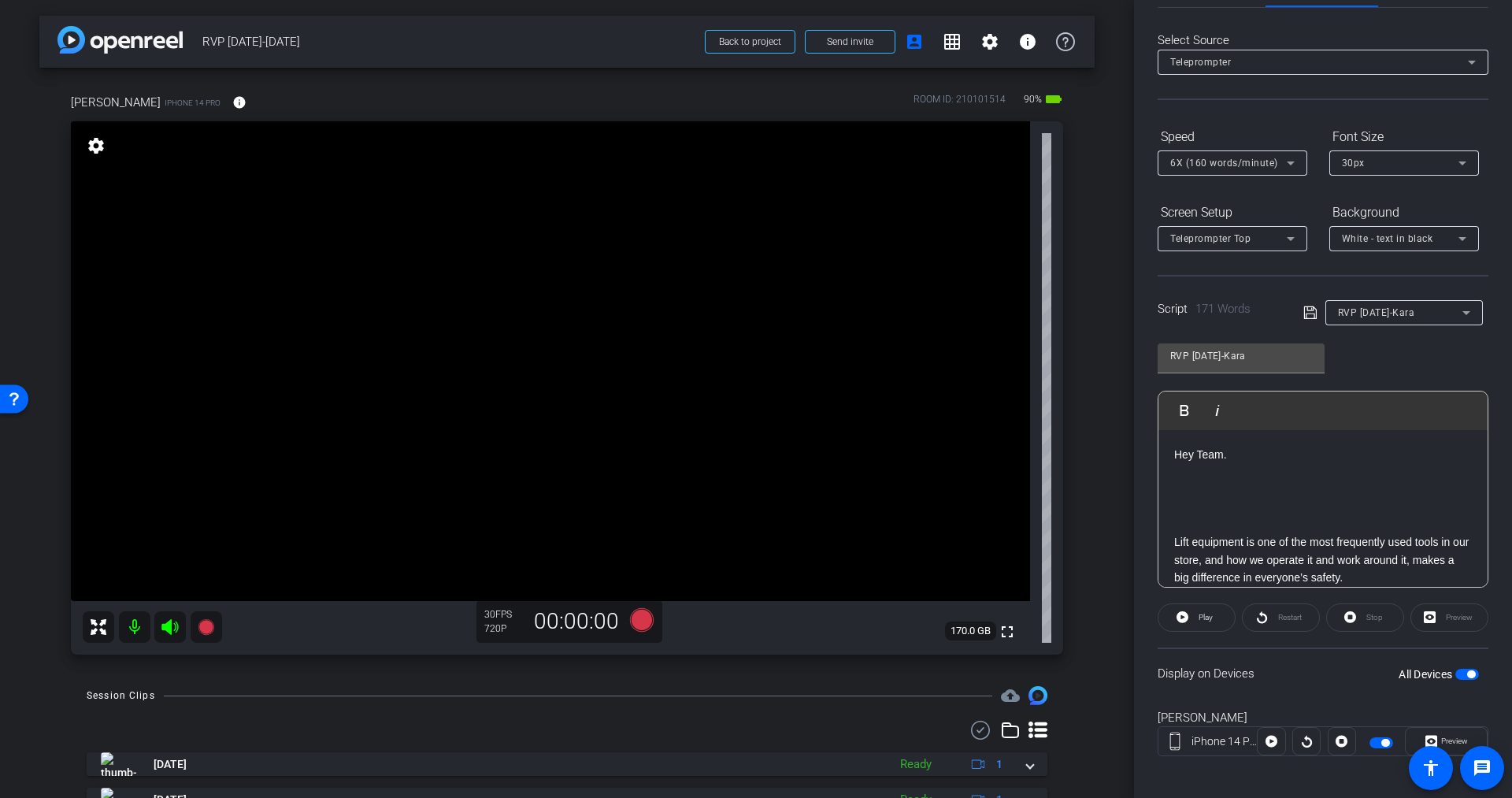
scroll to position [62, 0]
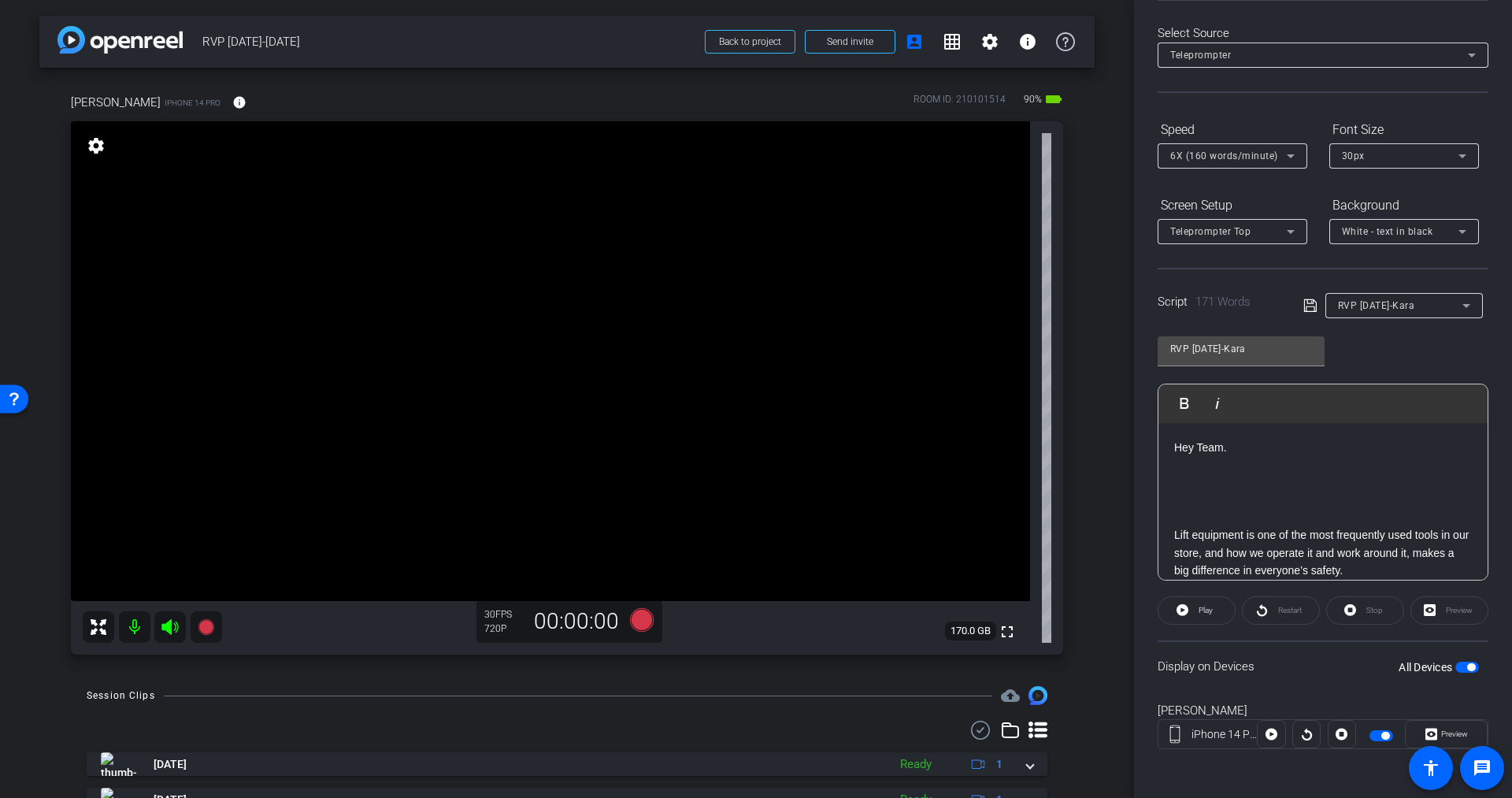
drag, startPoint x: 1175, startPoint y: 536, endPoint x: 1148, endPoint y: 535, distance: 27.0
click at [1148, 535] on div "Participants Teleprompter Adjustments settings [PERSON_NAME] flip Director Ever…" at bounding box center [1323, 399] width 378 height 798
click at [1198, 478] on p at bounding box center [1323, 482] width 298 height 17
drag, startPoint x: 1176, startPoint y: 534, endPoint x: 1127, endPoint y: 525, distance: 49.8
click at [1127, 525] on div "arrow_back RVP [DATE]-[DATE] Back to project Send invite account_box grid_on se…" at bounding box center [756, 399] width 1512 height 798
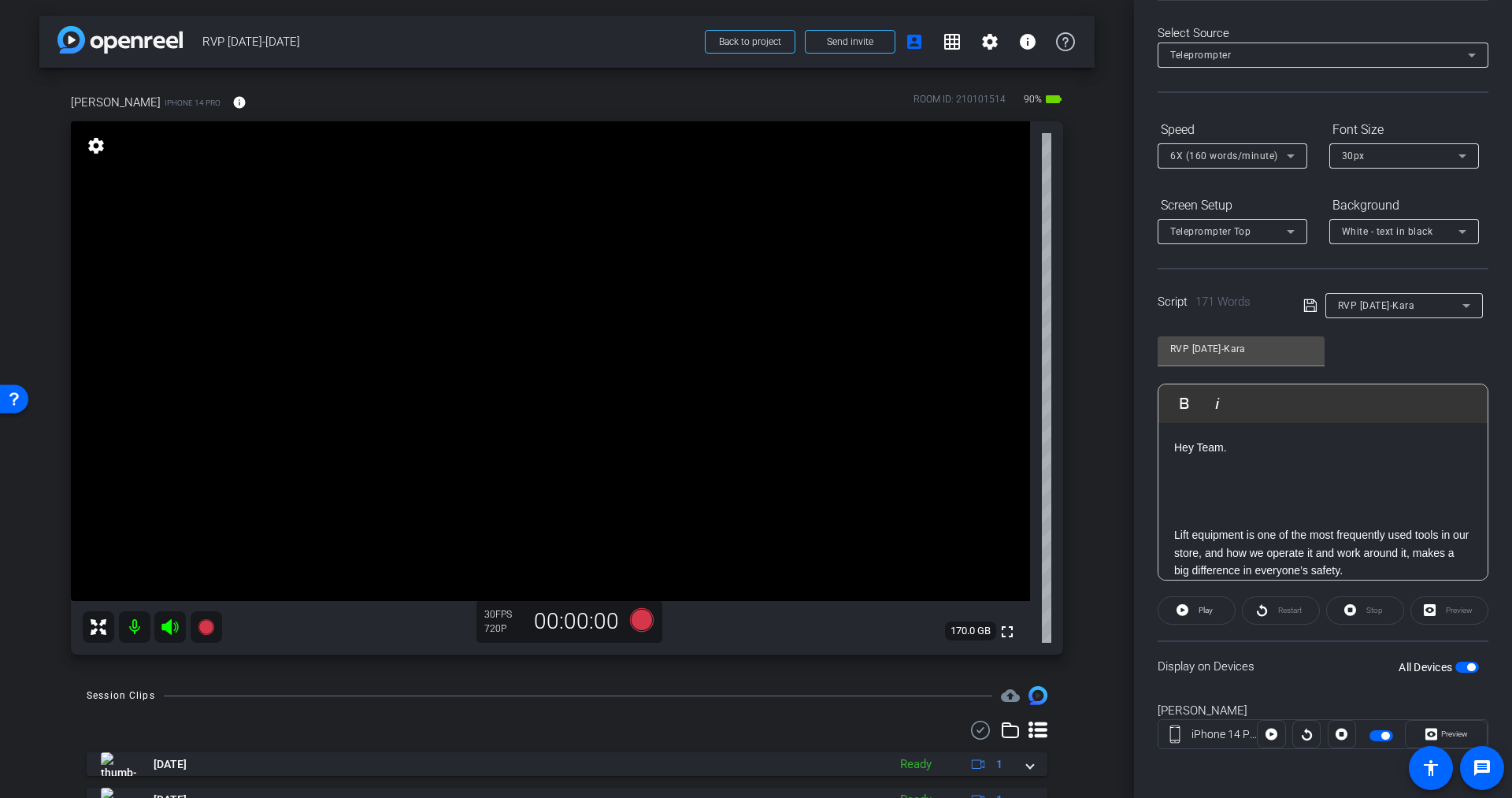
click at [1208, 492] on p at bounding box center [1323, 500] width 298 height 17
click at [1087, 265] on div "arrow_back RVP [DATE]-[DATE] Back to project Send invite account_box grid_on se…" at bounding box center [567, 399] width 1134 height 798
click at [171, 625] on icon at bounding box center [171, 627] width 19 height 19
click at [170, 626] on div at bounding box center [152, 627] width 139 height 31
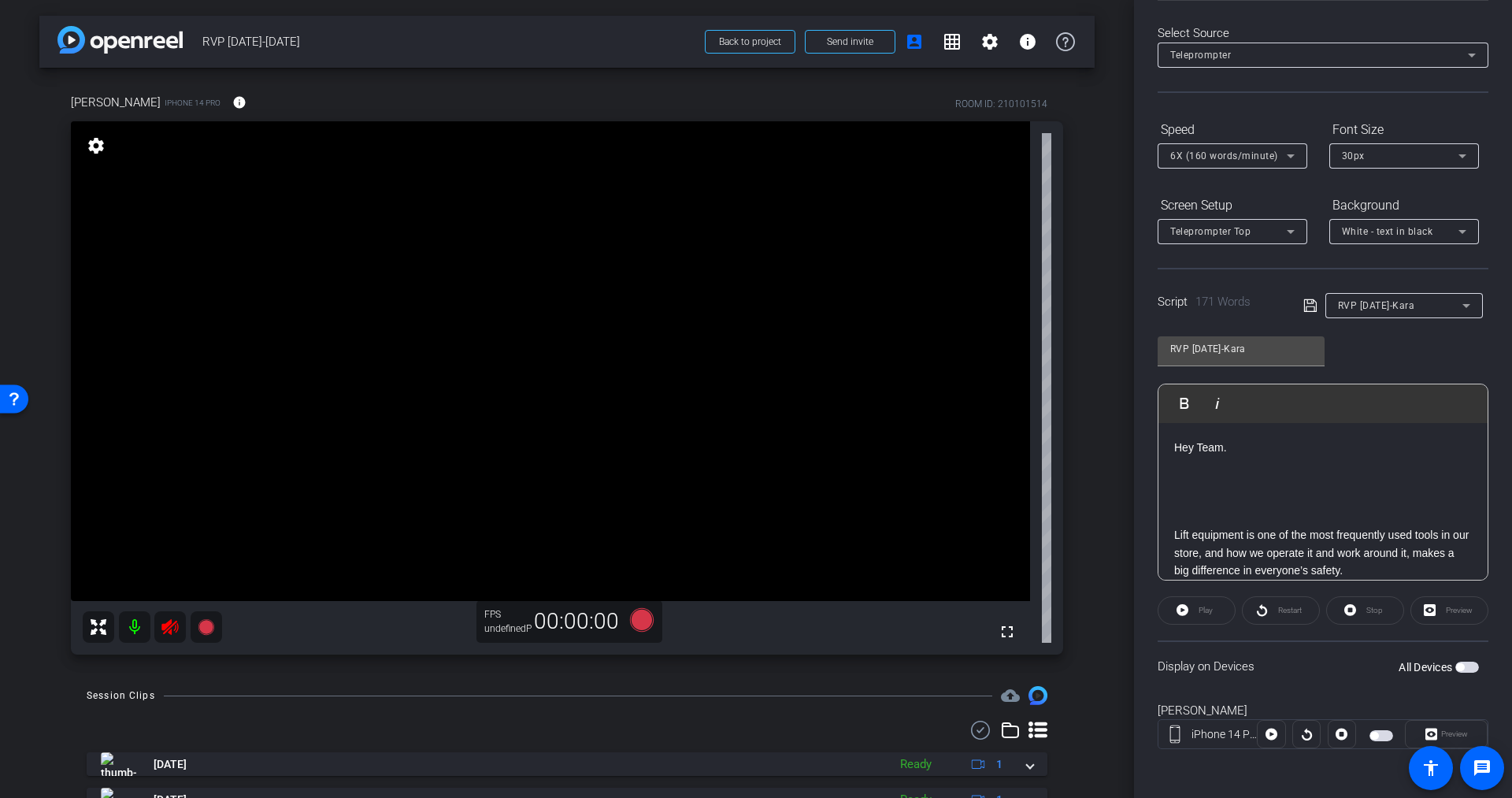
click at [167, 627] on div at bounding box center [152, 627] width 139 height 31
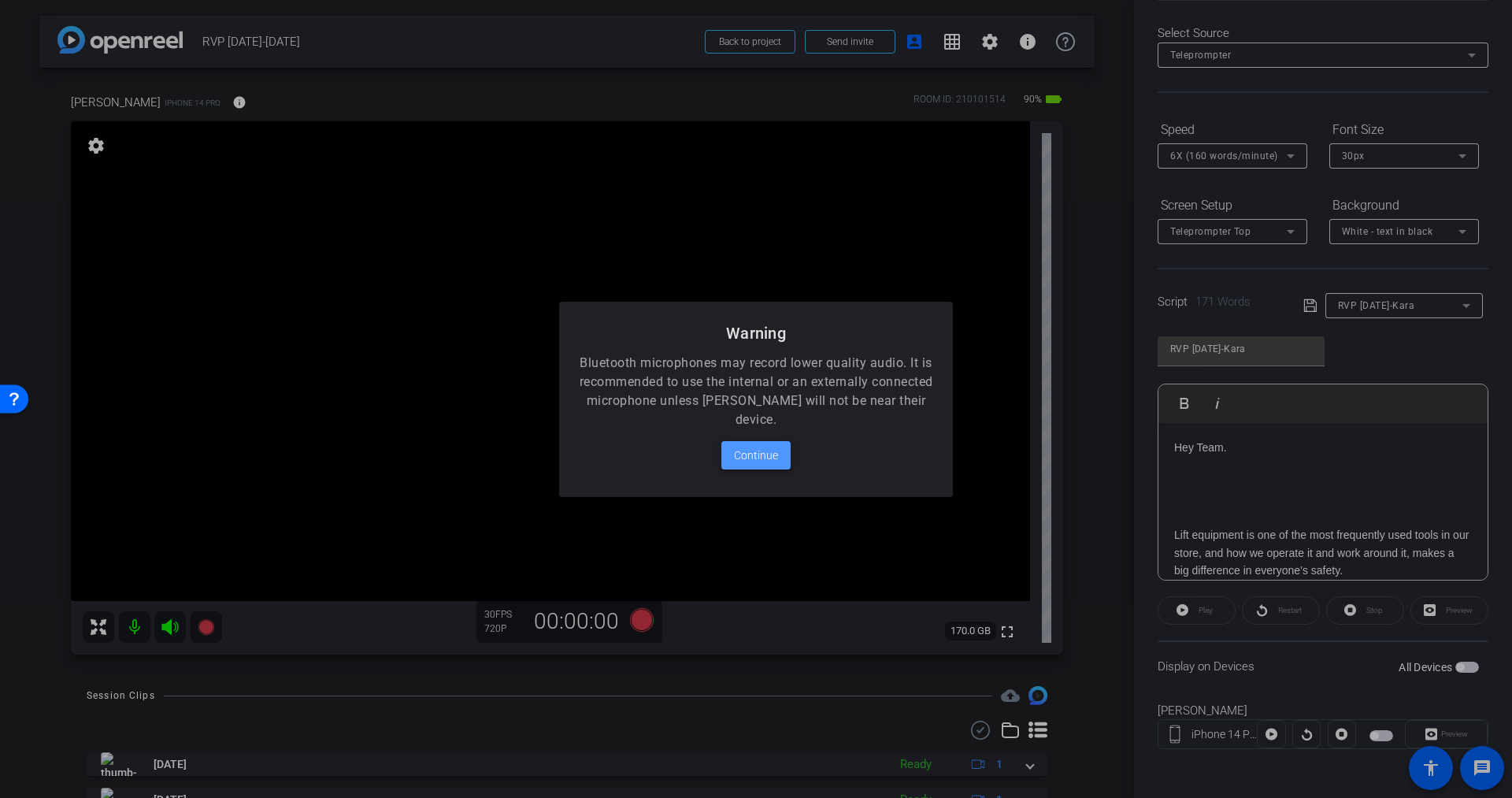
click at [753, 457] on span "Continue" at bounding box center [756, 455] width 44 height 19
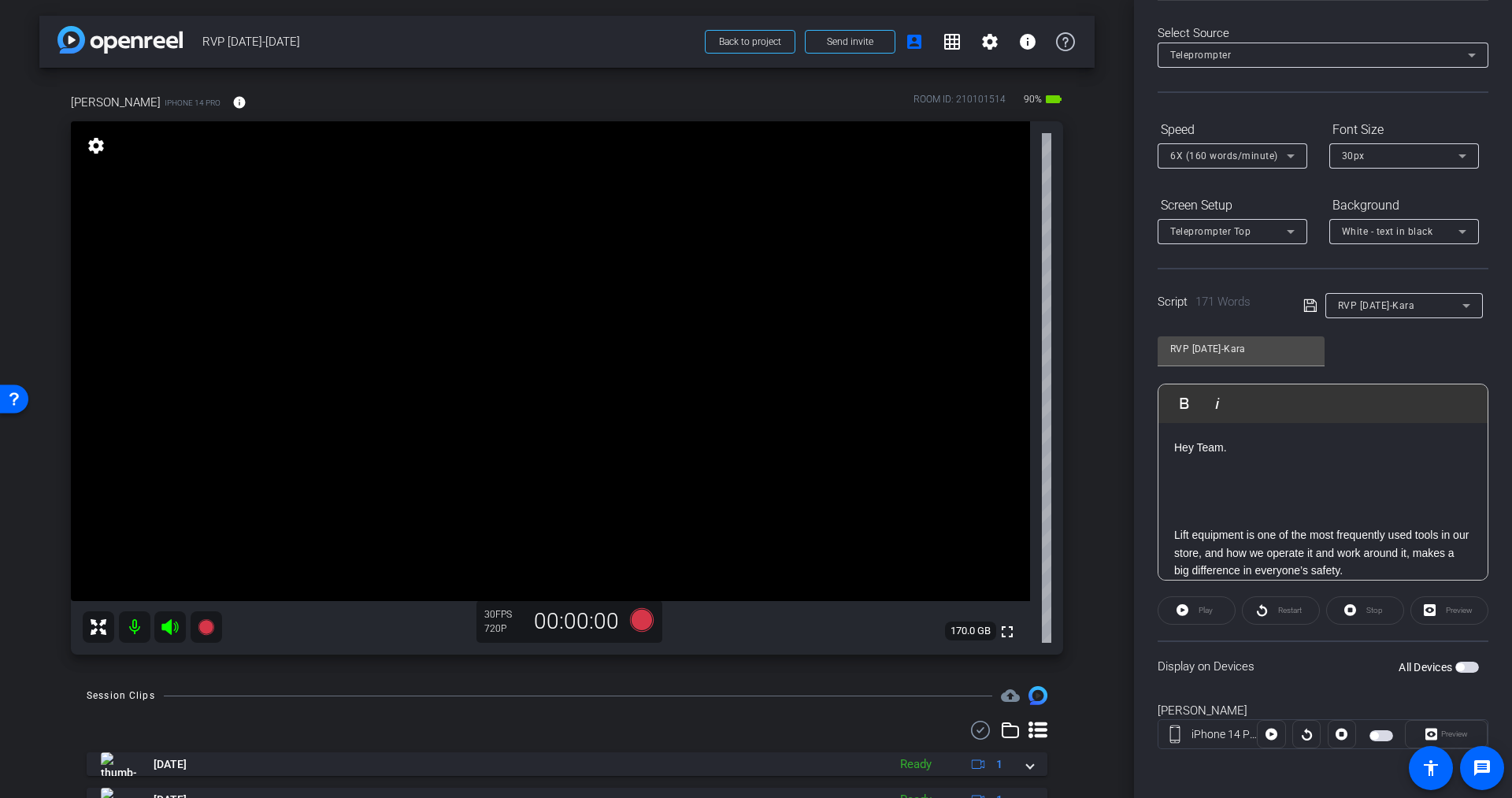
click at [1091, 465] on div "arrow_back RVP [DATE]-[DATE] Back to project Send invite account_box grid_on se…" at bounding box center [567, 399] width 1134 height 798
click at [1462, 662] on span "button" at bounding box center [1467, 667] width 23 height 11
click at [637, 618] on icon at bounding box center [641, 620] width 23 height 23
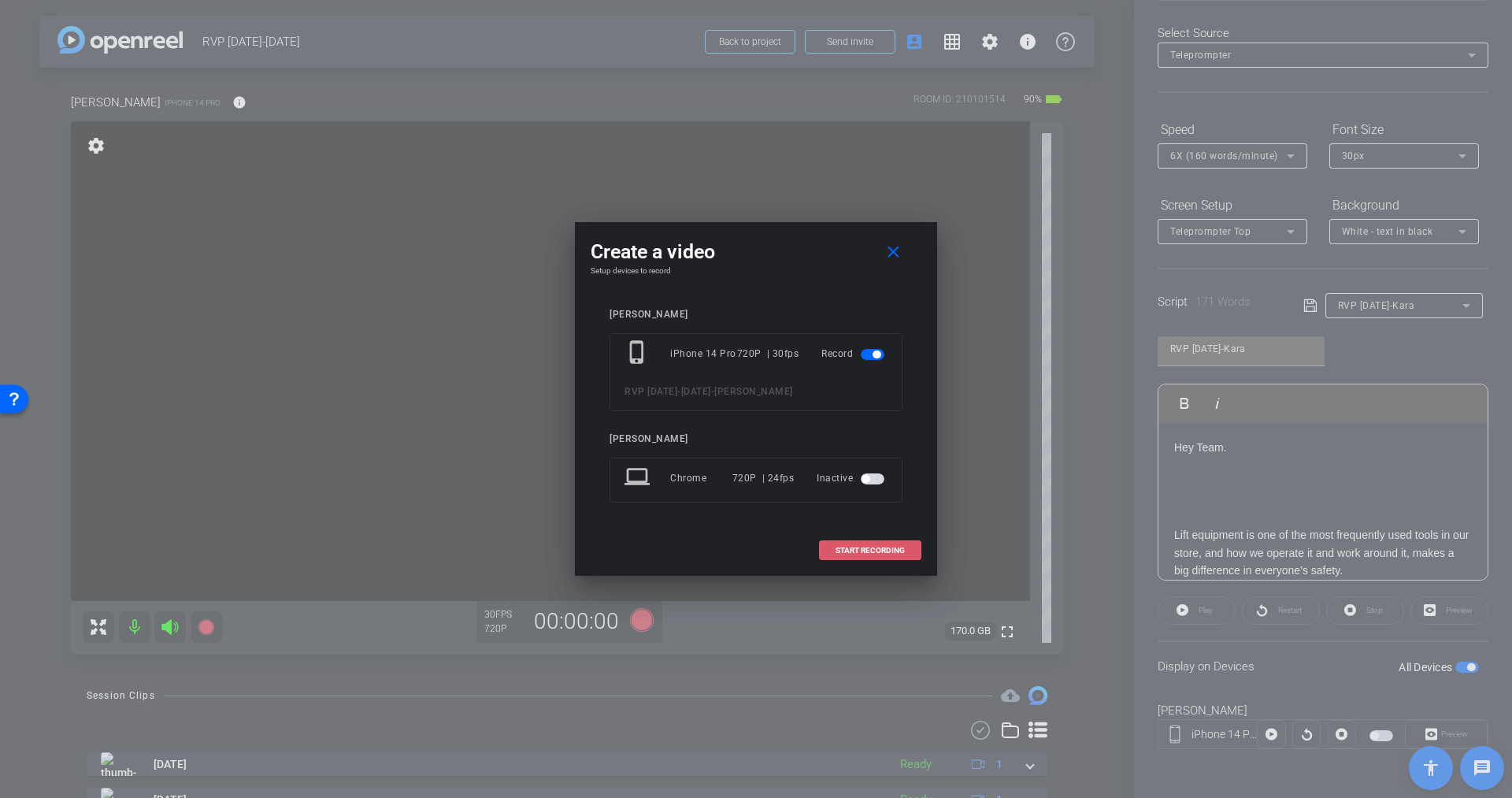
click at [870, 547] on span "START RECORDING" at bounding box center [870, 550] width 70 height 8
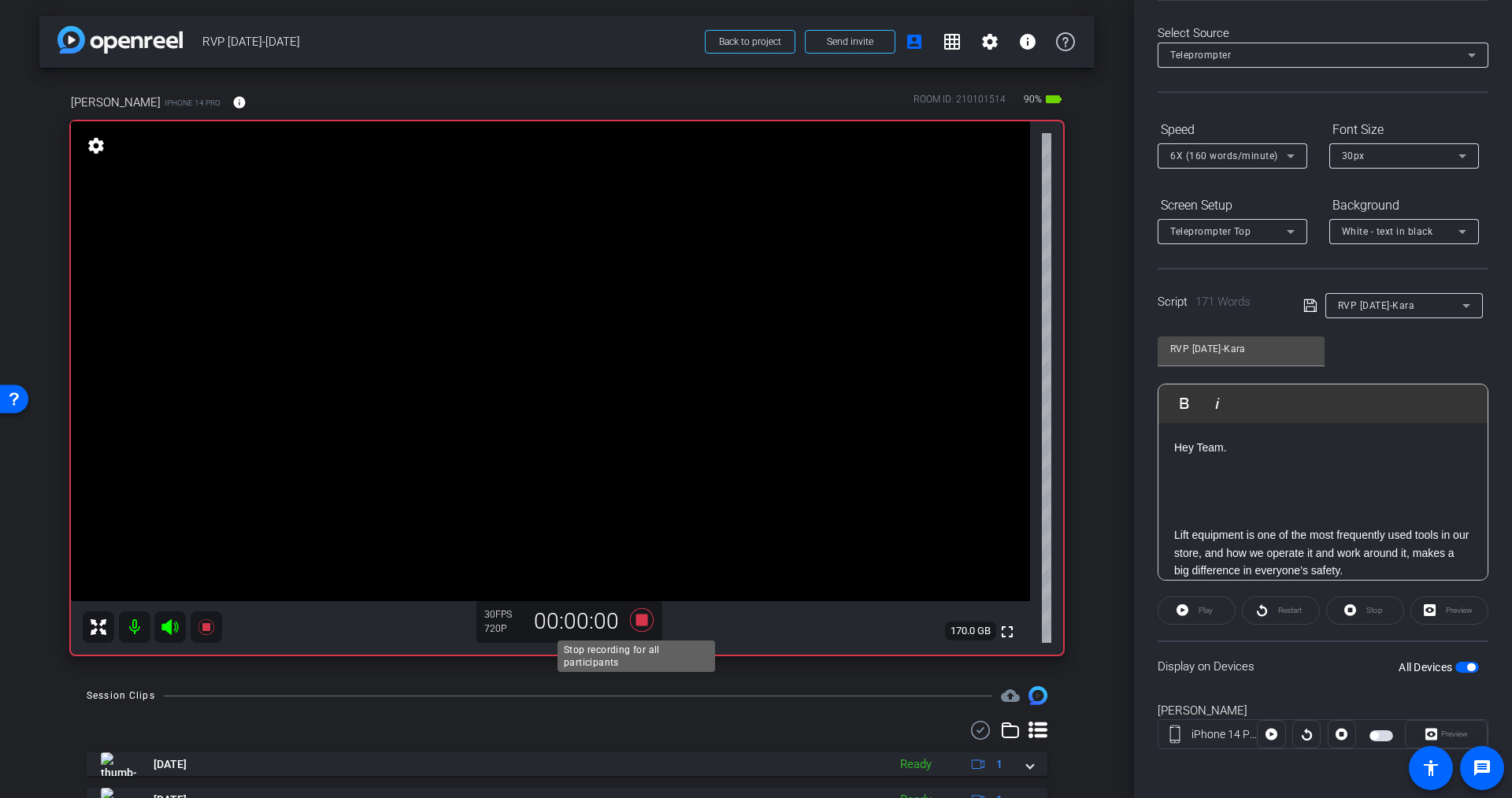
click at [640, 620] on icon at bounding box center [641, 620] width 23 height 23
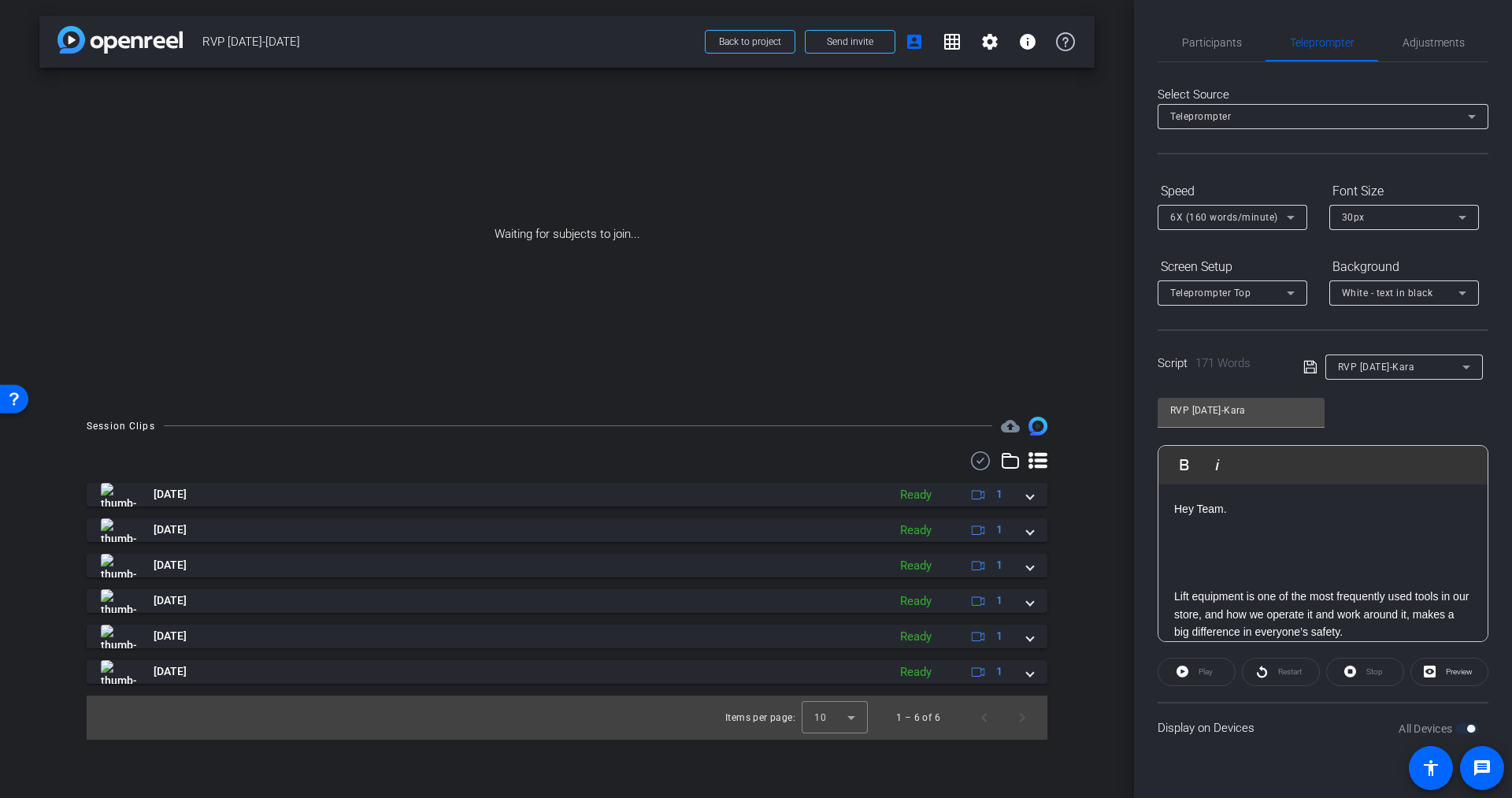
scroll to position [0, 0]
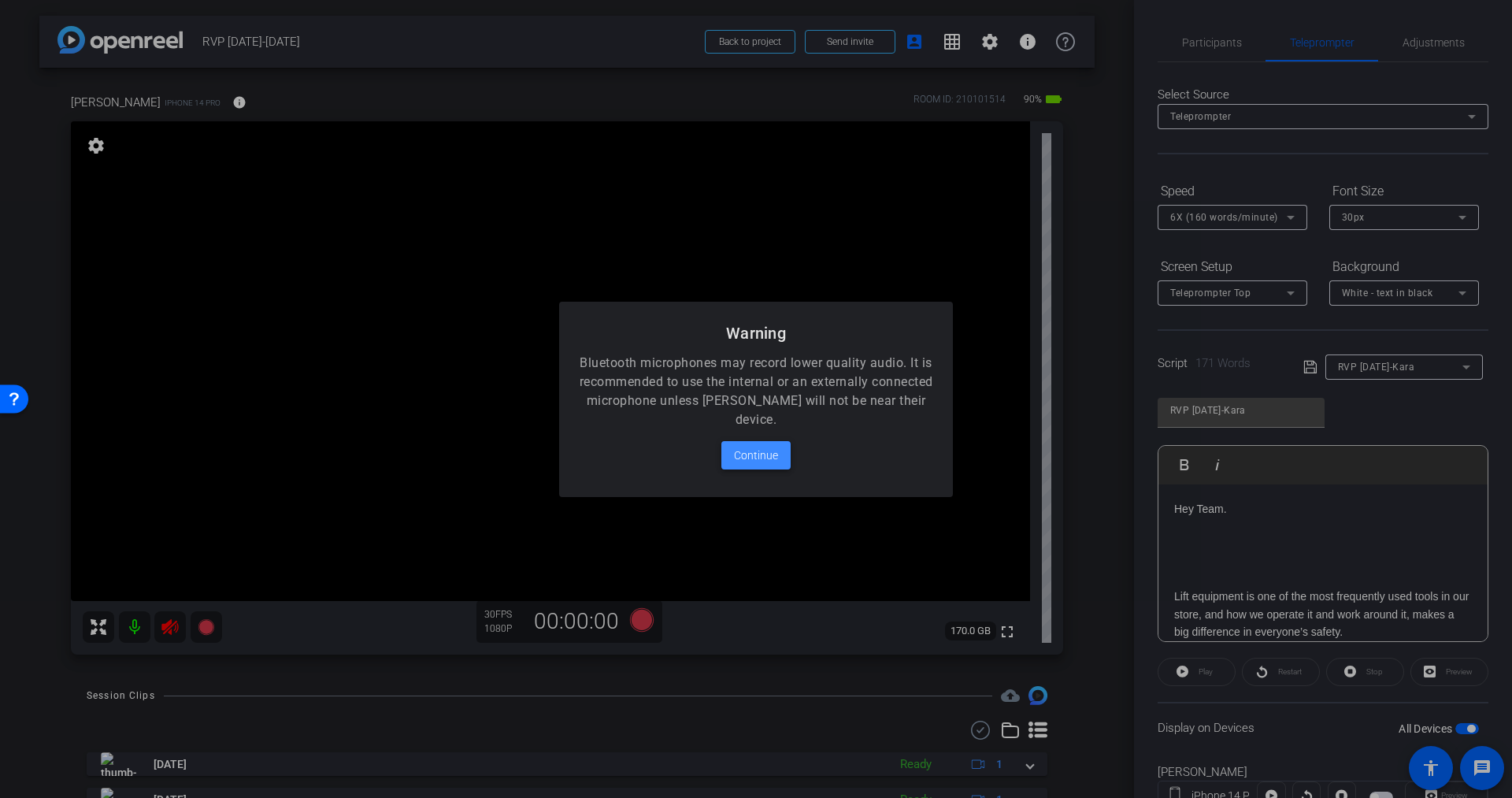
click at [745, 456] on span "Continue" at bounding box center [756, 455] width 44 height 19
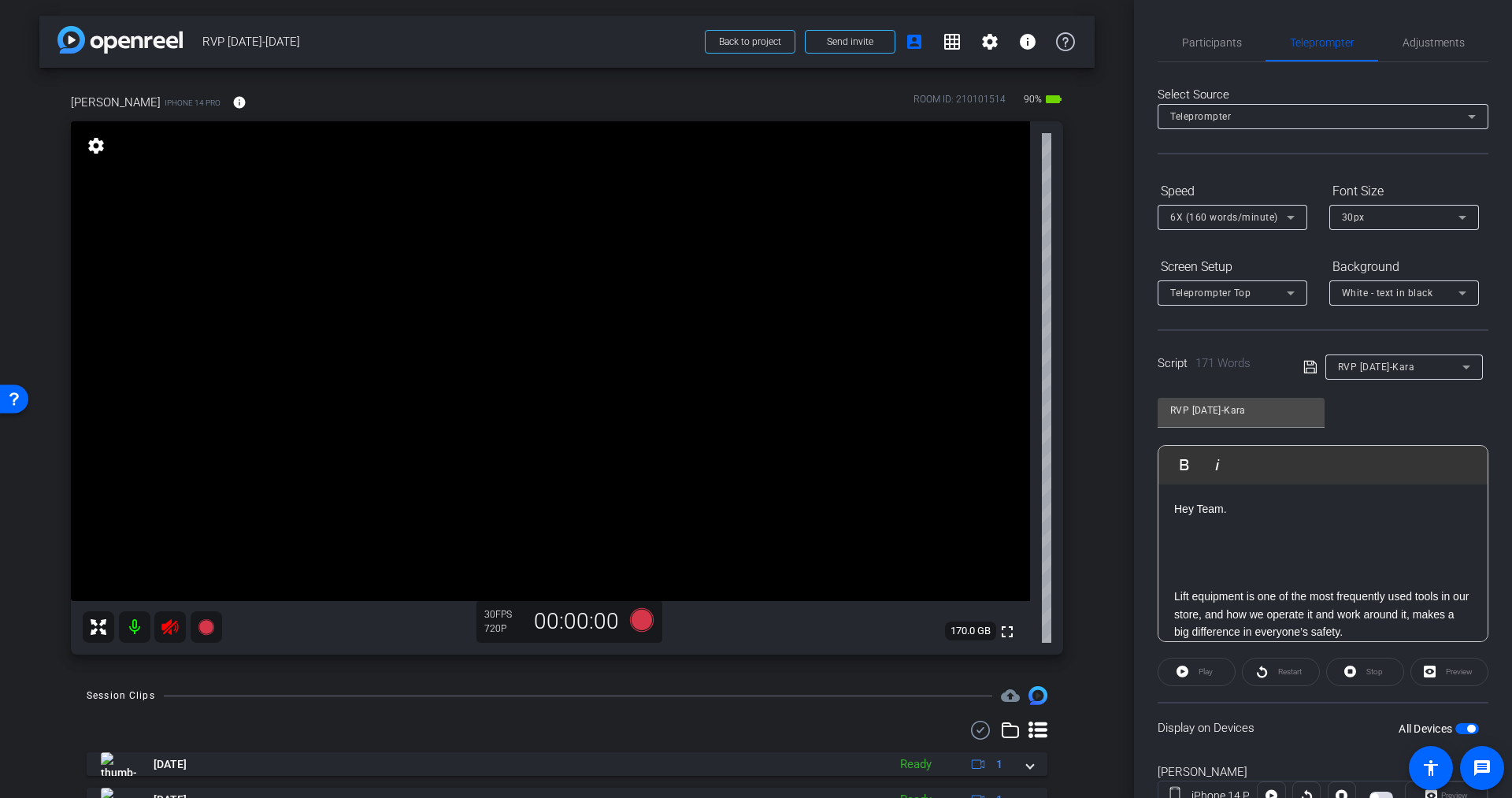
click at [172, 624] on icon at bounding box center [170, 627] width 17 height 16
click at [636, 614] on icon at bounding box center [641, 620] width 23 height 23
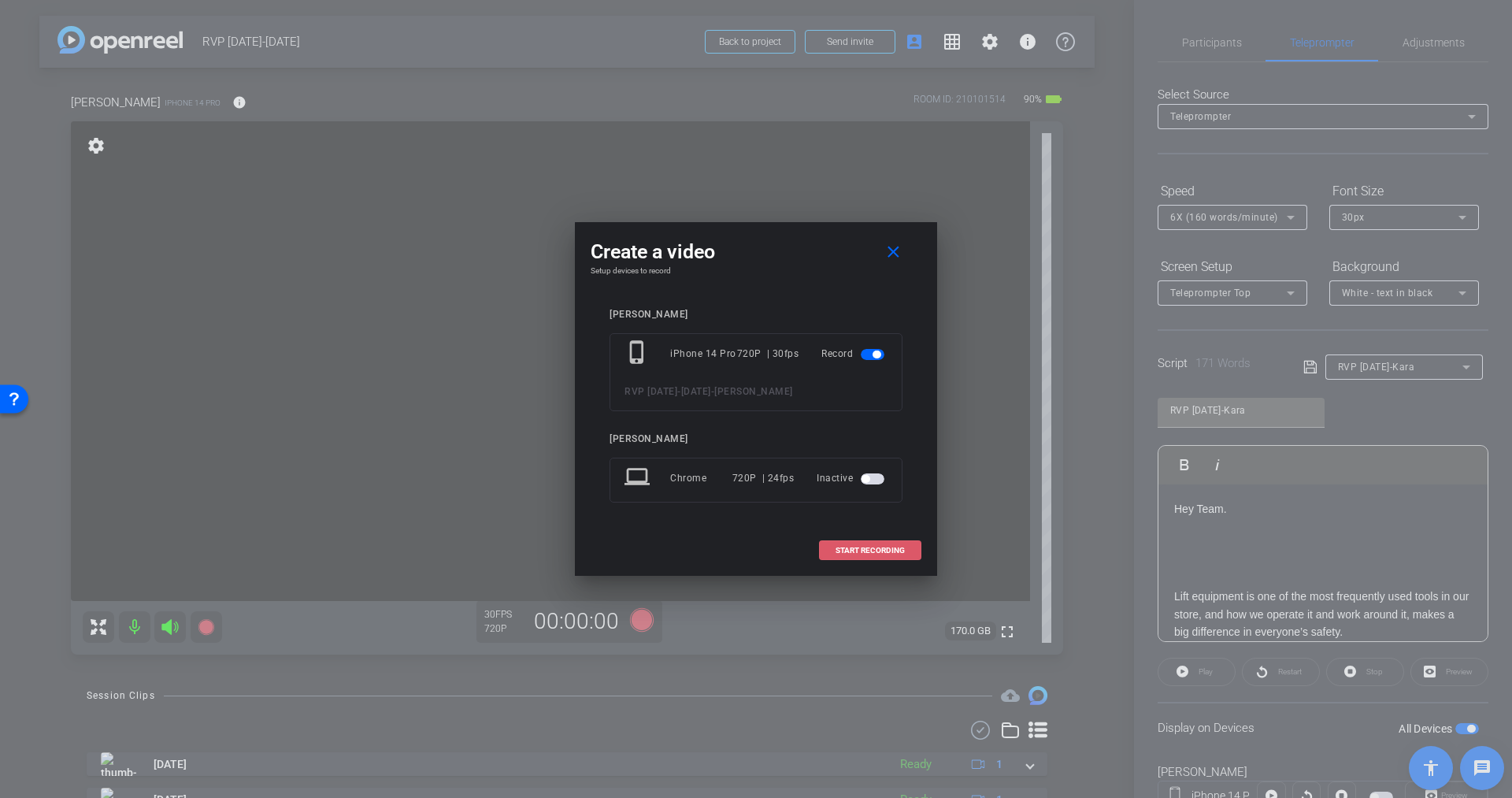
click at [860, 539] on span at bounding box center [870, 550] width 101 height 37
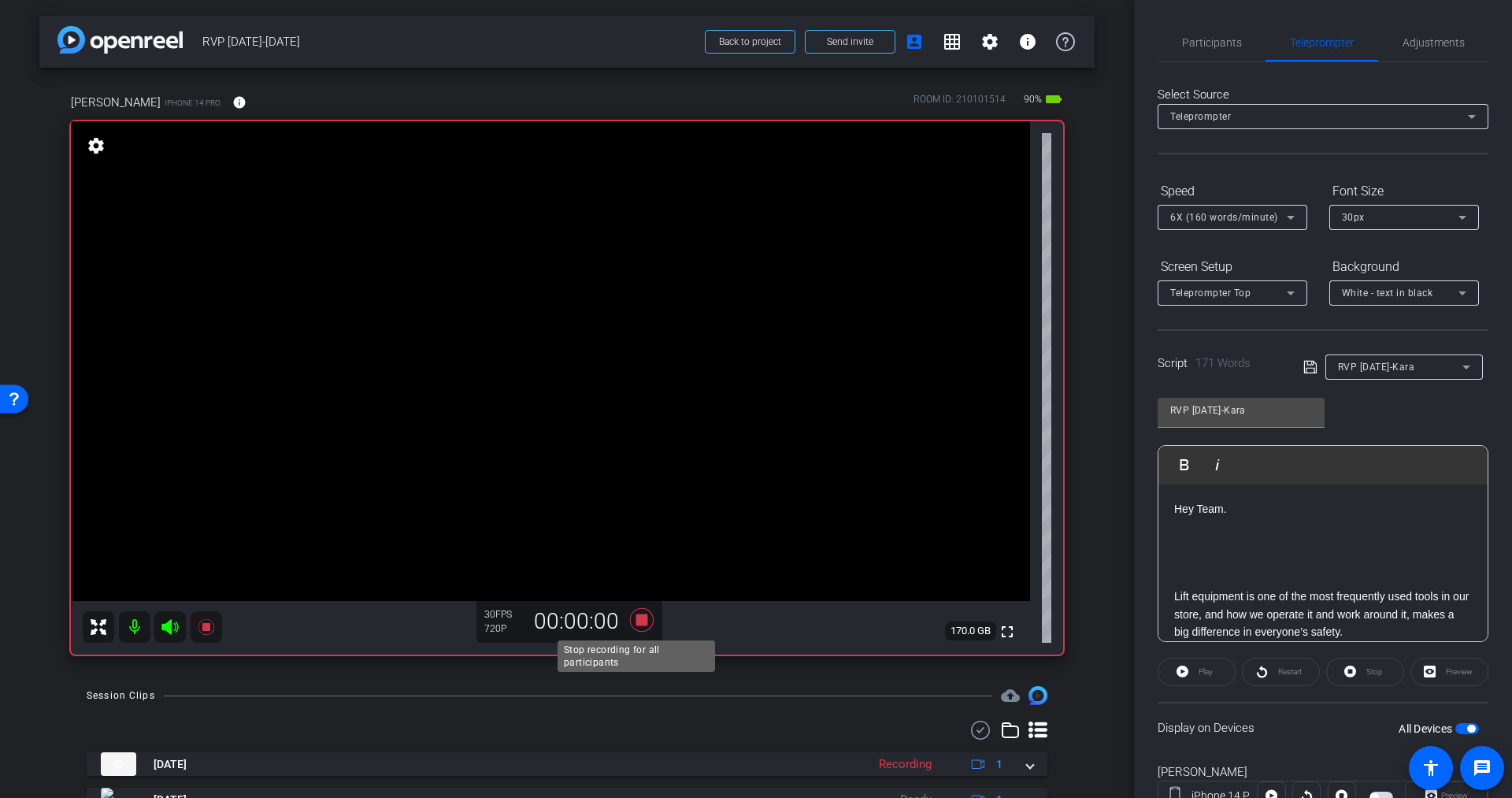
click at [637, 620] on icon at bounding box center [641, 620] width 23 height 23
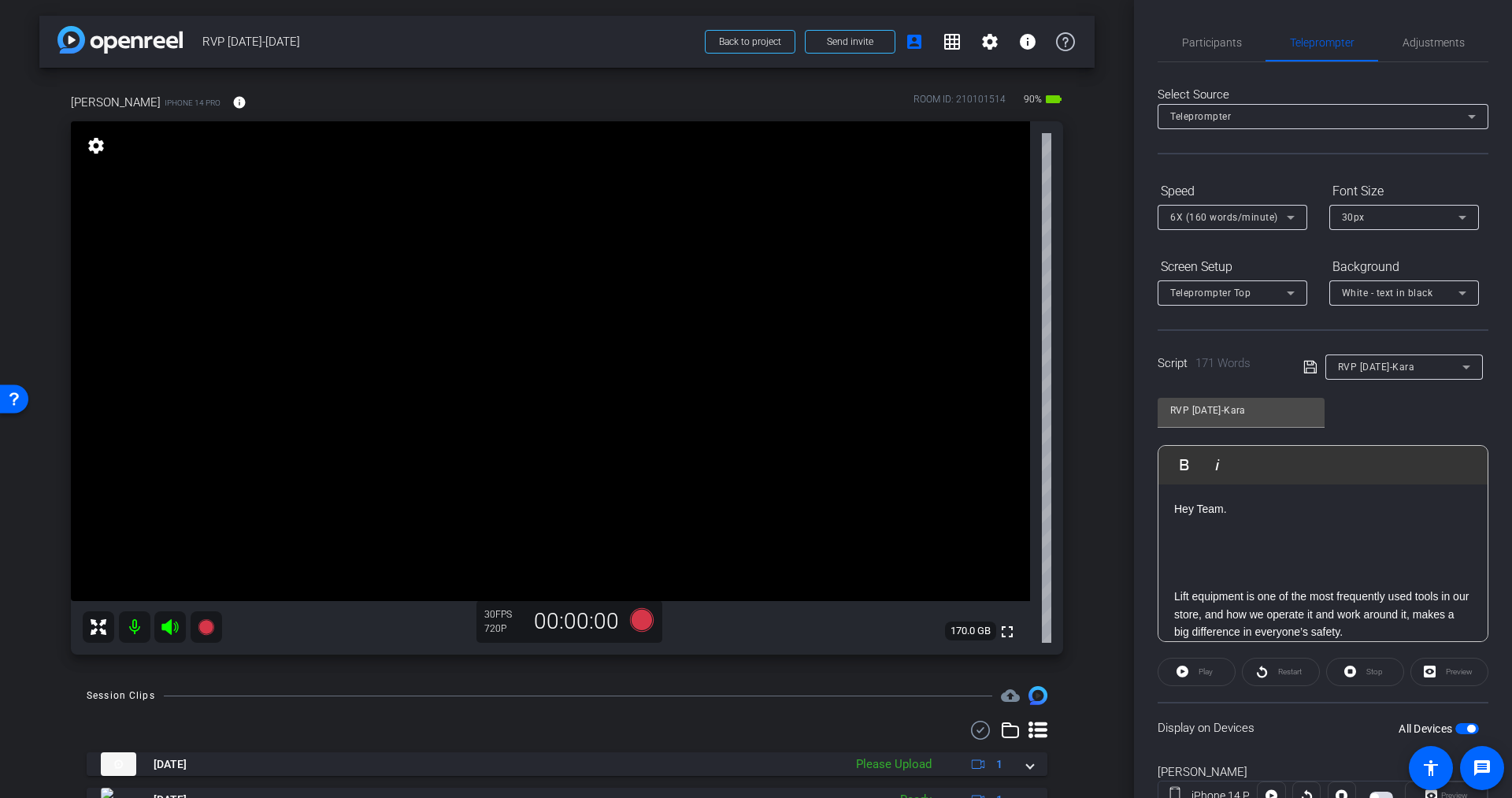
click at [1455, 723] on span "button" at bounding box center [1467, 728] width 23 height 11
click at [1456, 725] on span "button" at bounding box center [1460, 728] width 8 height 8
click at [639, 620] on icon at bounding box center [641, 620] width 23 height 23
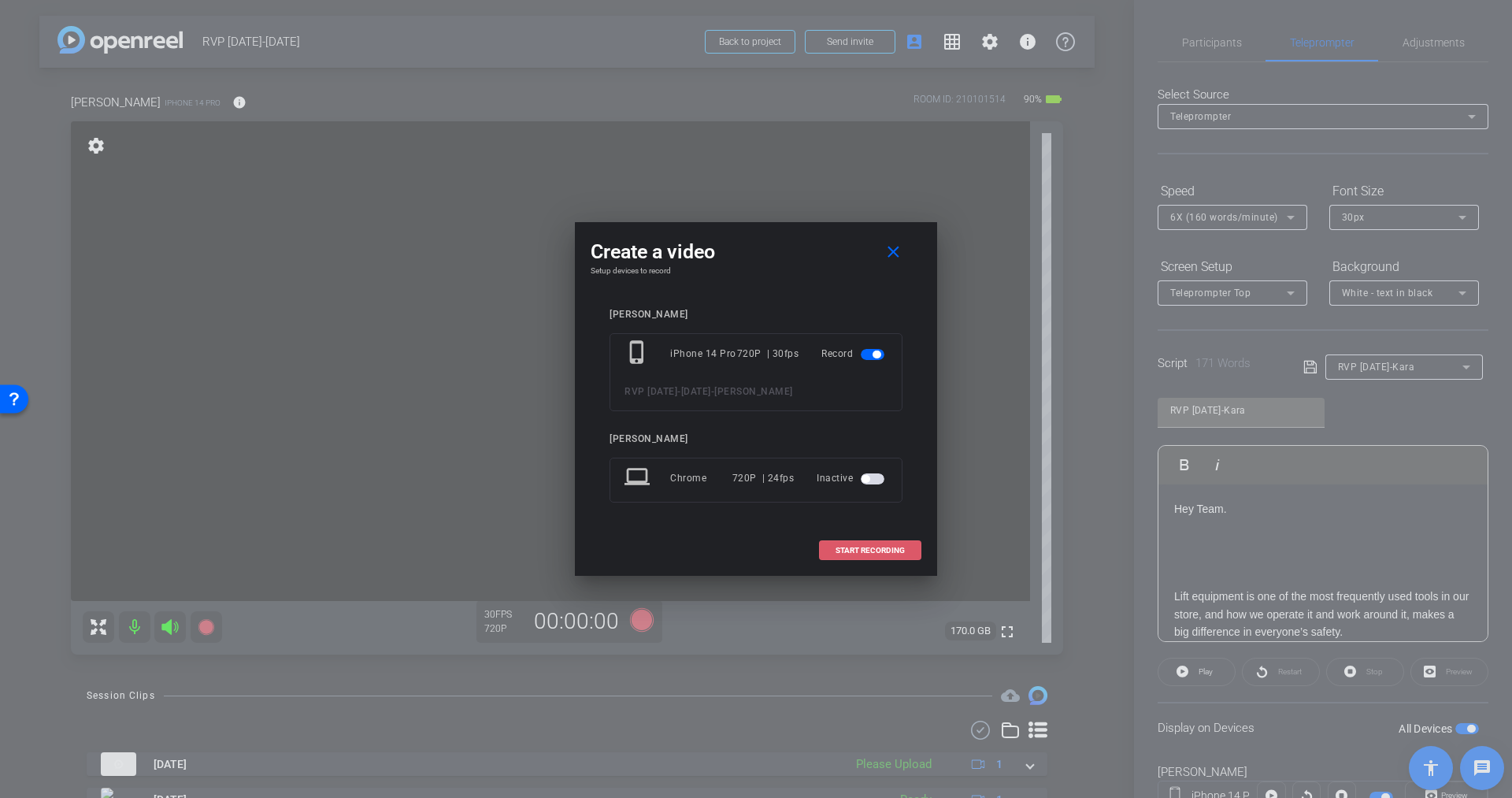
click at [894, 555] on span at bounding box center [870, 550] width 101 height 37
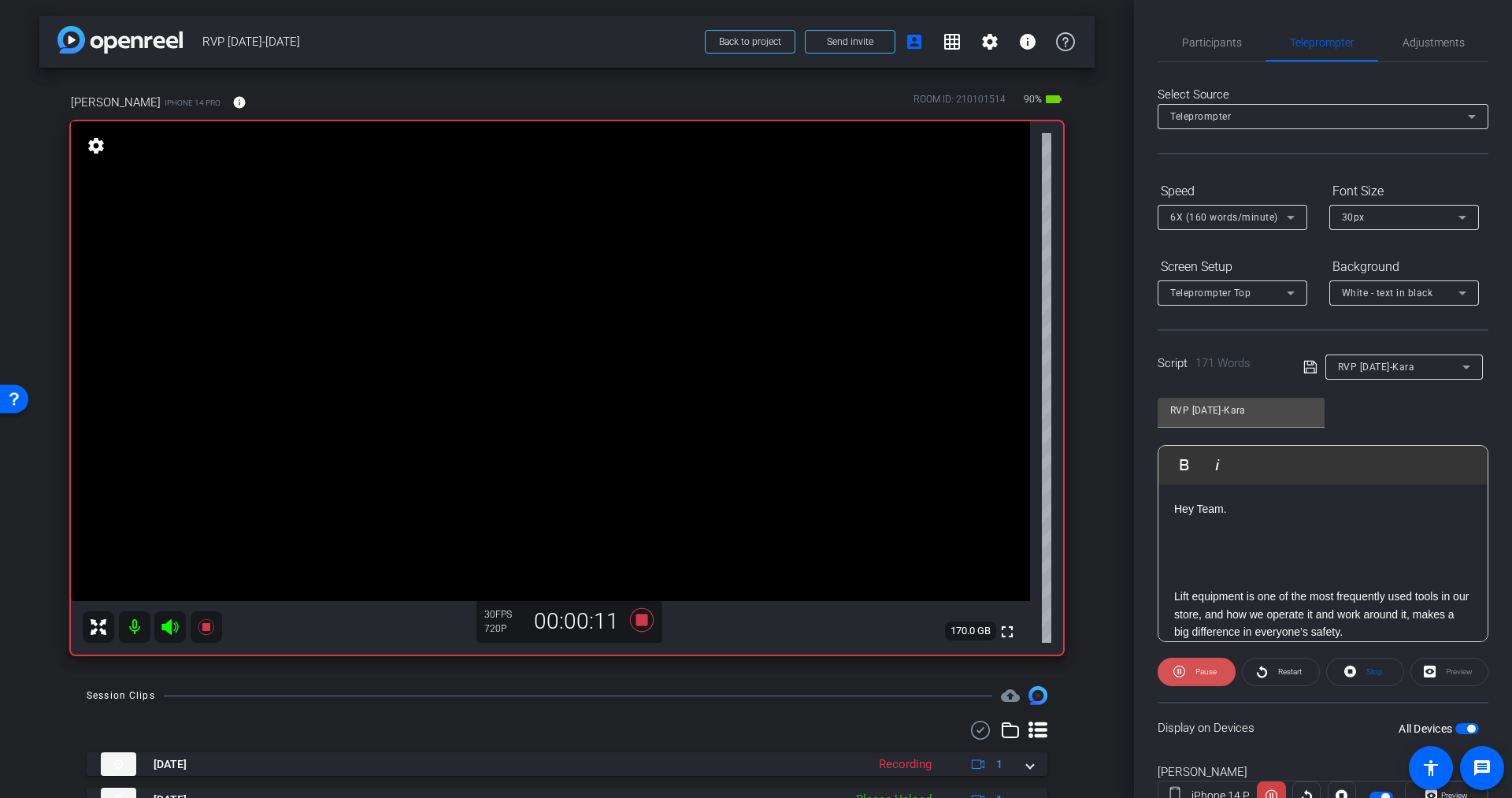
click at [1203, 667] on span "Pause" at bounding box center [1206, 672] width 21 height 9
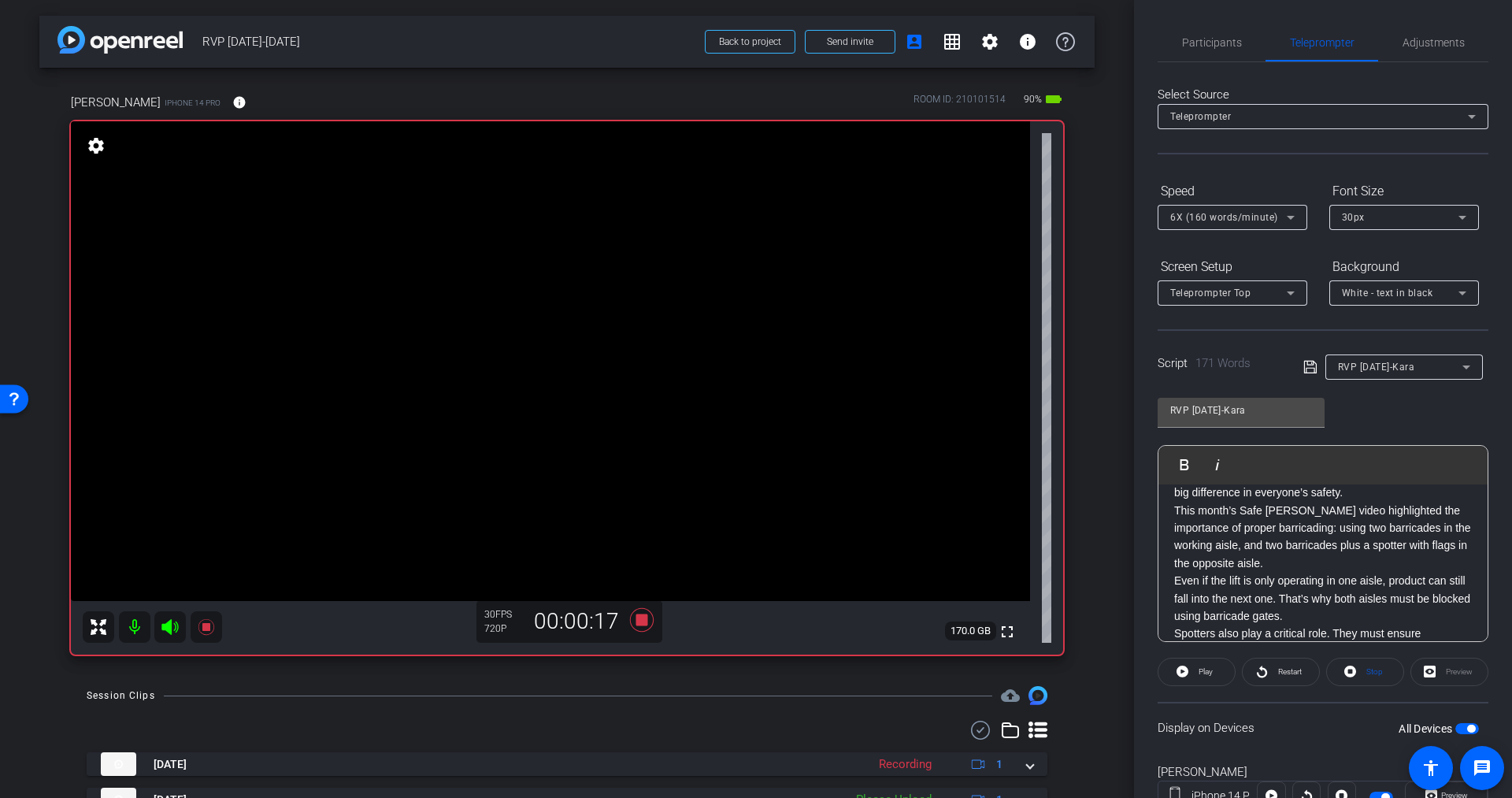
scroll to position [142, 0]
click at [642, 620] on icon at bounding box center [641, 620] width 37 height 29
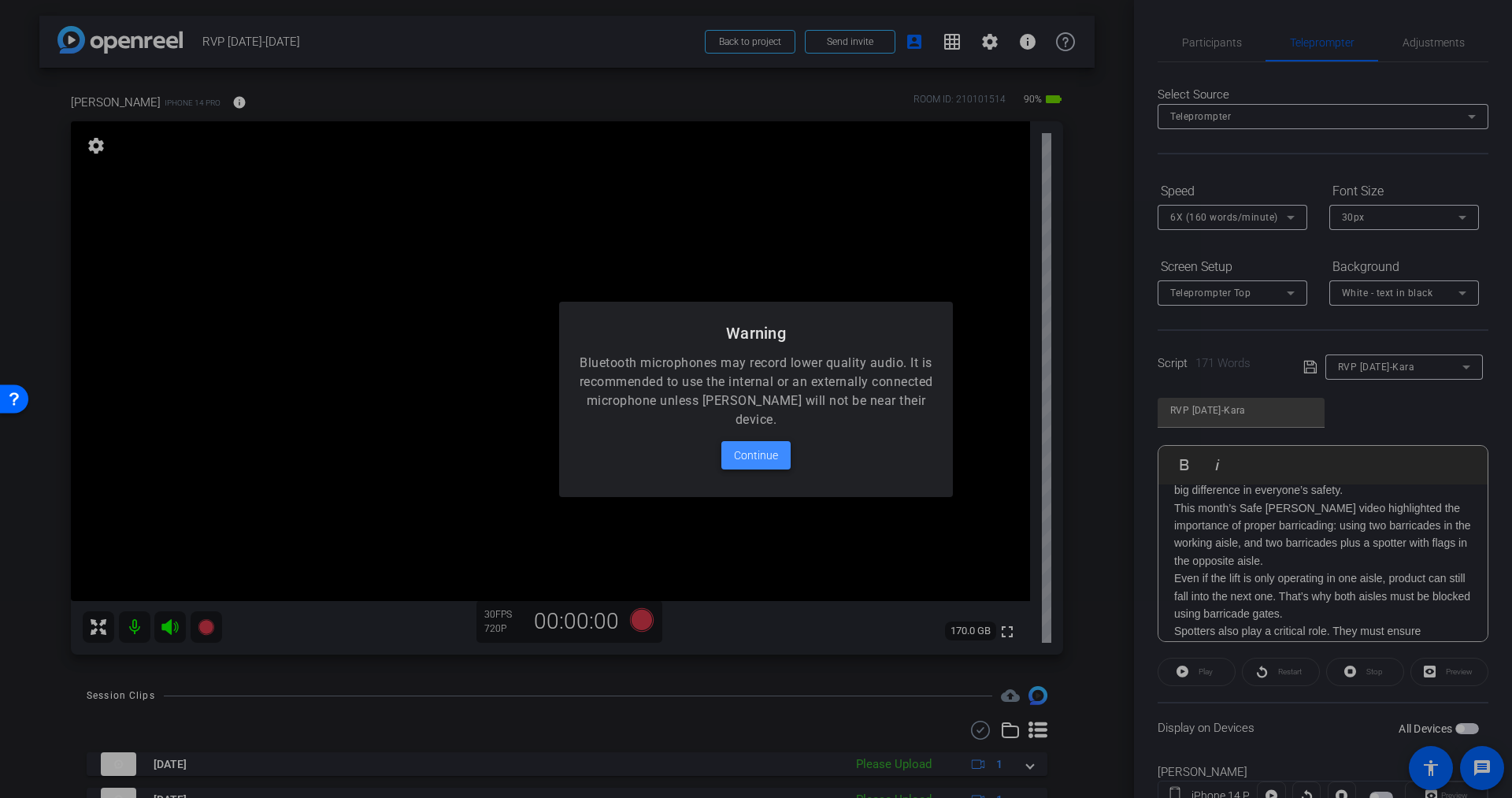
click at [745, 450] on span "Continue" at bounding box center [756, 455] width 44 height 19
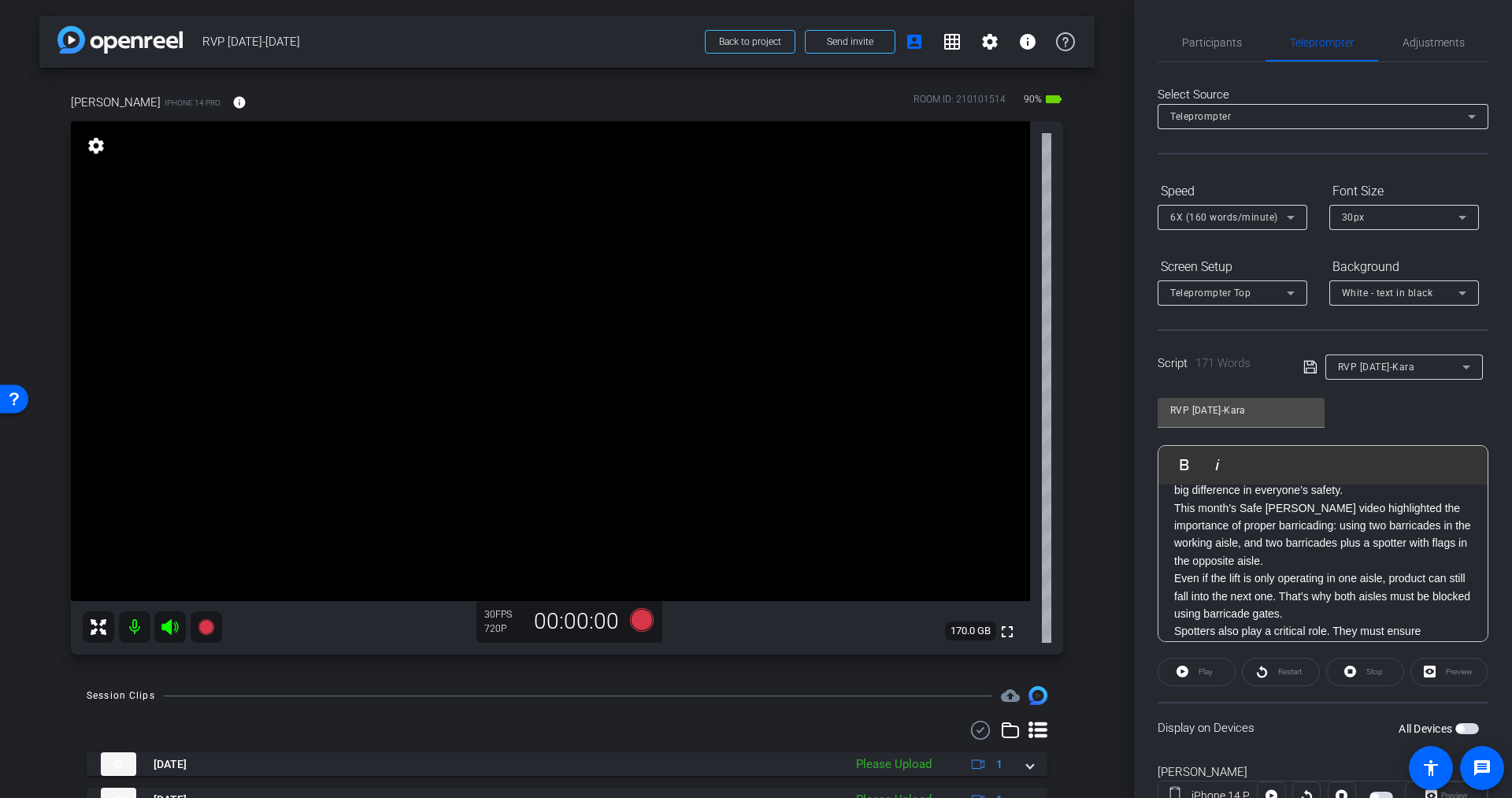
click at [1459, 728] on span "button" at bounding box center [1467, 728] width 23 height 11
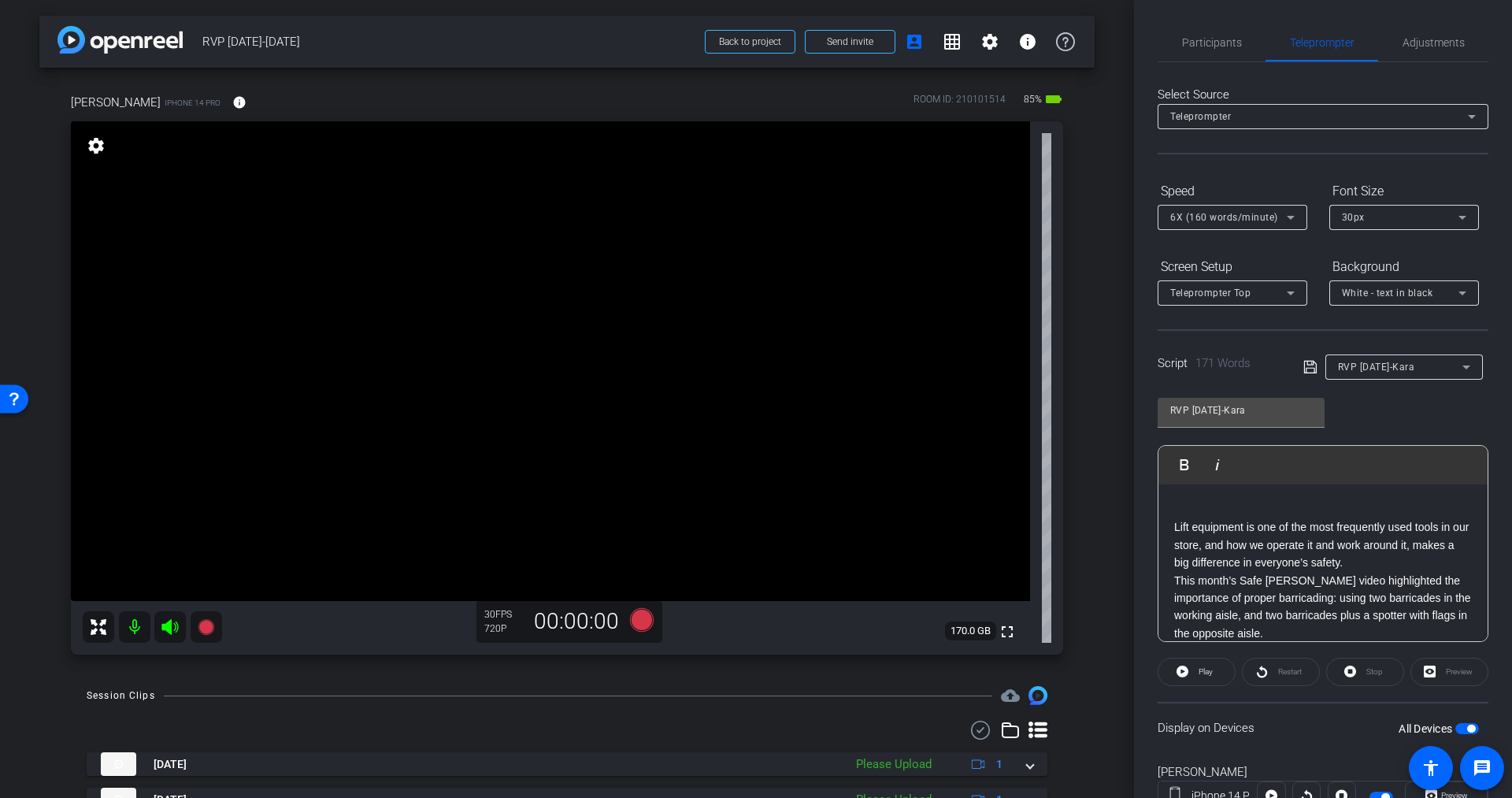
scroll to position [0, 0]
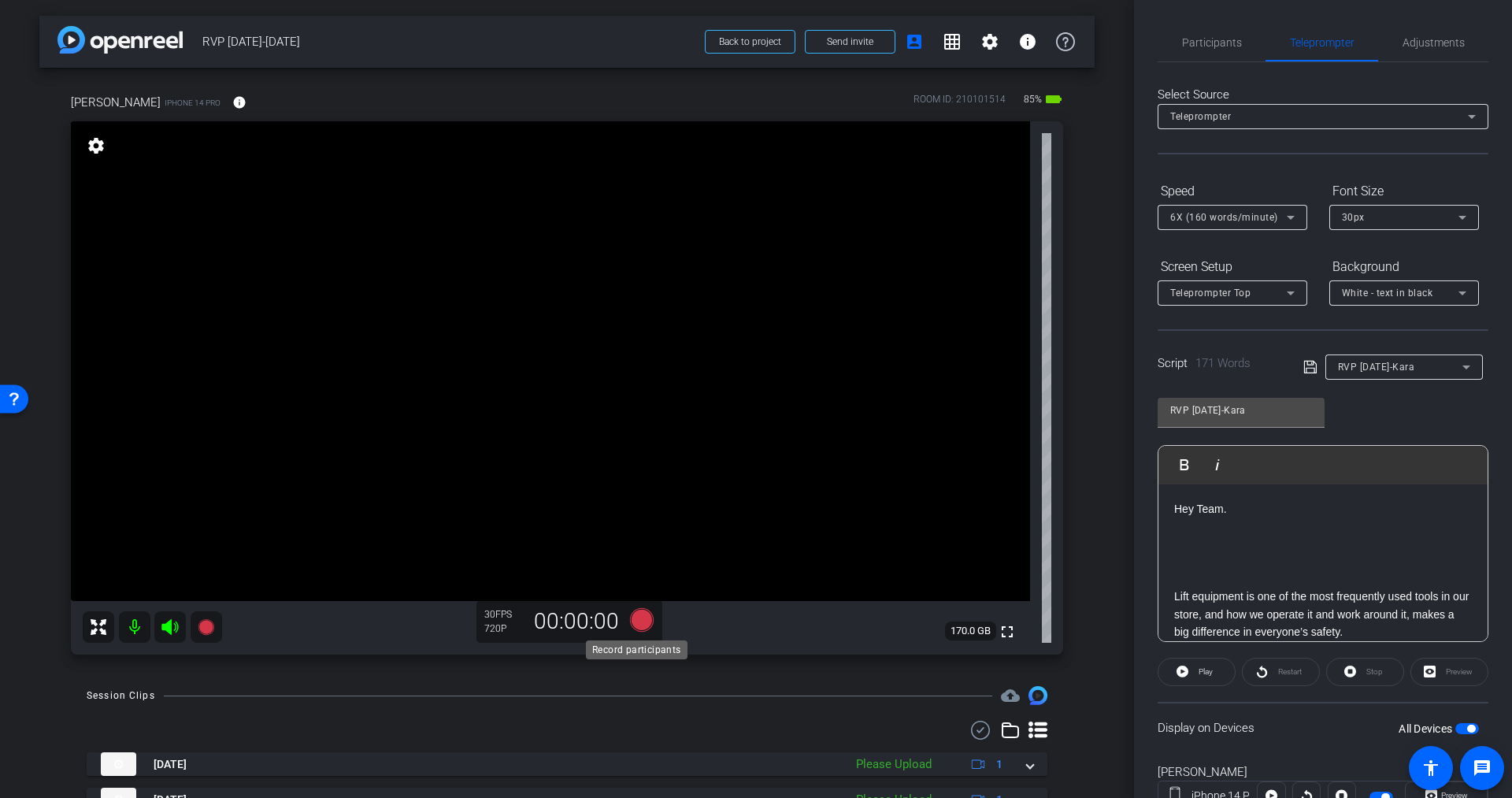
click at [636, 620] on icon at bounding box center [641, 620] width 23 height 23
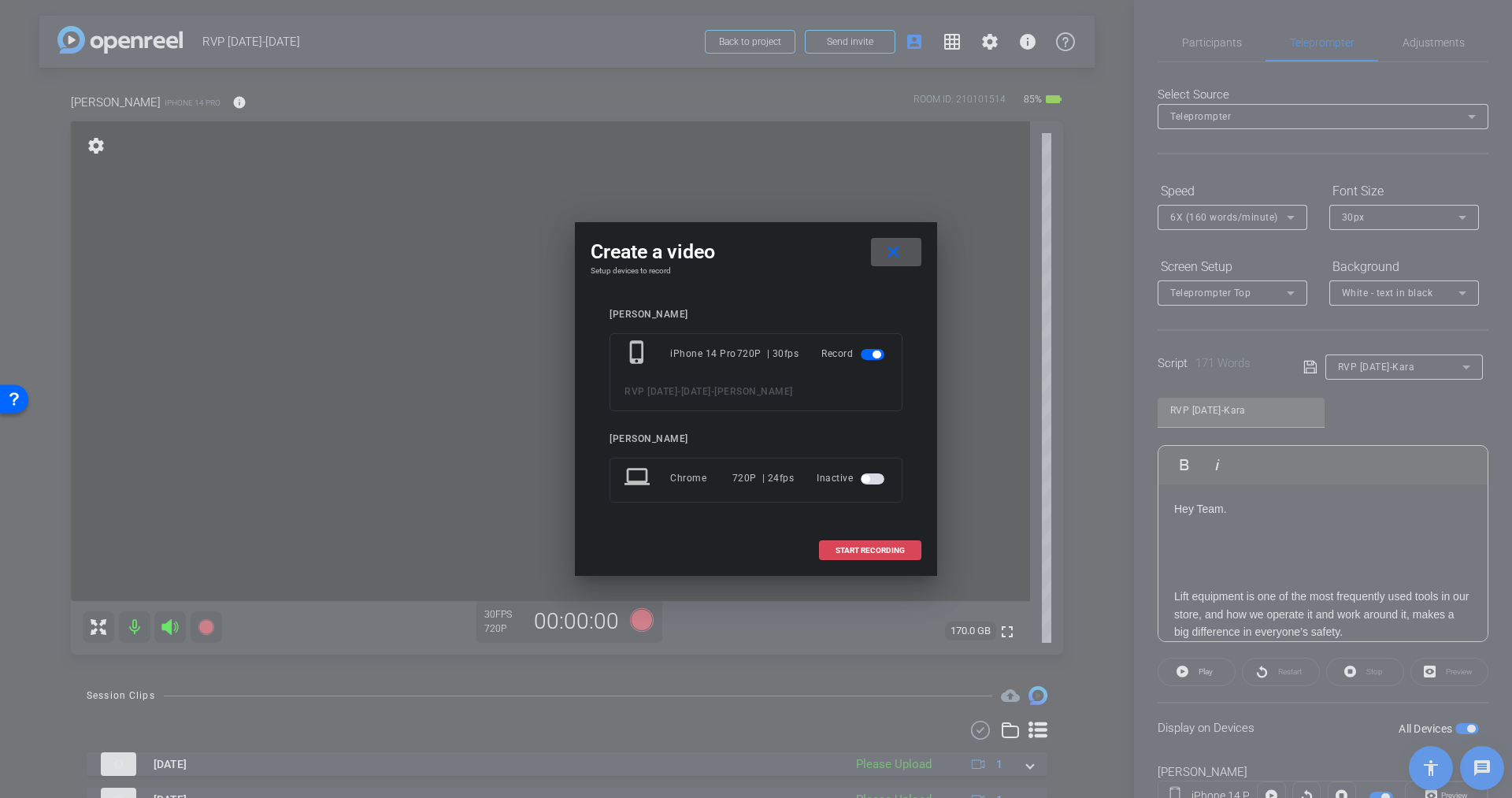
click at [876, 547] on span "START RECORDING" at bounding box center [870, 550] width 70 height 8
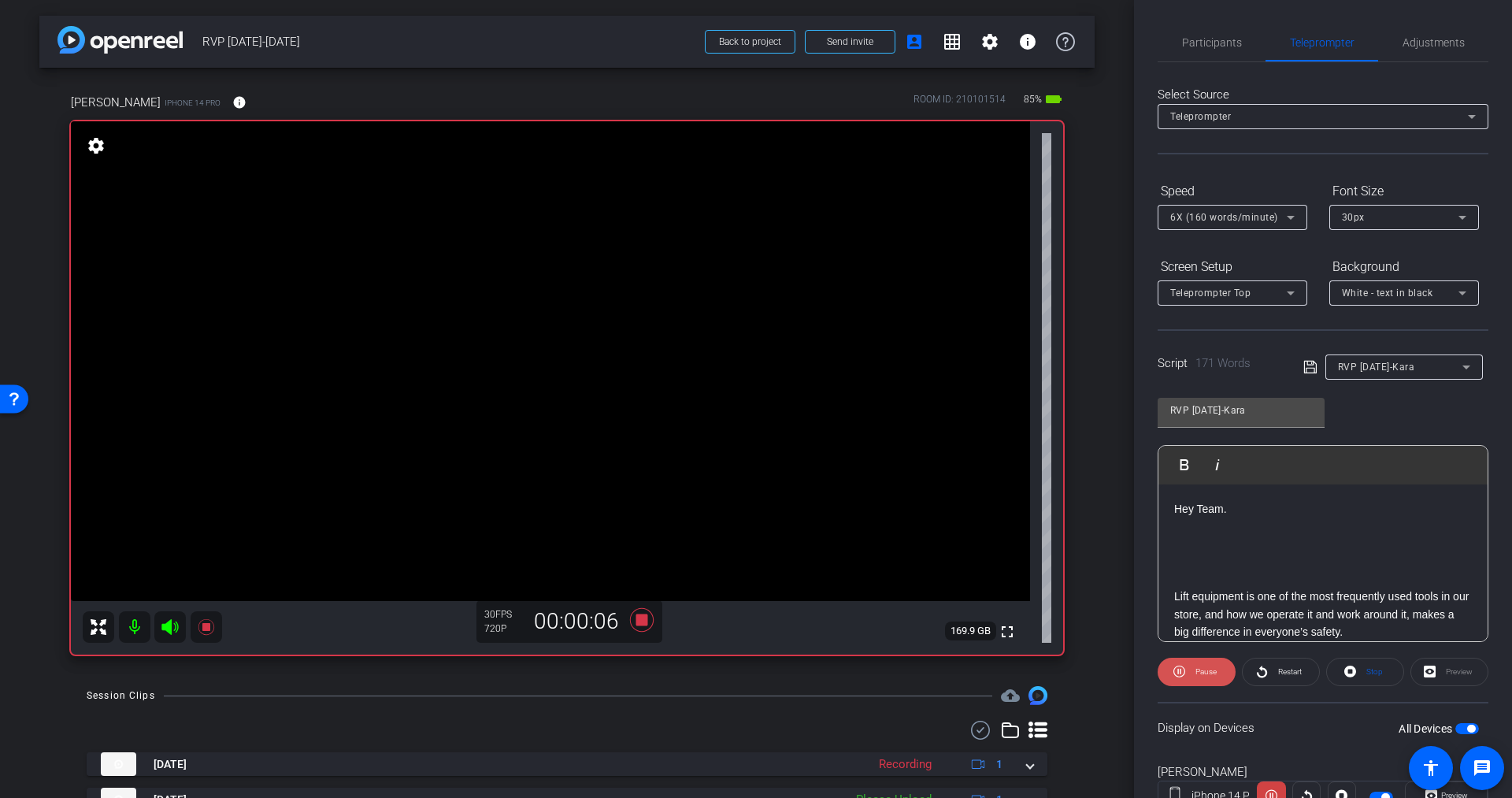
click at [1209, 669] on span "Pause" at bounding box center [1206, 672] width 21 height 9
click at [1209, 669] on span "Play" at bounding box center [1206, 672] width 14 height 9
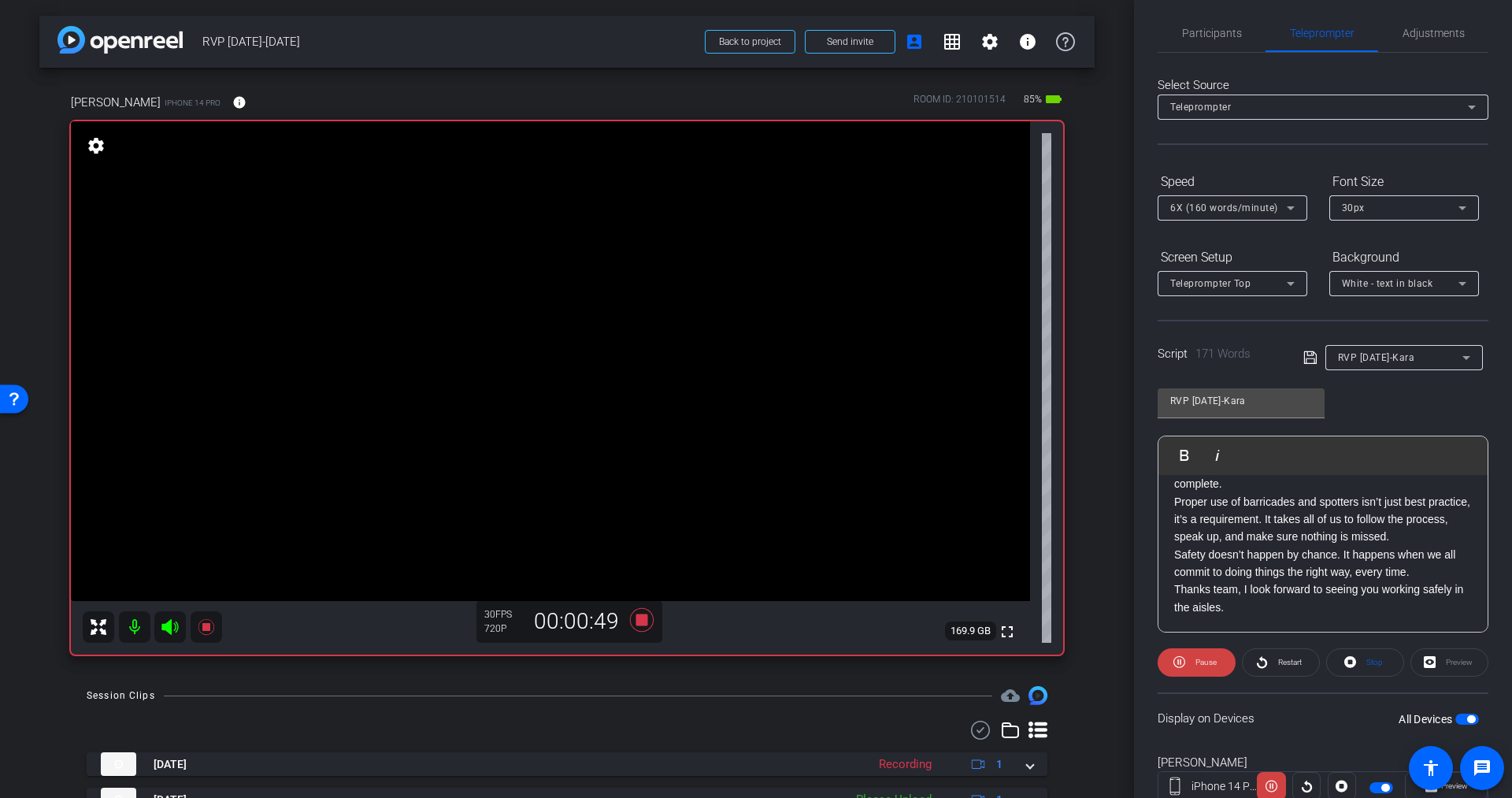
scroll to position [13, 0]
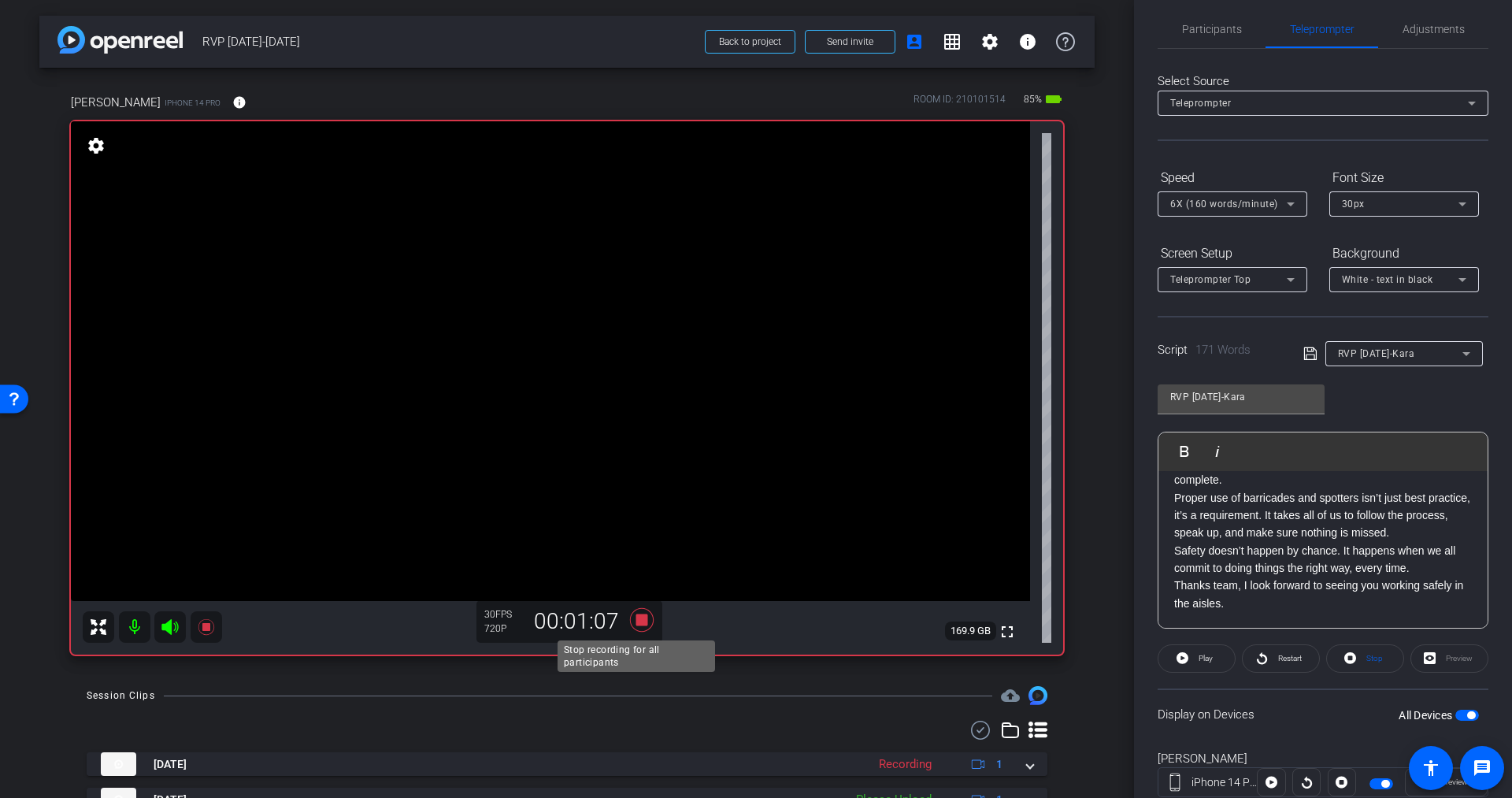
click at [641, 622] on icon at bounding box center [641, 620] width 23 height 23
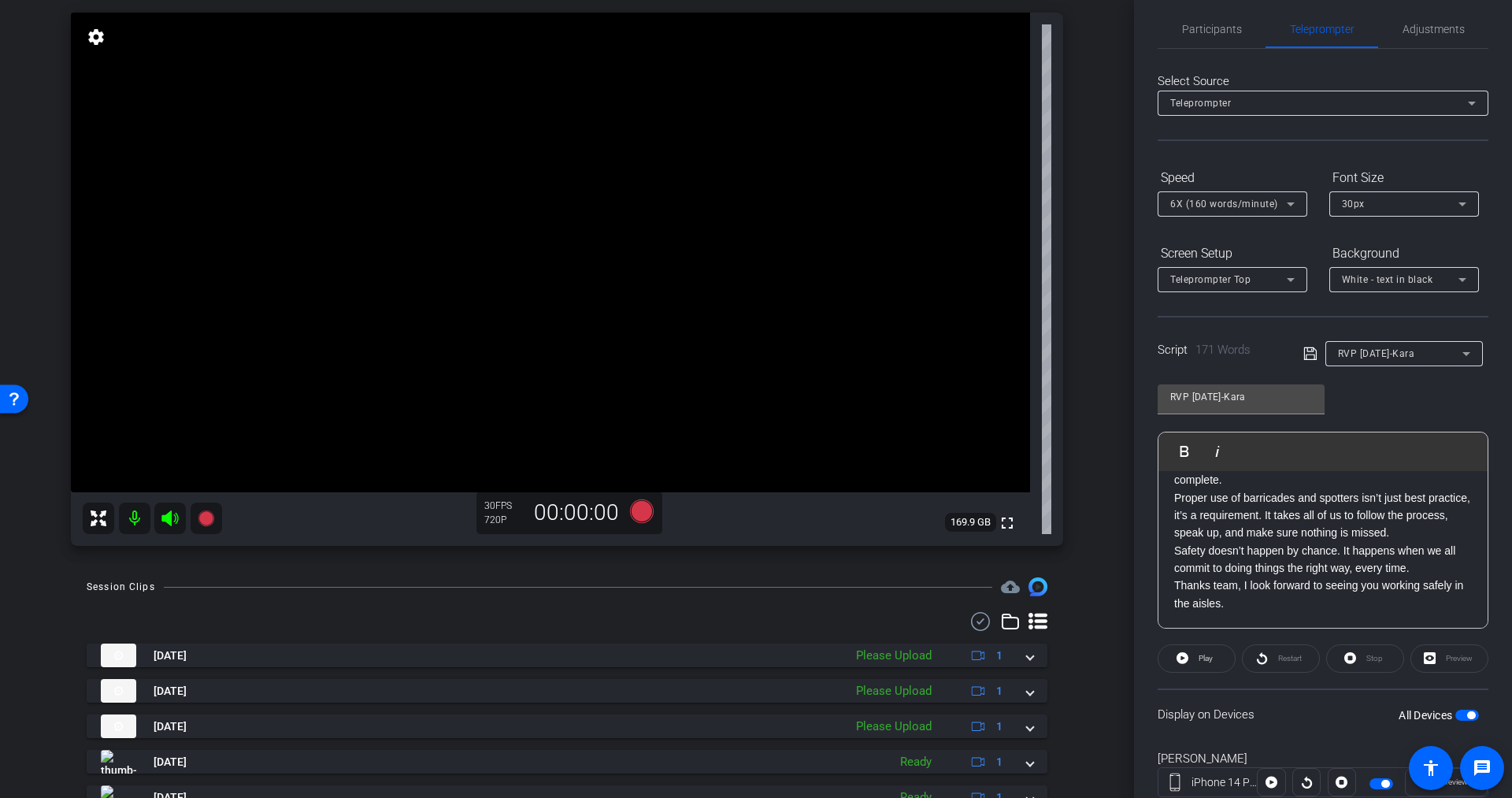
scroll to position [113, 0]
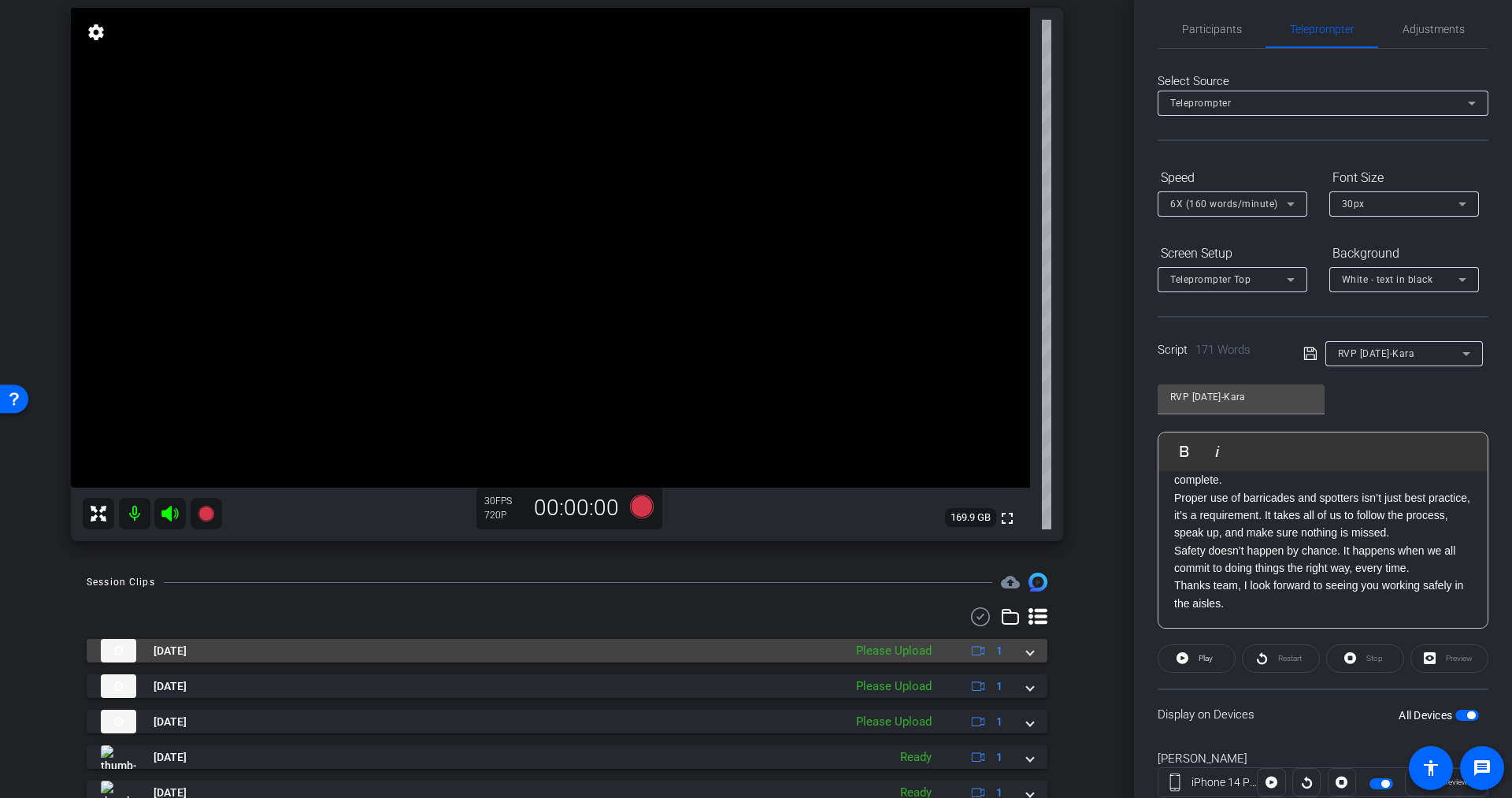
click at [882, 653] on div "Please Upload" at bounding box center [893, 651] width 91 height 18
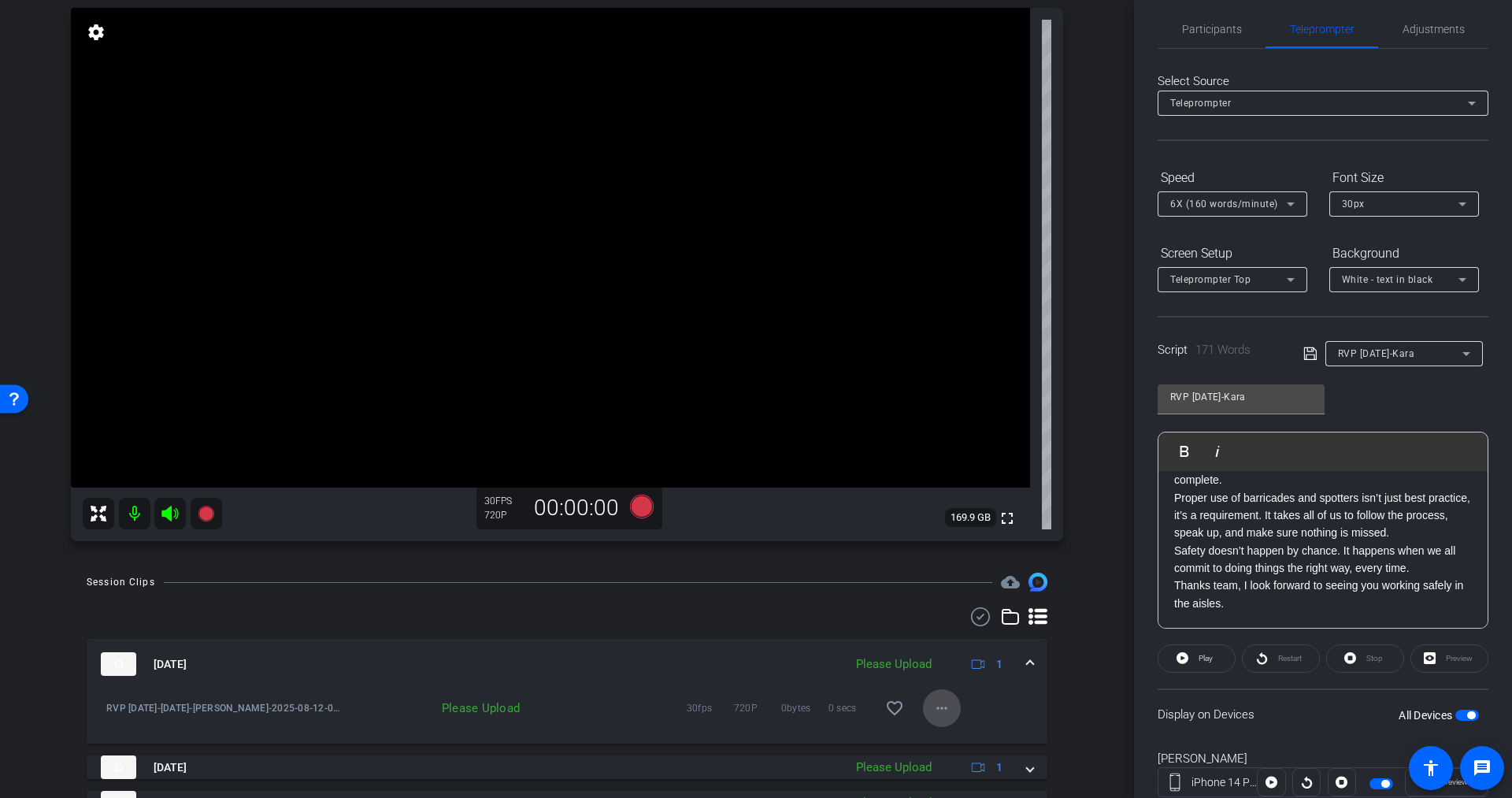
click at [940, 712] on mat-icon "more_horiz" at bounding box center [942, 708] width 19 height 19
click at [940, 743] on span "Upload" at bounding box center [956, 741] width 63 height 19
click at [933, 709] on mat-icon "more_horiz" at bounding box center [942, 708] width 19 height 19
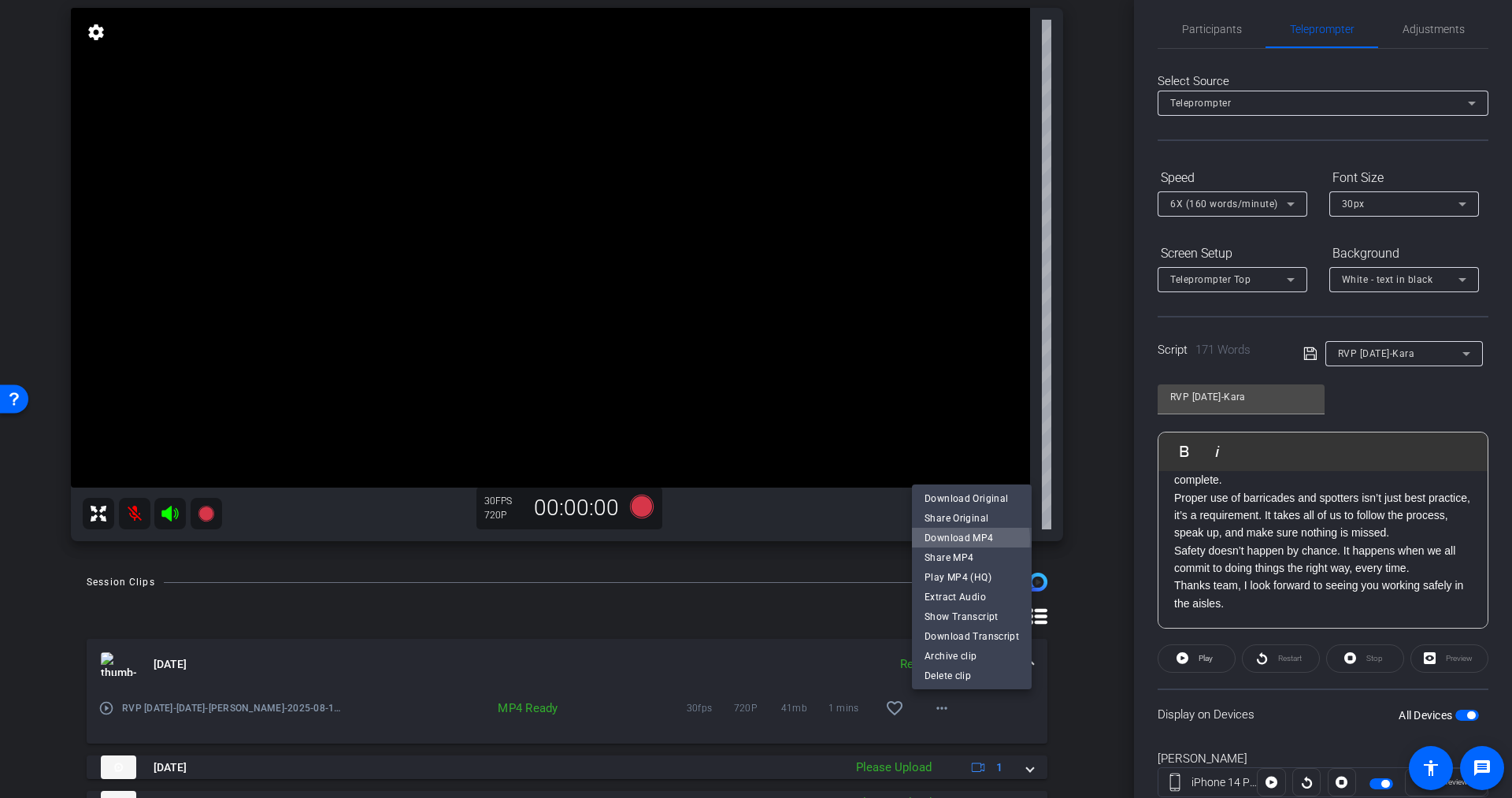
click at [960, 540] on span "Download MP4" at bounding box center [972, 538] width 95 height 19
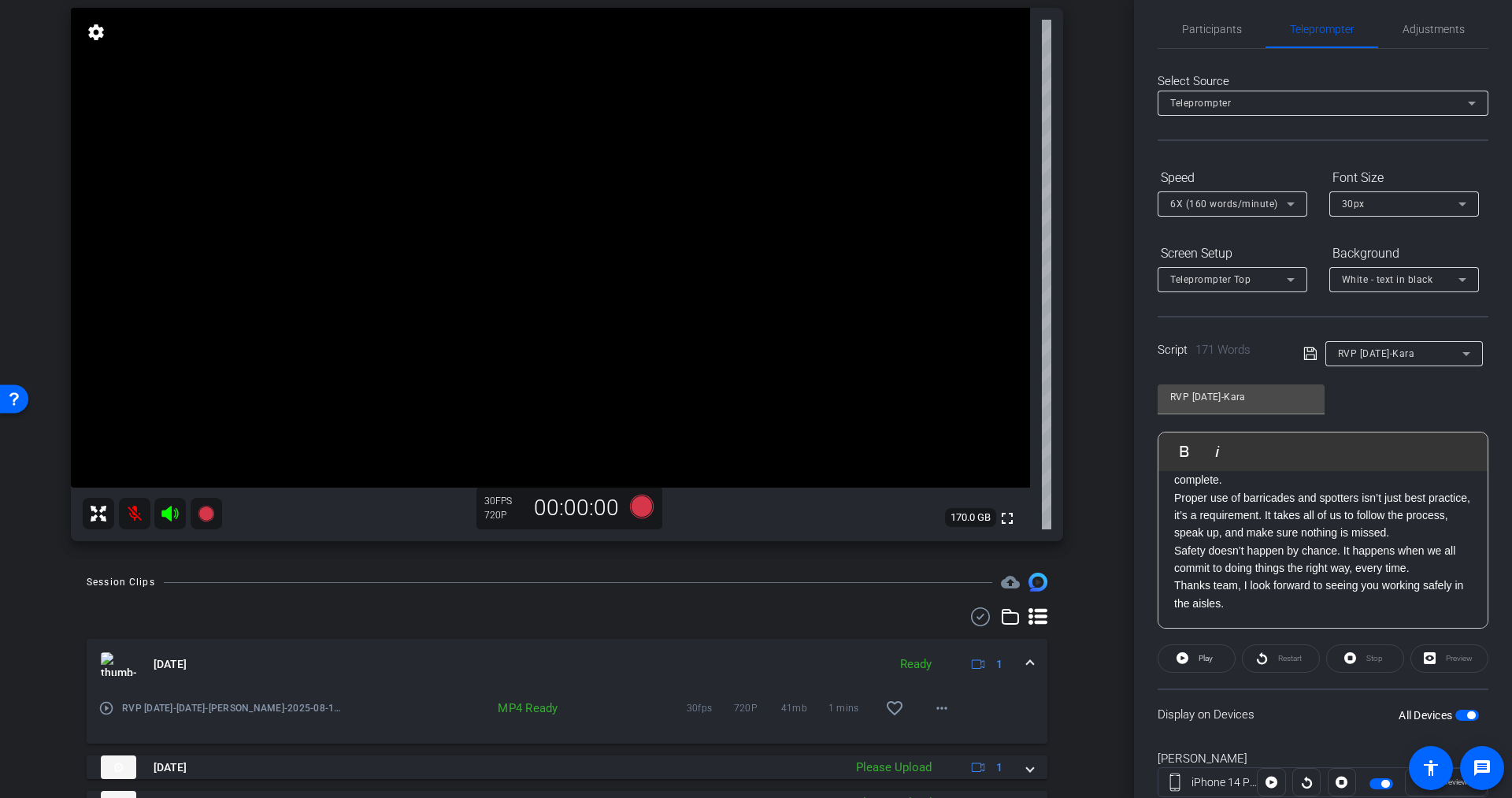
click at [169, 516] on icon at bounding box center [170, 513] width 17 height 16
click at [169, 512] on icon at bounding box center [170, 513] width 17 height 16
